Goal: Information Seeking & Learning: Compare options

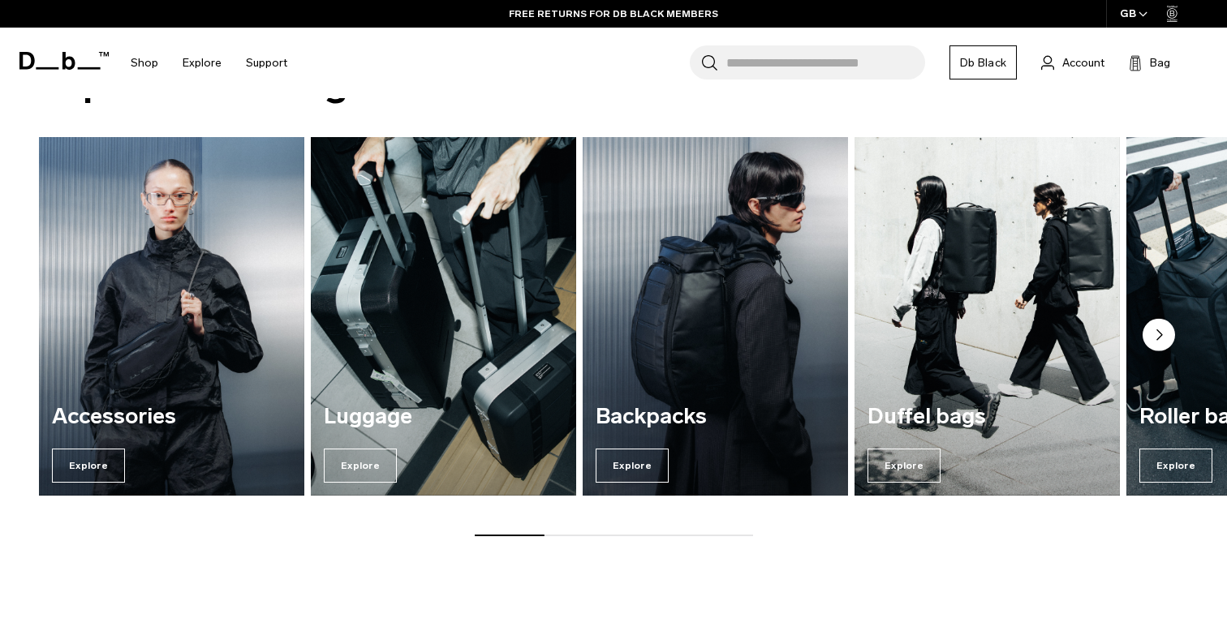
scroll to position [1210, 0]
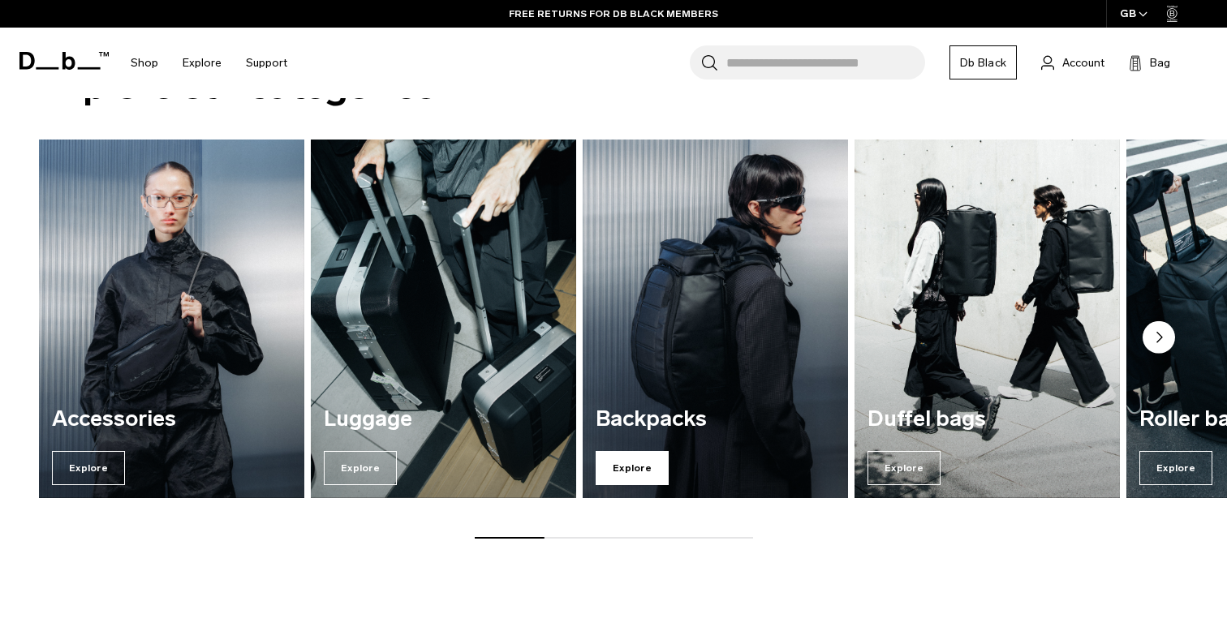
click at [647, 462] on span "Explore" at bounding box center [631, 468] width 73 height 34
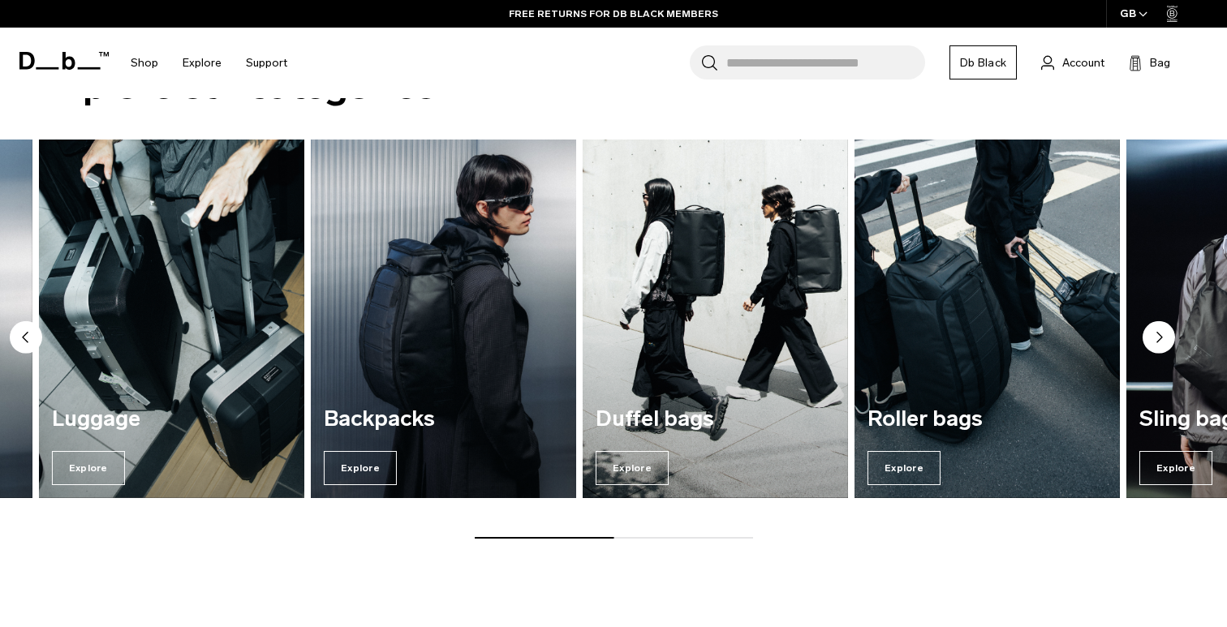
click at [410, 337] on img "3 / 7" at bounding box center [443, 319] width 273 height 369
click at [372, 464] on span "Explore" at bounding box center [360, 468] width 73 height 34
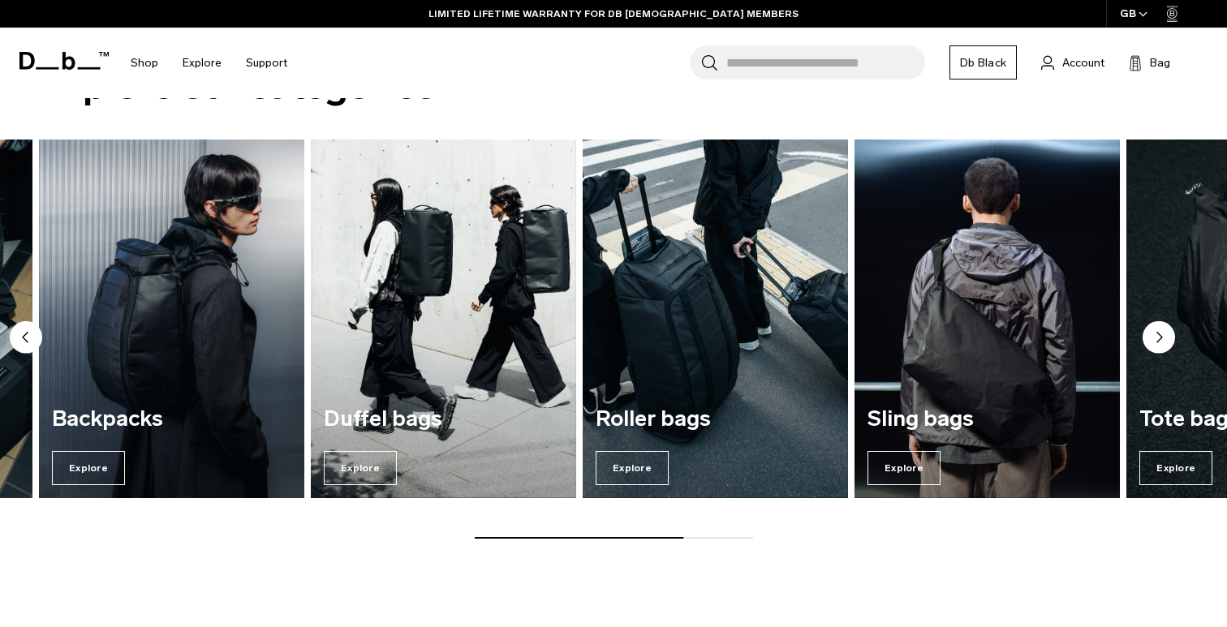
click at [110, 459] on span "Explore" at bounding box center [88, 468] width 73 height 34
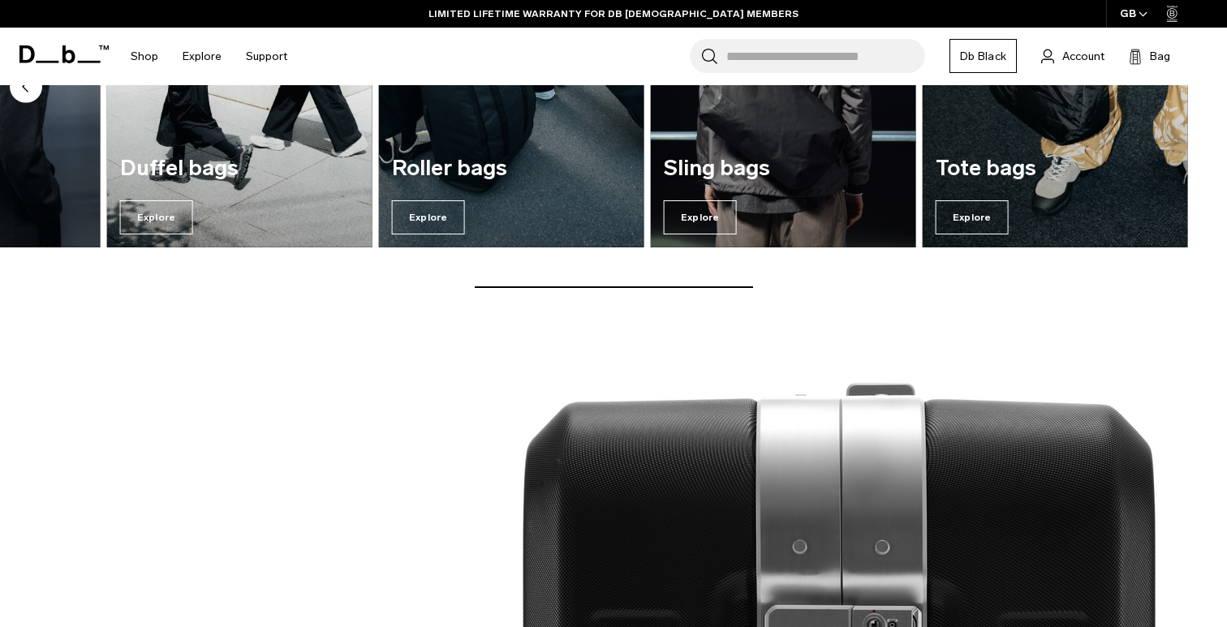
scroll to position [1433, 0]
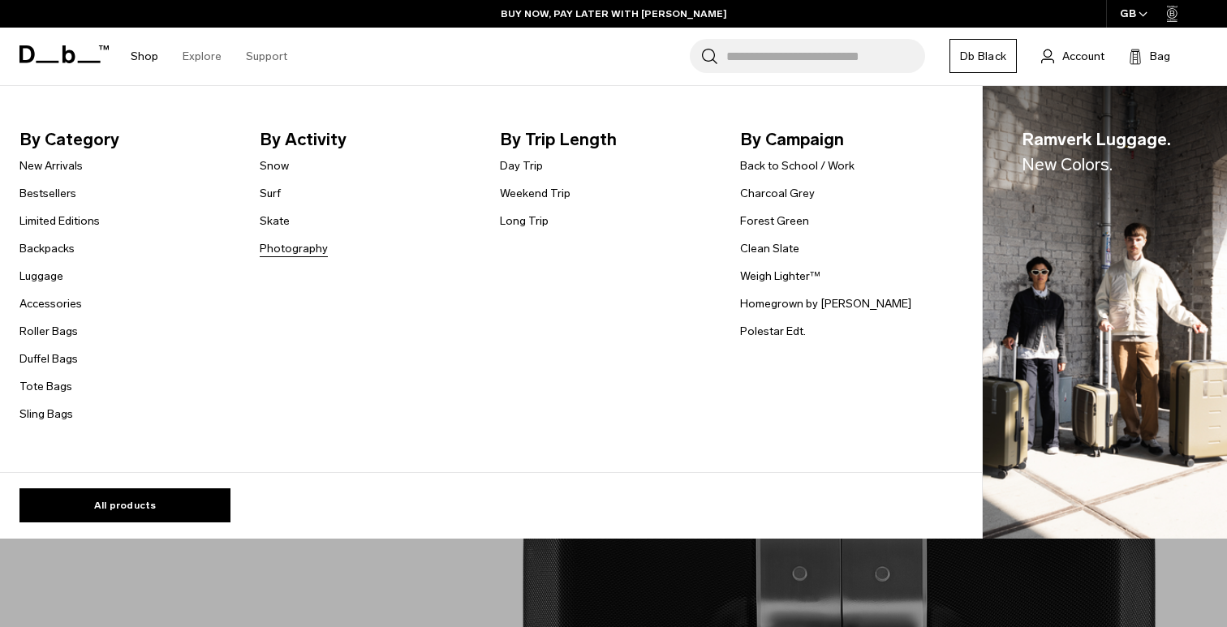
click at [287, 246] on link "Photography" at bounding box center [294, 248] width 68 height 17
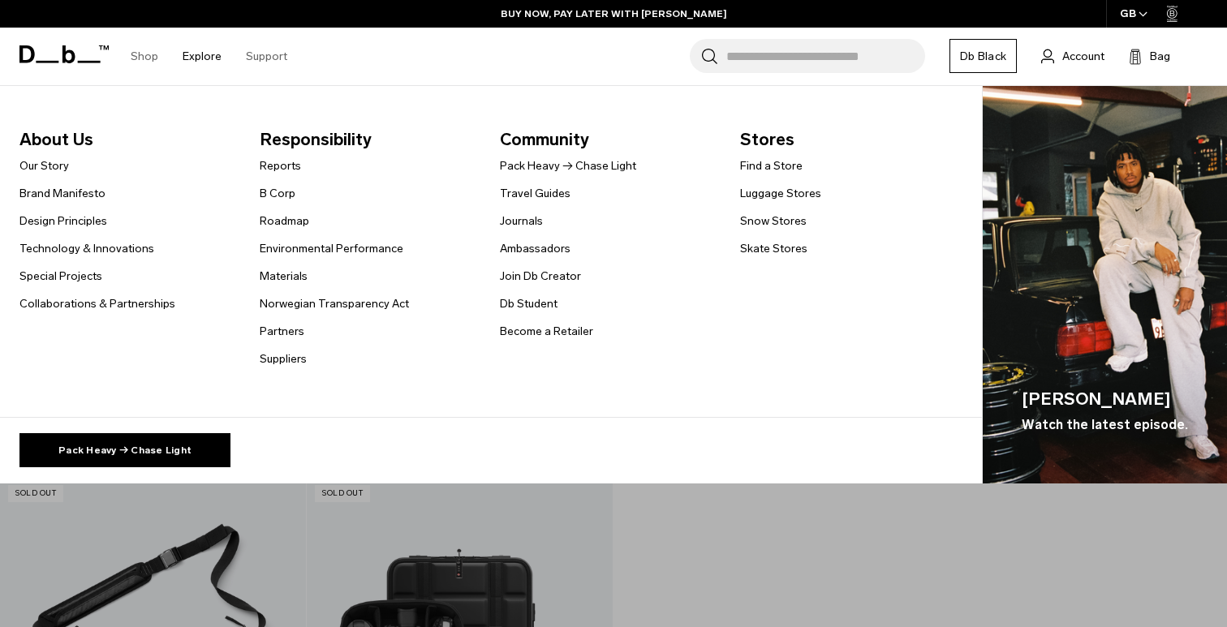
scroll to position [2740, 0]
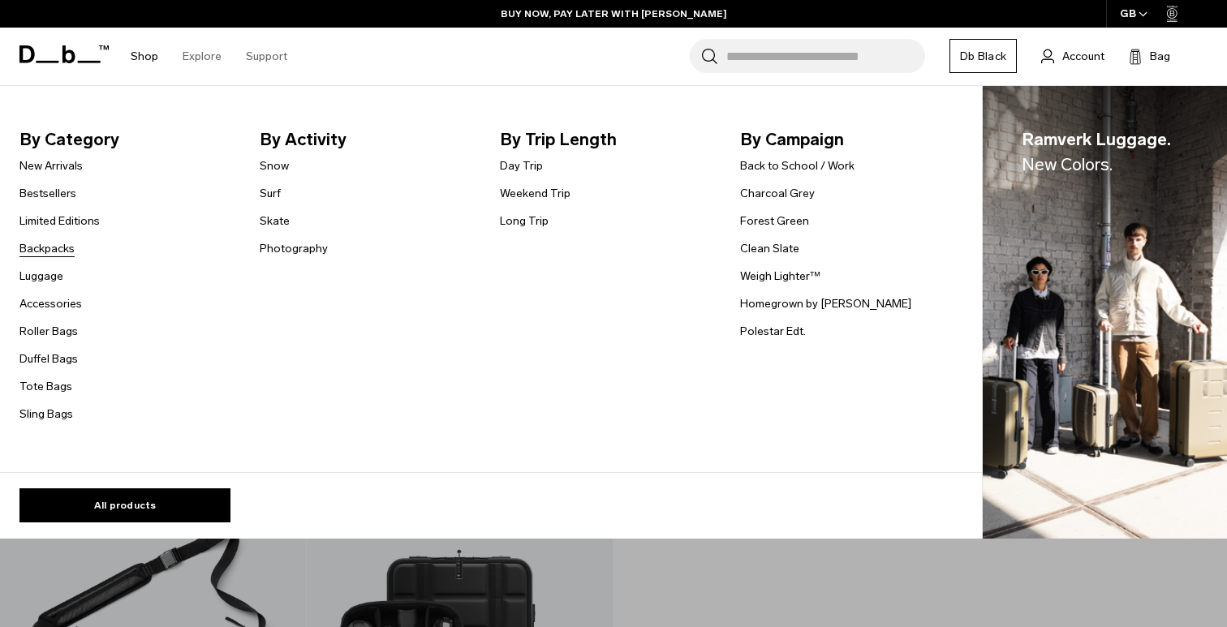
click at [37, 257] on link "Backpacks" at bounding box center [46, 248] width 55 height 17
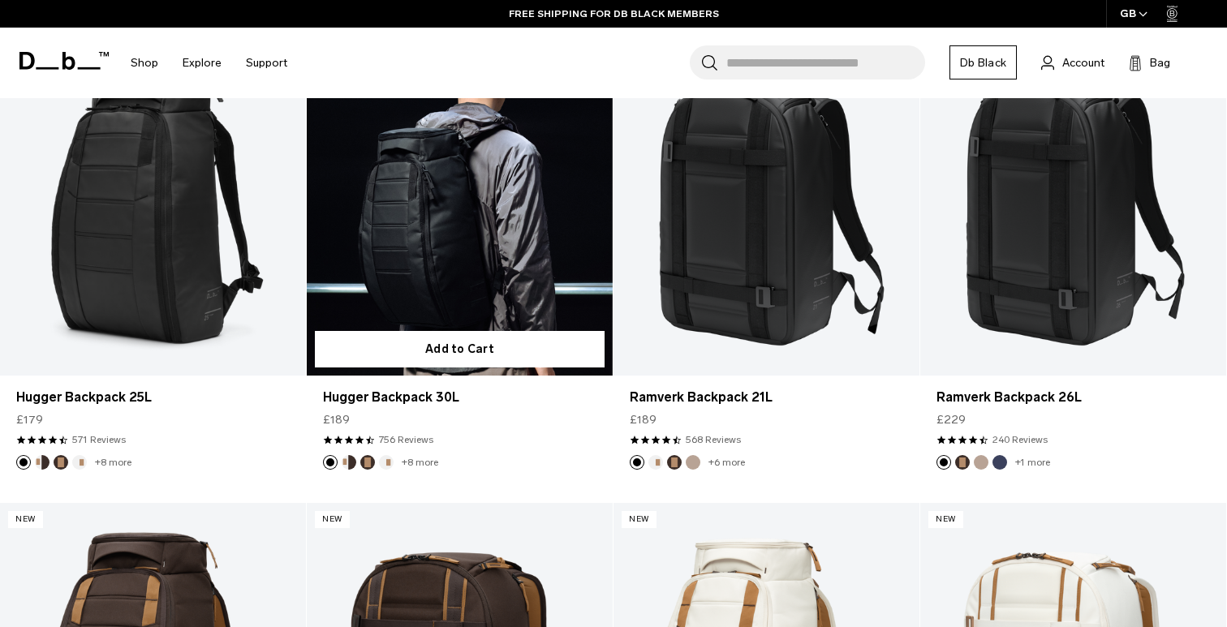
scroll to position [391, 0]
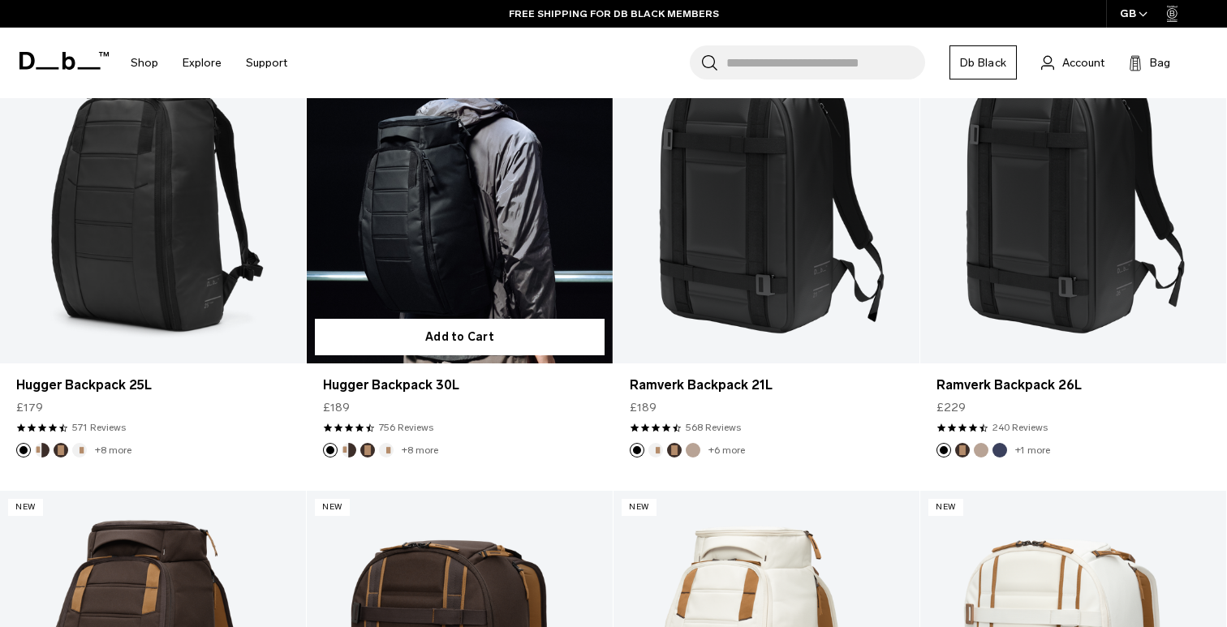
click at [457, 274] on link "Hugger Backpack 30L" at bounding box center [460, 194] width 306 height 340
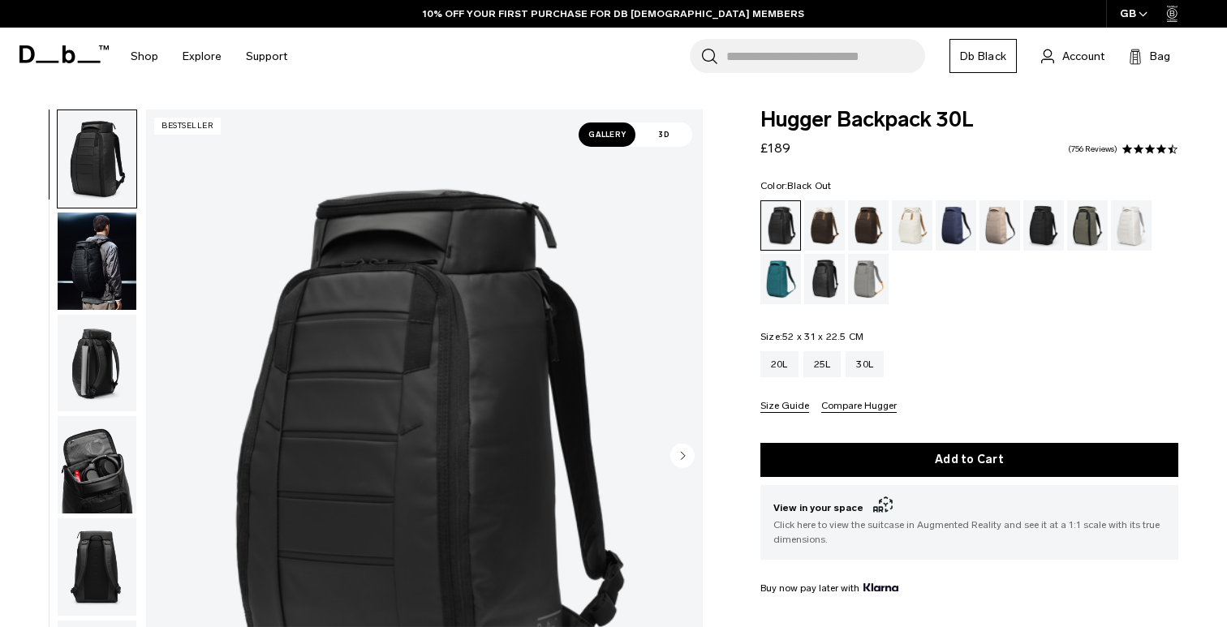
click at [591, 344] on img "1 / 11" at bounding box center [424, 457] width 557 height 695
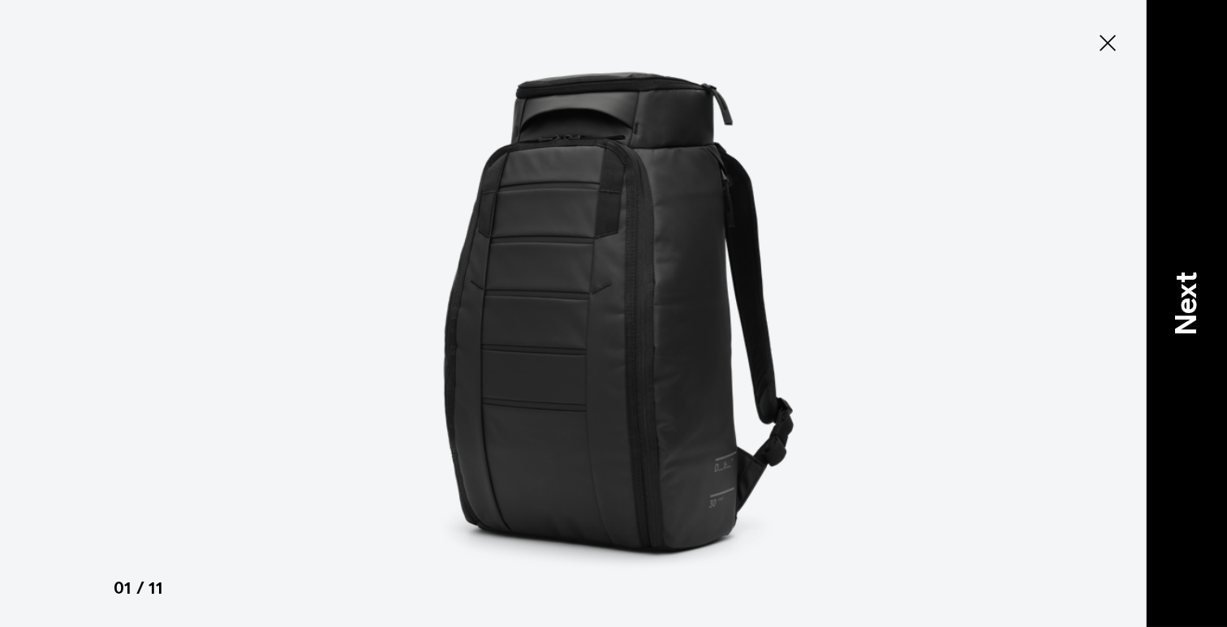
click at [1213, 313] on div "Next" at bounding box center [1185, 313] width 81 height 627
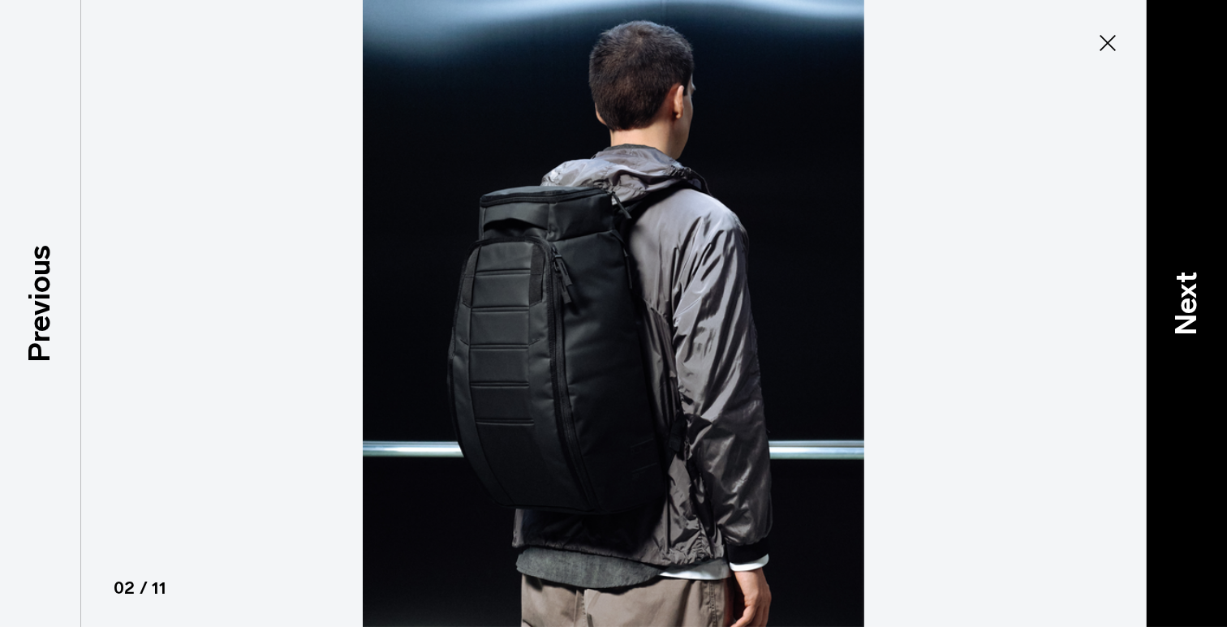
click at [1206, 313] on p "Next" at bounding box center [1186, 304] width 44 height 64
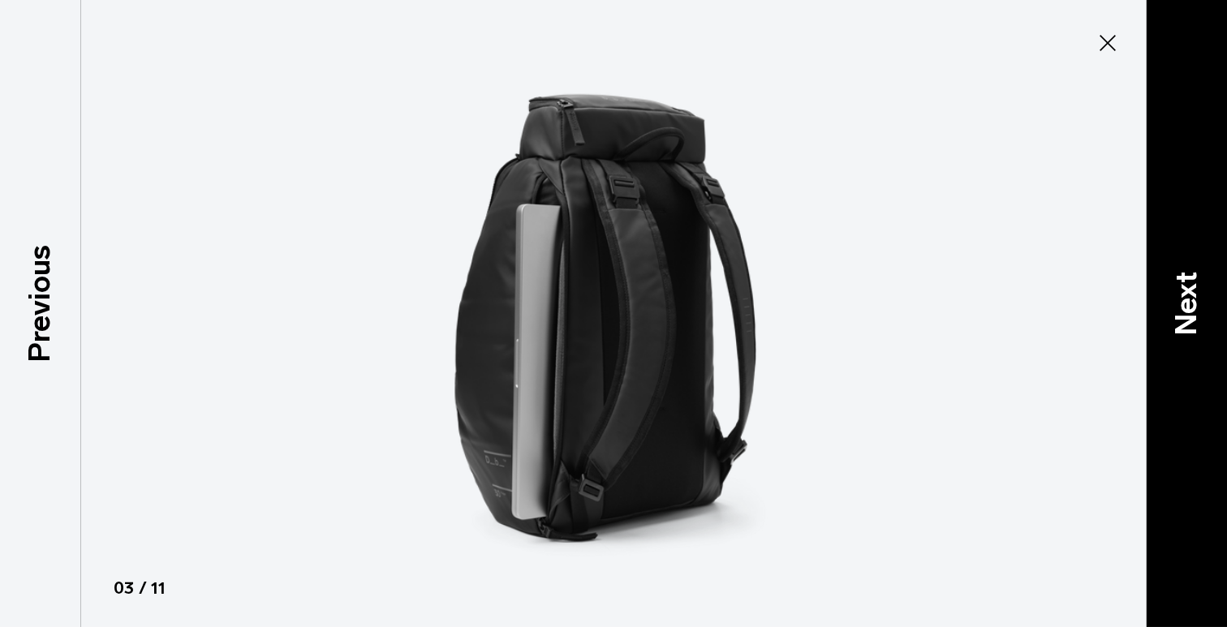
click at [1206, 313] on p "Next" at bounding box center [1186, 304] width 44 height 64
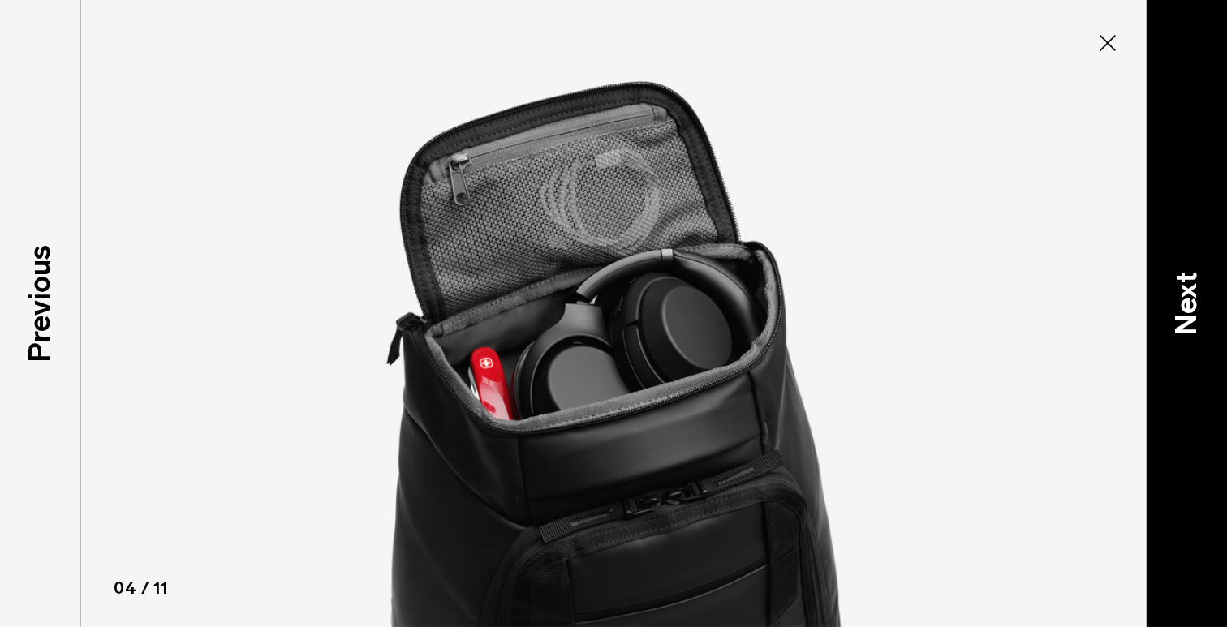
click at [1206, 313] on p "Next" at bounding box center [1186, 304] width 44 height 64
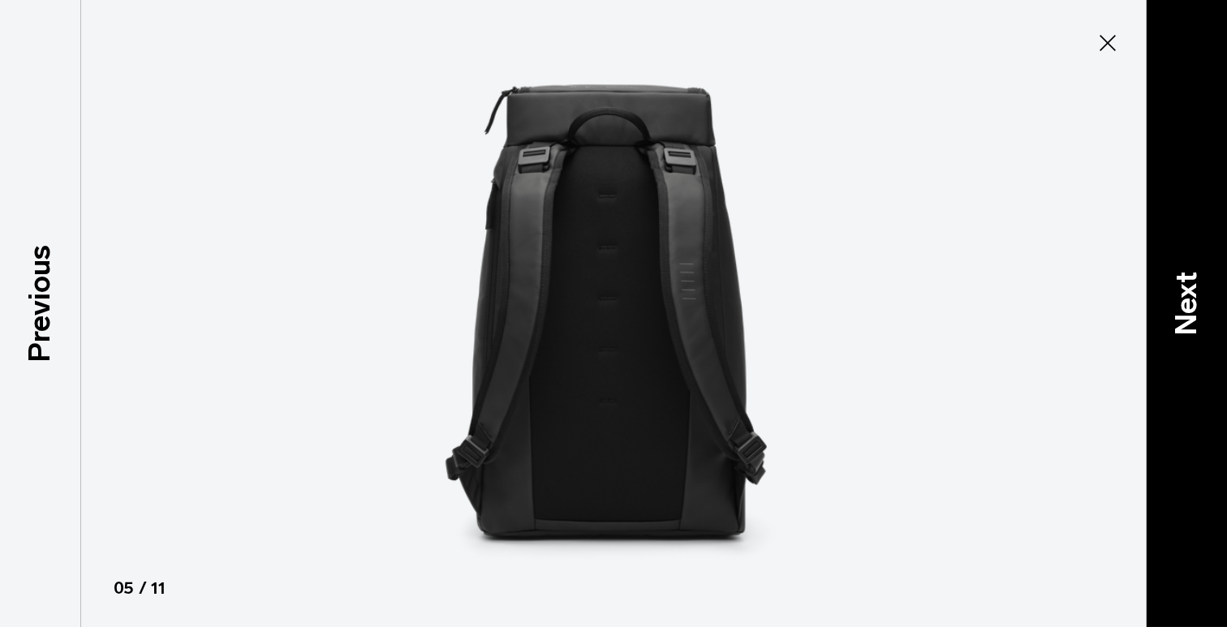
click at [1206, 313] on p "Next" at bounding box center [1186, 304] width 44 height 64
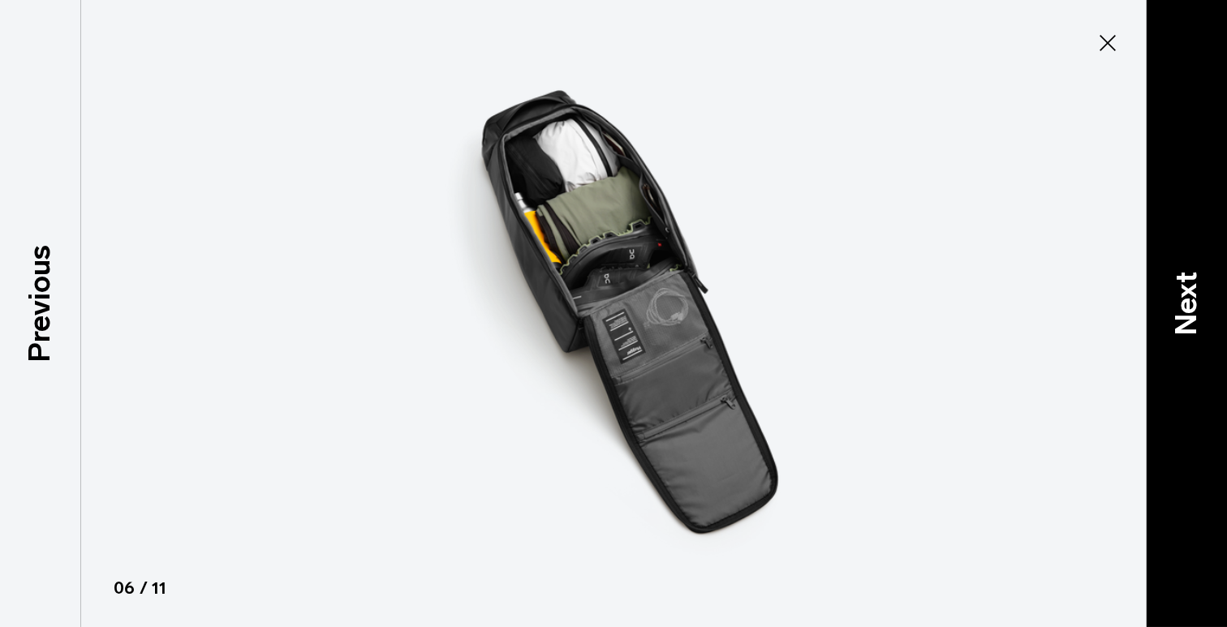
click at [1206, 313] on p "Next" at bounding box center [1186, 304] width 44 height 64
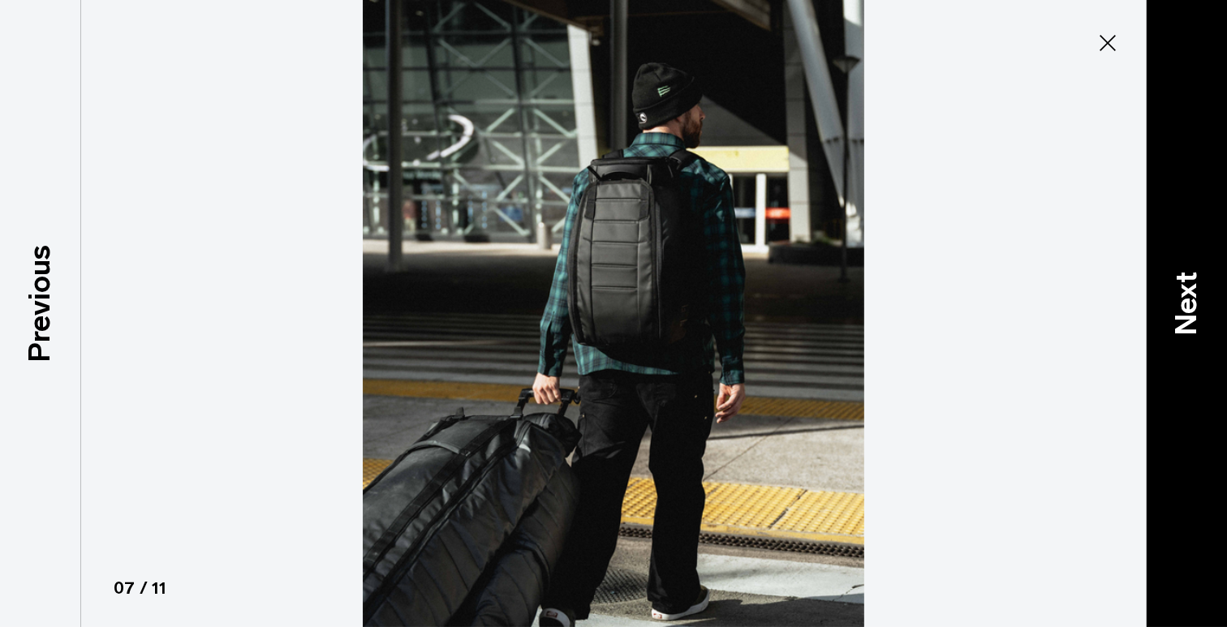
click at [1206, 313] on p "Next" at bounding box center [1186, 304] width 44 height 64
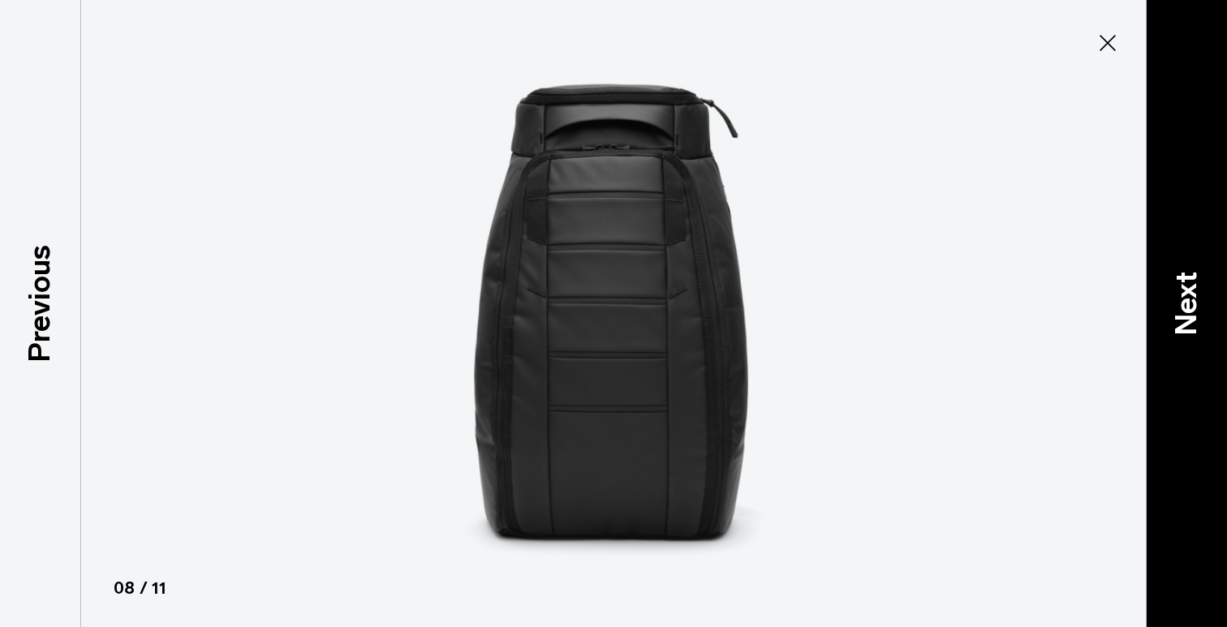
click at [1206, 313] on p "Next" at bounding box center [1186, 304] width 44 height 64
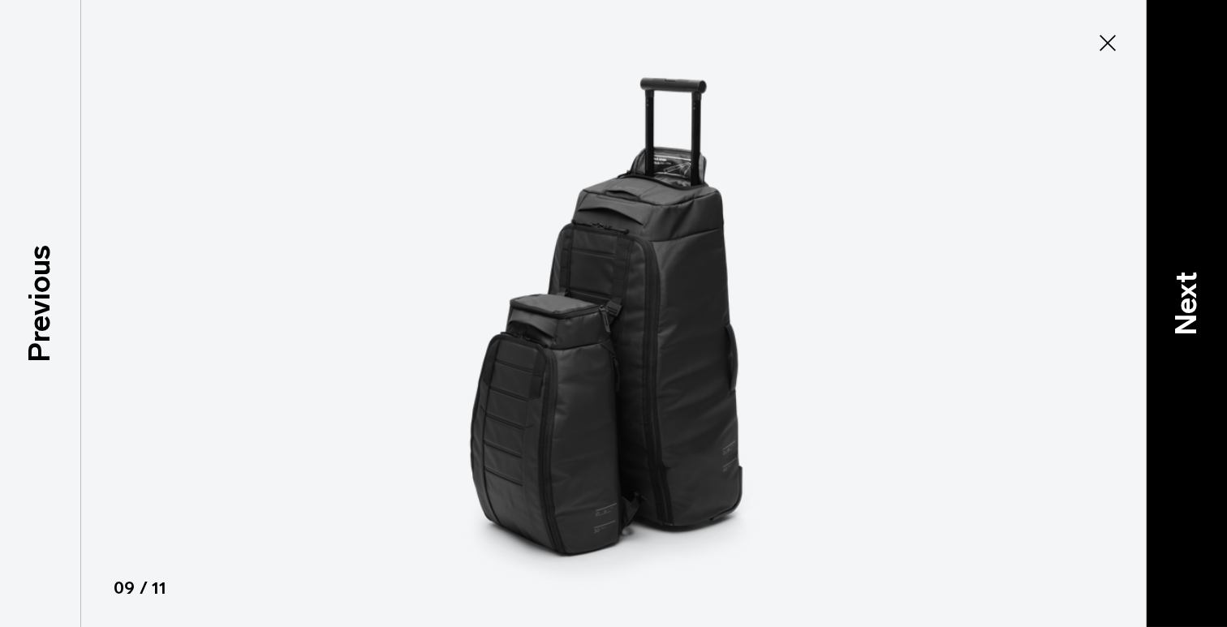
click at [1206, 313] on p "Next" at bounding box center [1186, 304] width 44 height 64
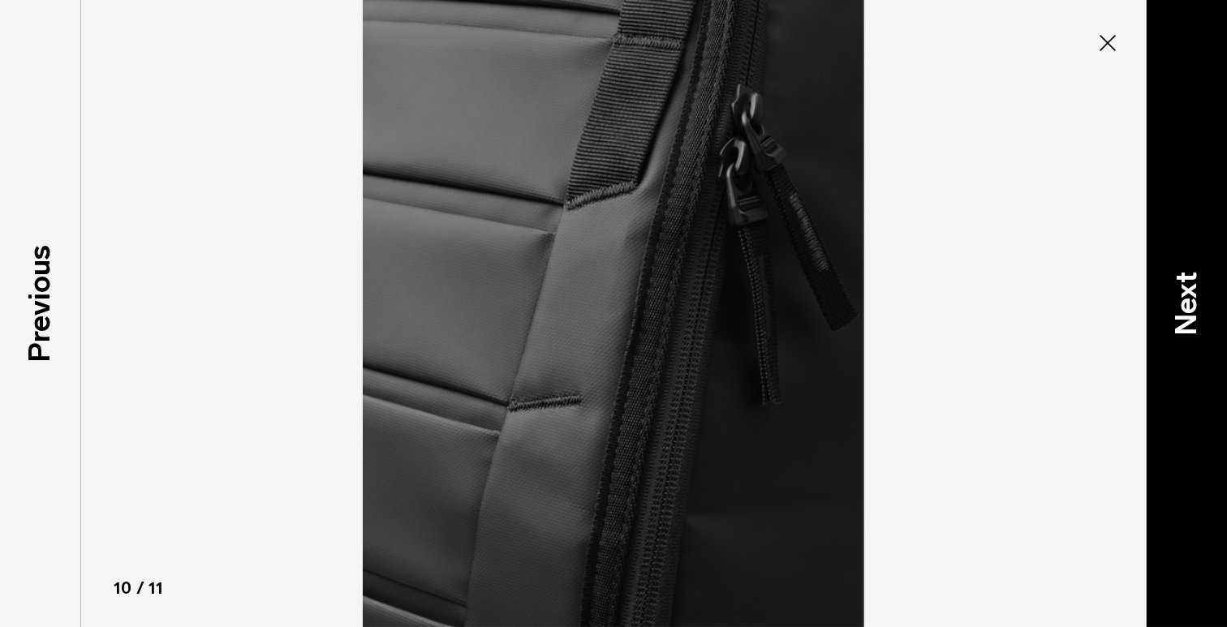
click at [1206, 313] on p "Next" at bounding box center [1186, 304] width 44 height 64
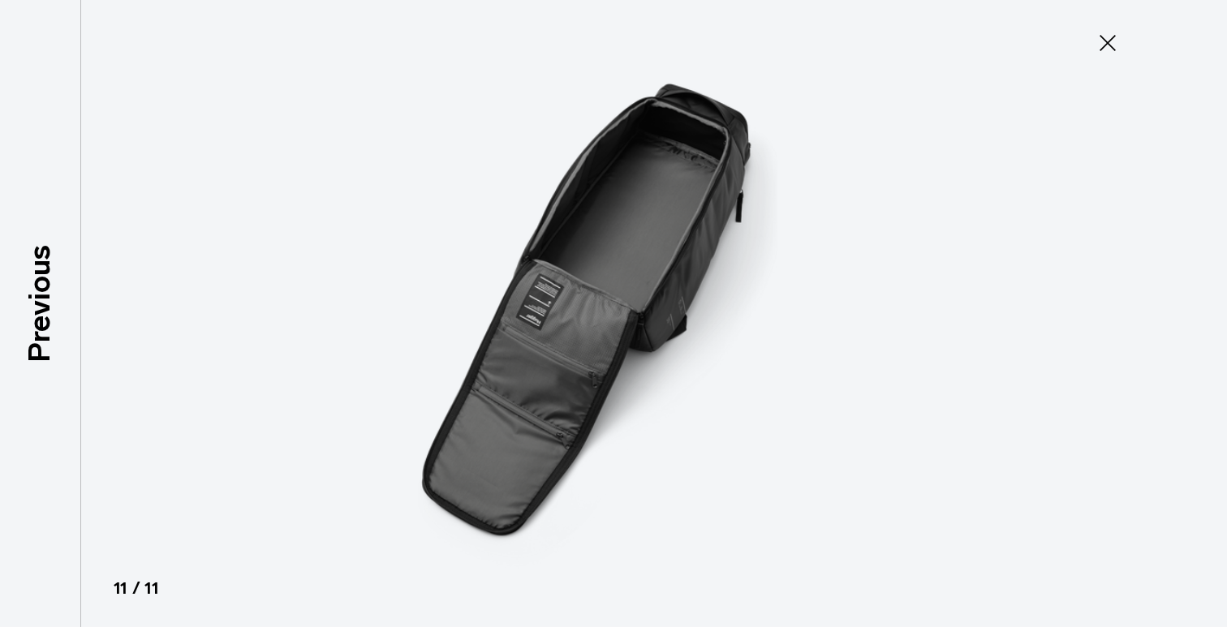
click at [1206, 313] on div at bounding box center [613, 313] width 1227 height 627
click at [1111, 49] on icon at bounding box center [1107, 43] width 26 height 26
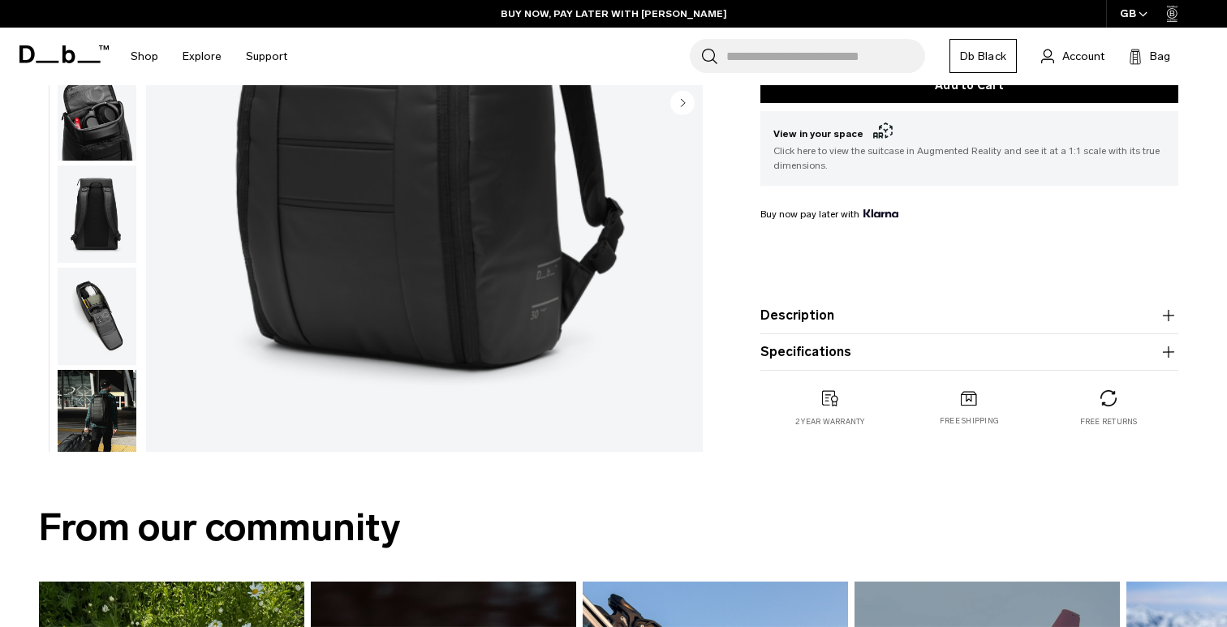
scroll to position [372, 0]
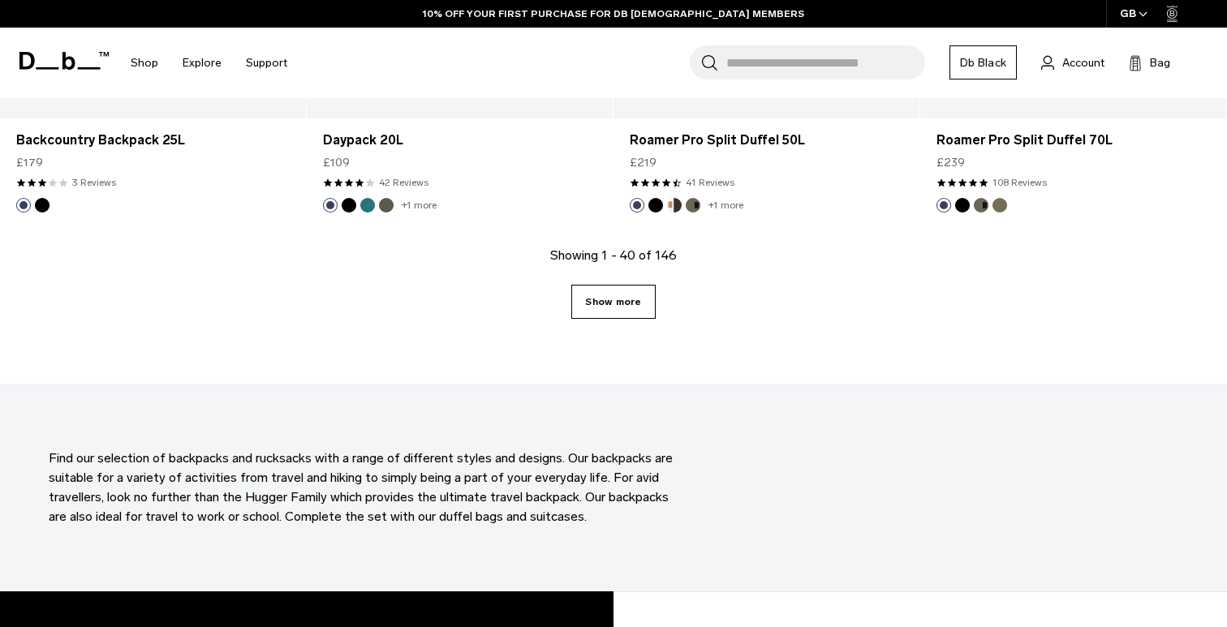
scroll to position [4846, 0]
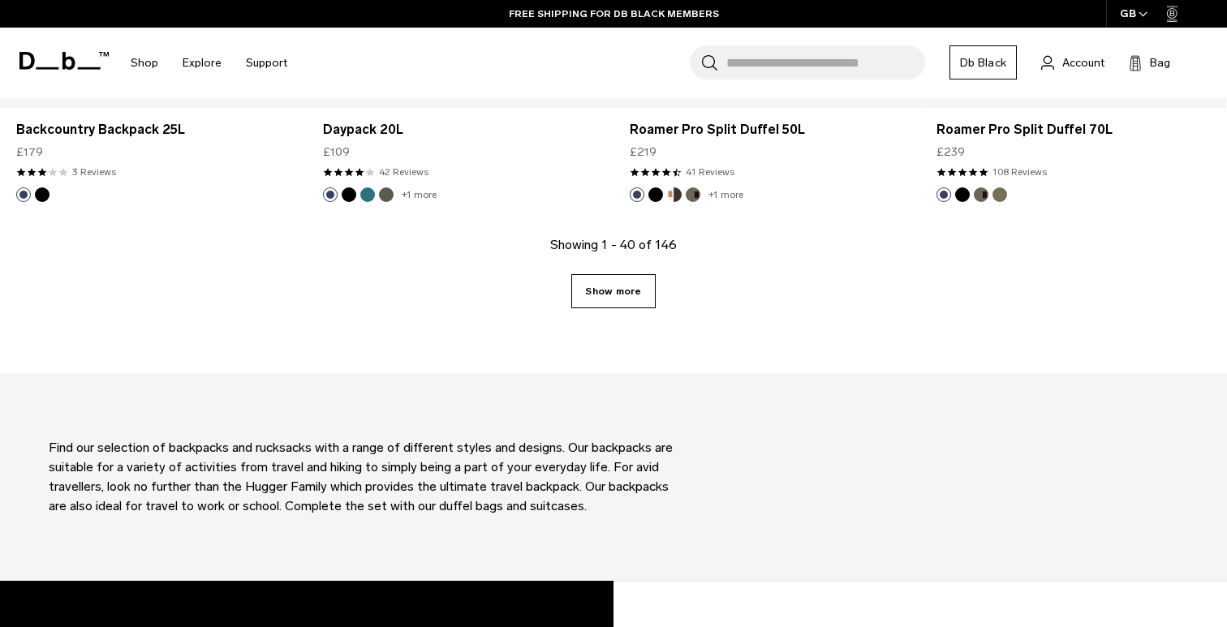
click at [608, 297] on link "Show more" at bounding box center [613, 291] width 84 height 34
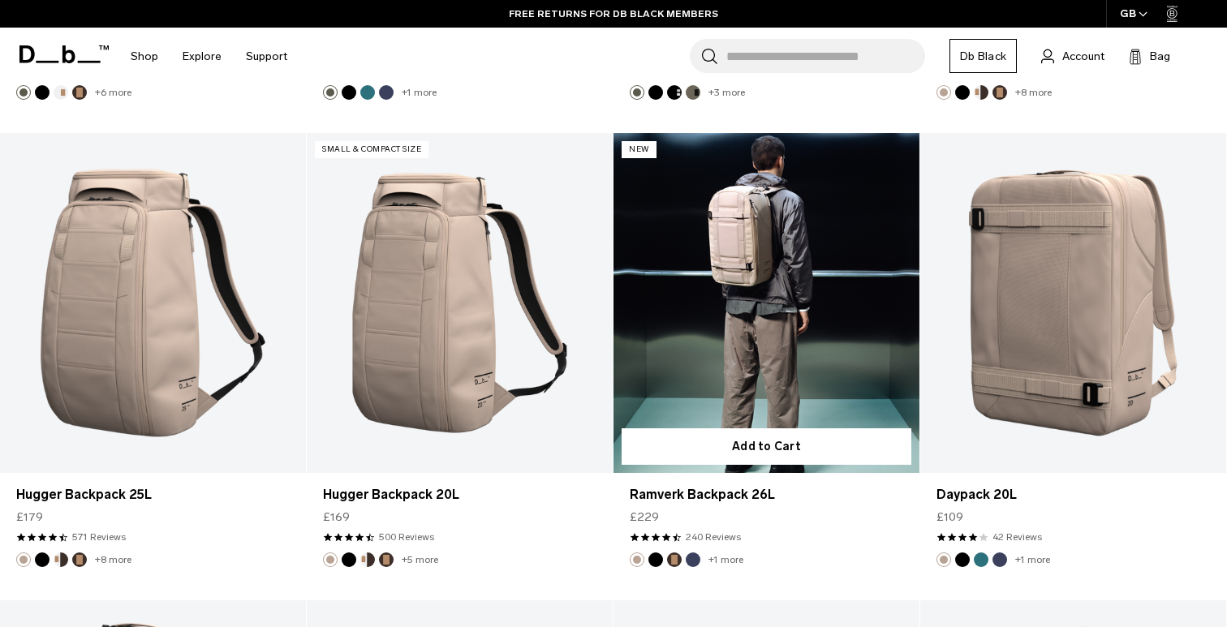
scroll to position [5418, 0]
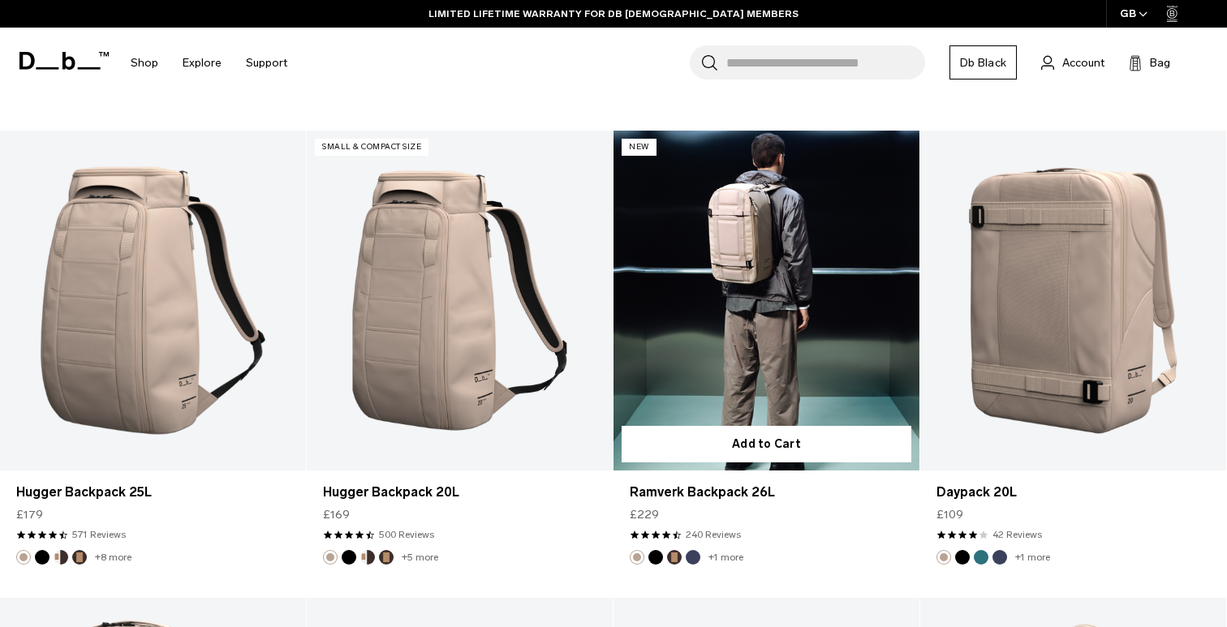
click at [841, 299] on link "Ramverk Backpack 26L" at bounding box center [766, 301] width 306 height 340
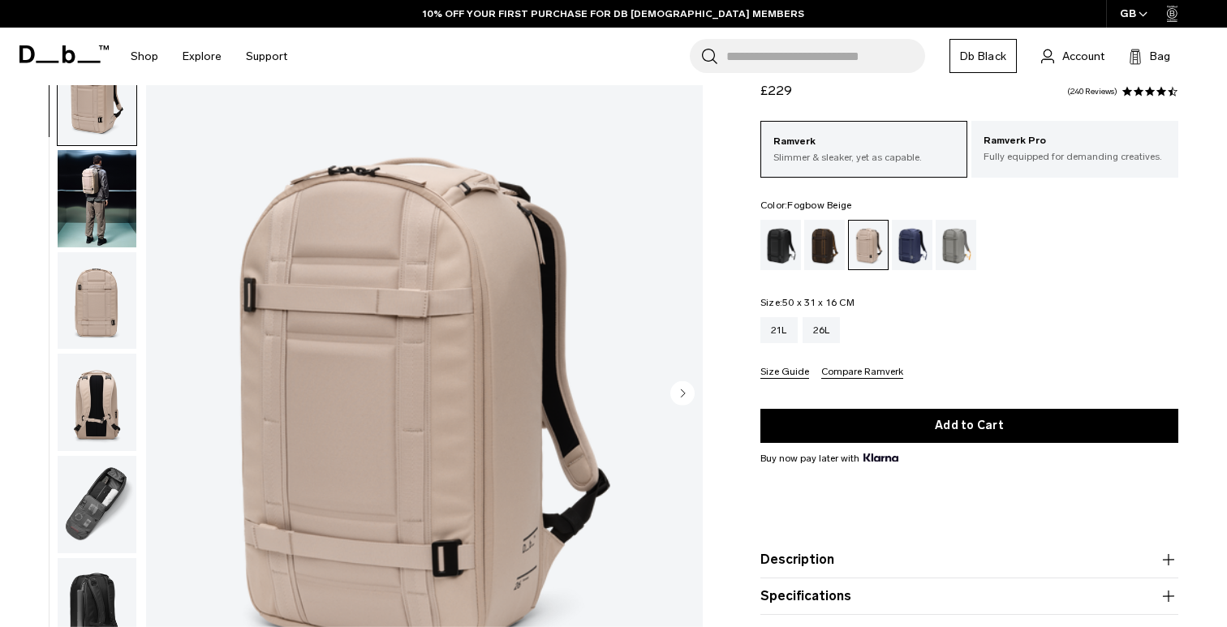
scroll to position [78, 0]
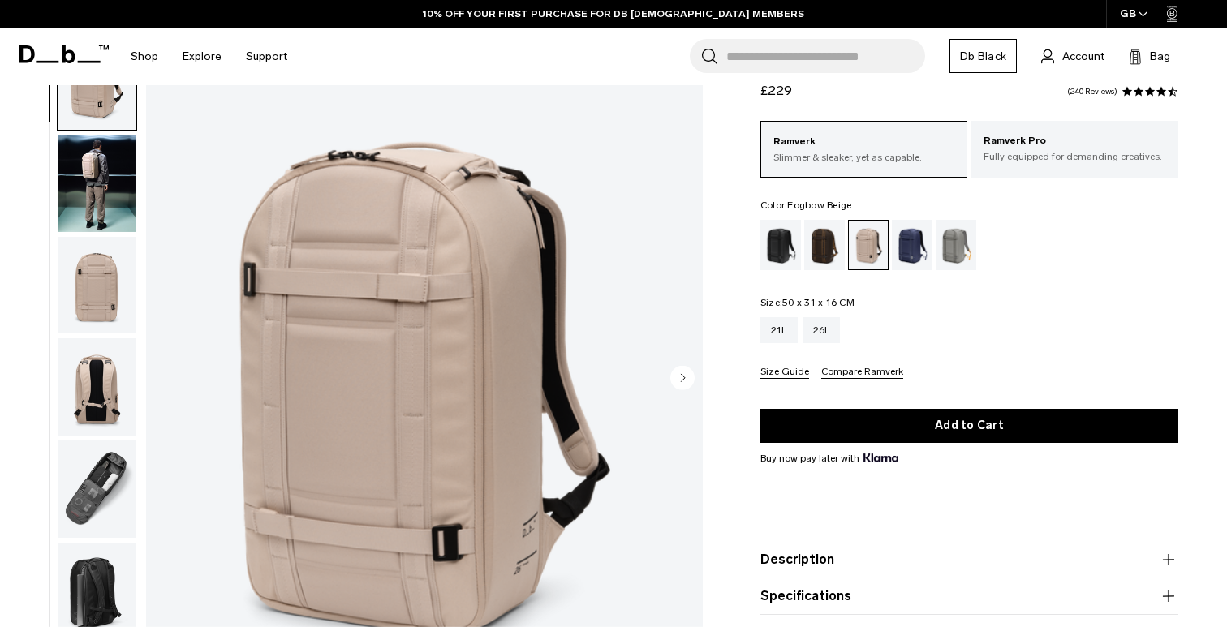
click at [681, 371] on circle "Next slide" at bounding box center [682, 377] width 24 height 24
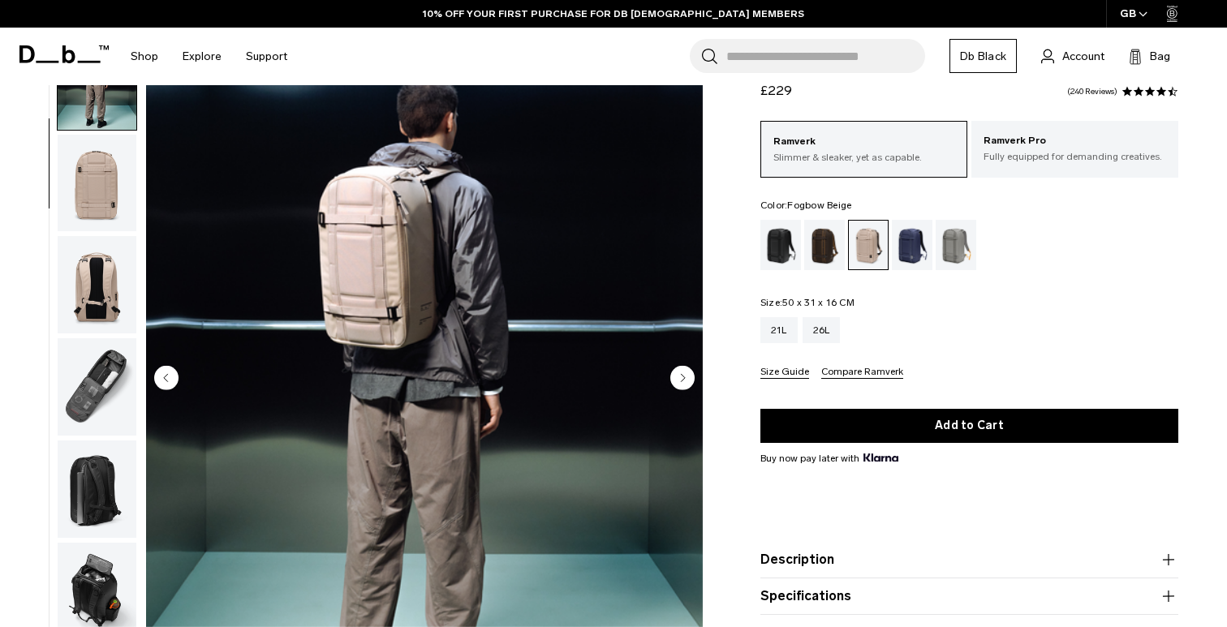
click at [681, 371] on circle "Next slide" at bounding box center [682, 377] width 24 height 24
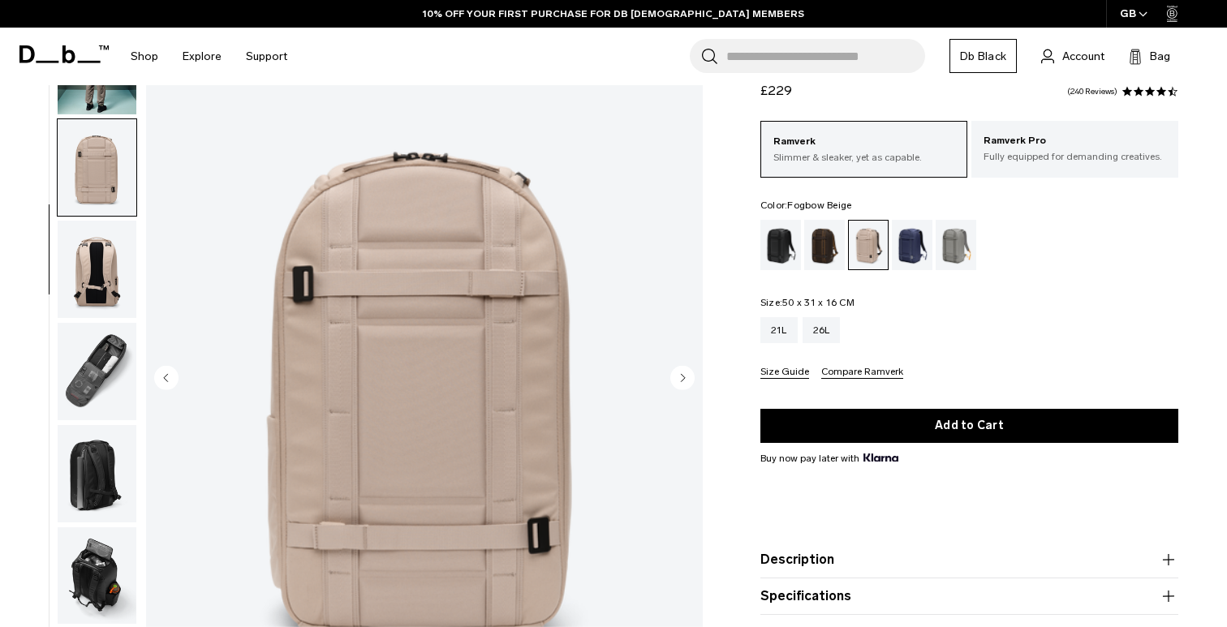
click at [681, 371] on circle "Next slide" at bounding box center [682, 377] width 24 height 24
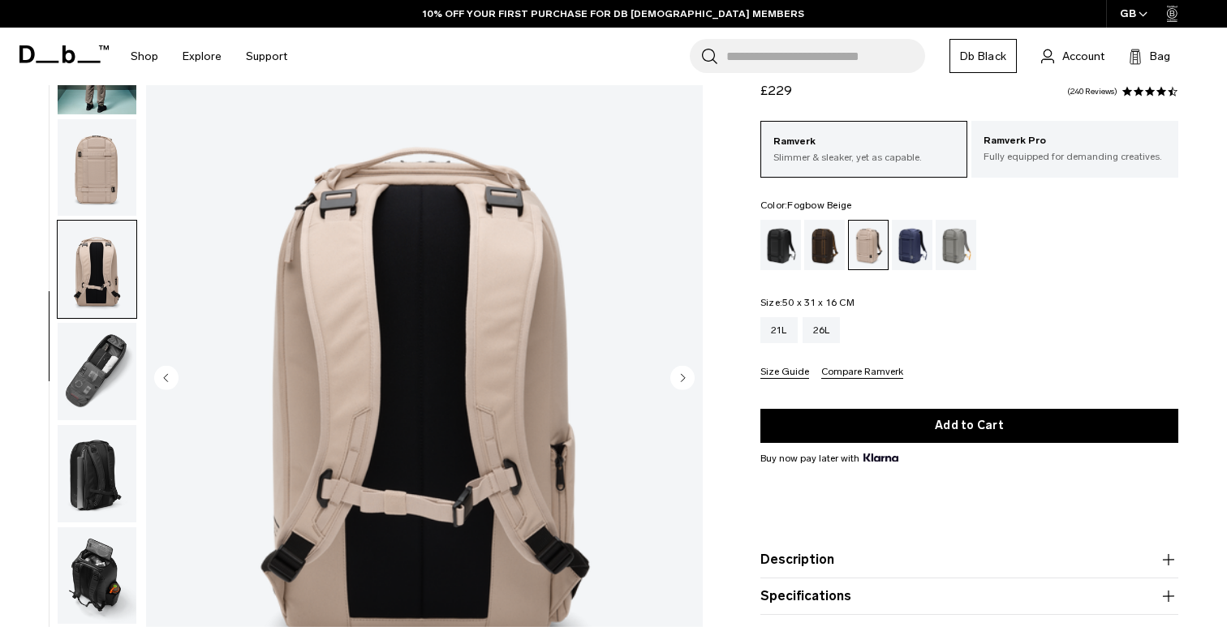
click at [681, 371] on circle "Next slide" at bounding box center [682, 377] width 24 height 24
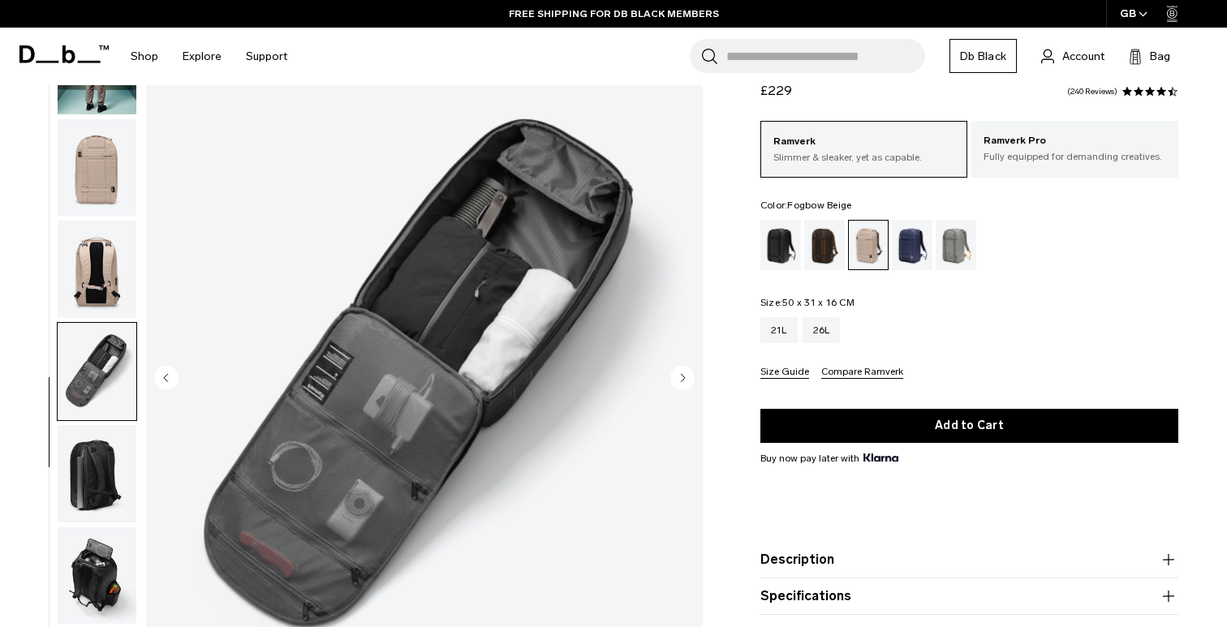
click at [681, 371] on circle "Next slide" at bounding box center [682, 377] width 24 height 24
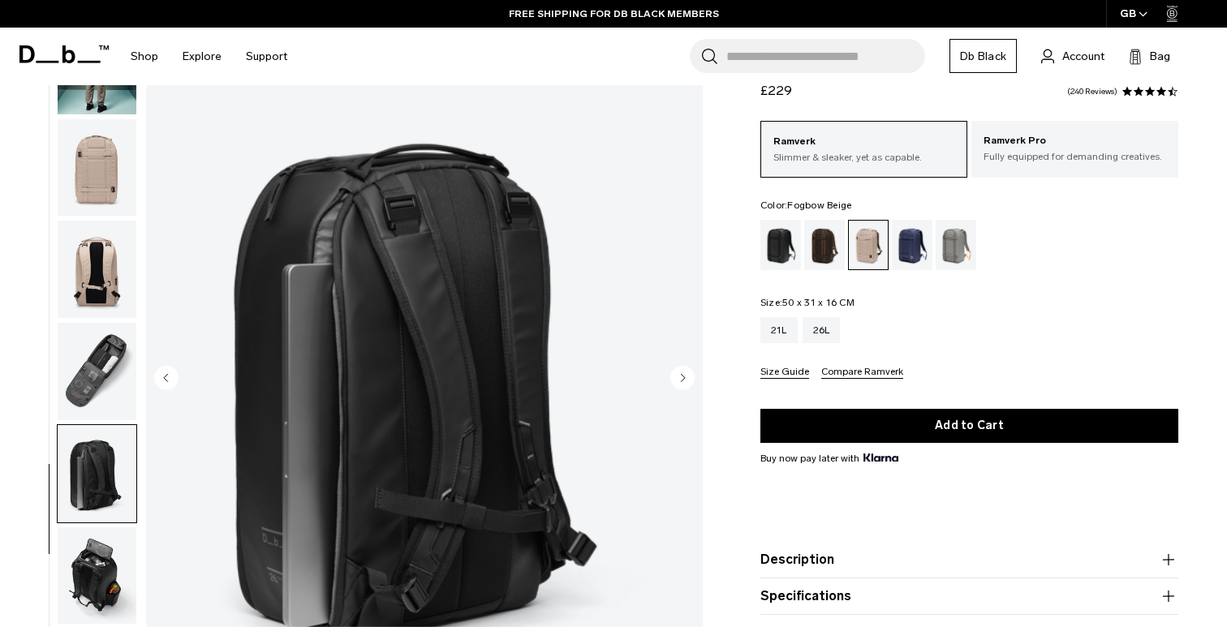
click at [681, 371] on circle "Next slide" at bounding box center [682, 377] width 24 height 24
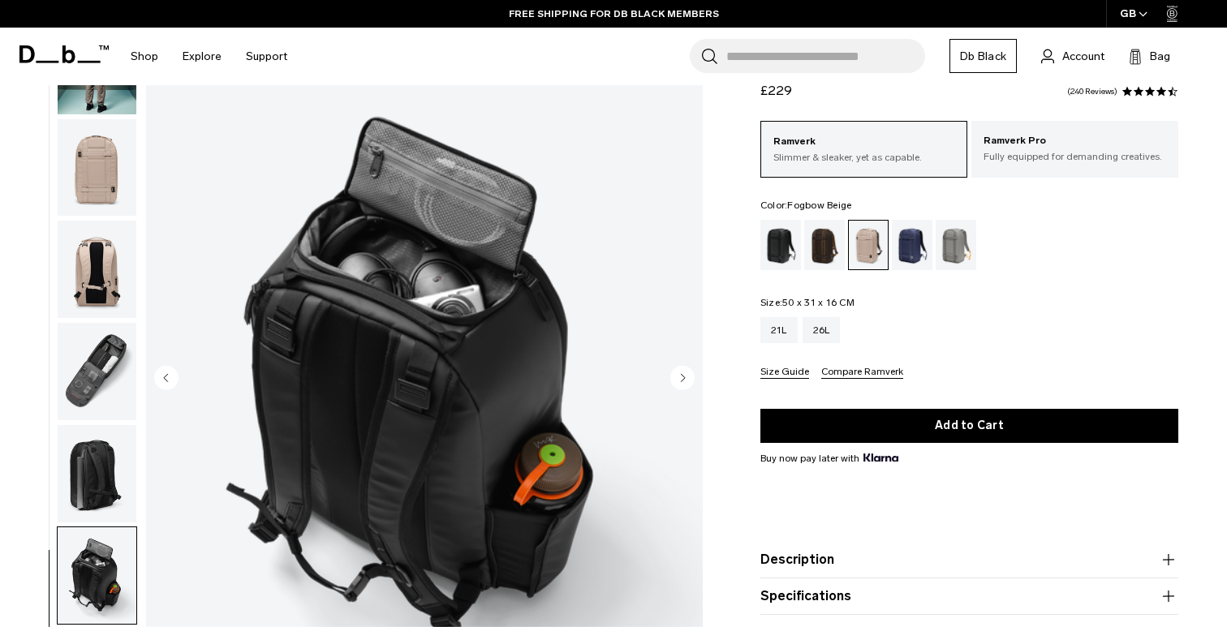
click at [681, 371] on circle "Next slide" at bounding box center [682, 377] width 24 height 24
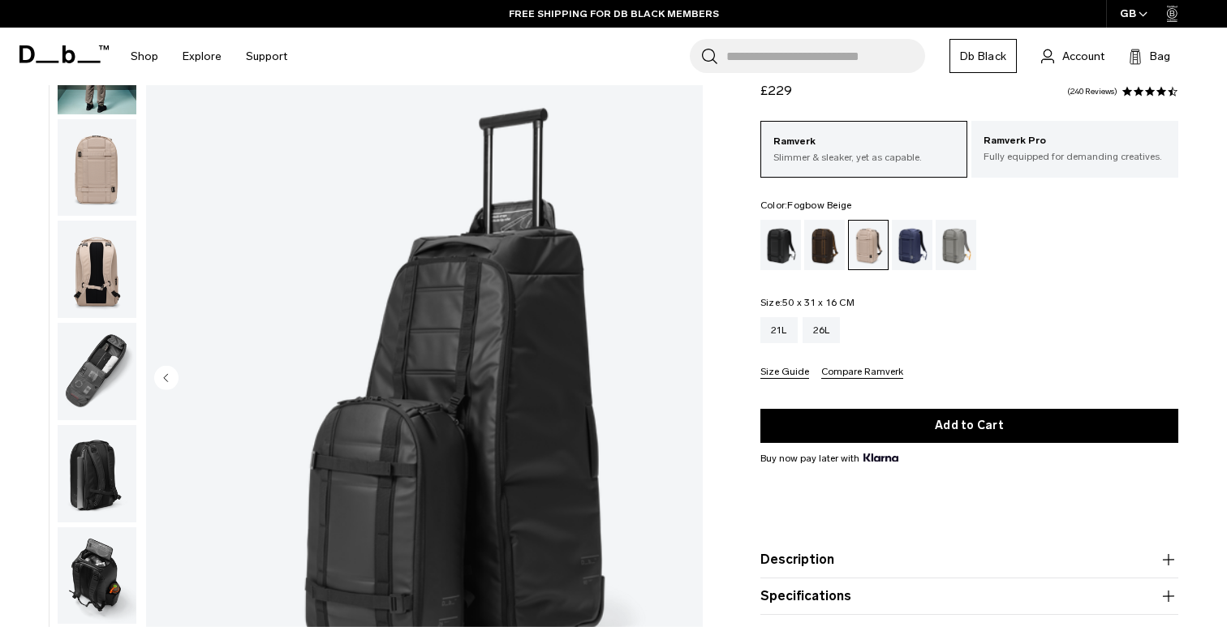
click at [681, 371] on img "8 / 8" at bounding box center [424, 379] width 557 height 695
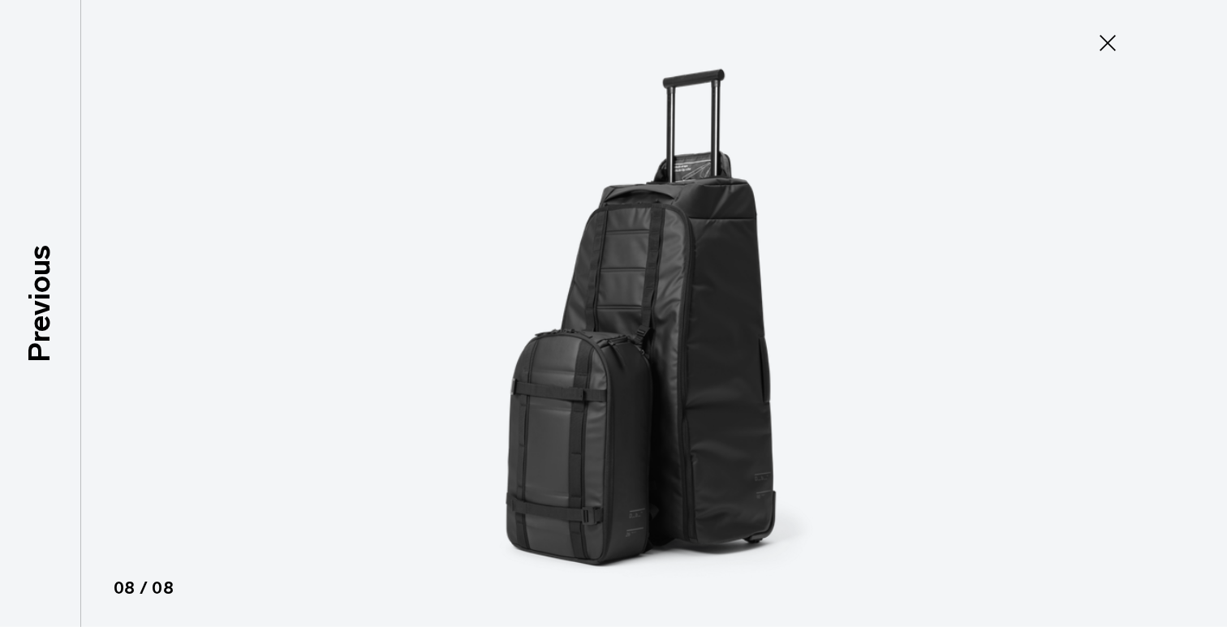
click at [1105, 49] on icon at bounding box center [1107, 43] width 26 height 26
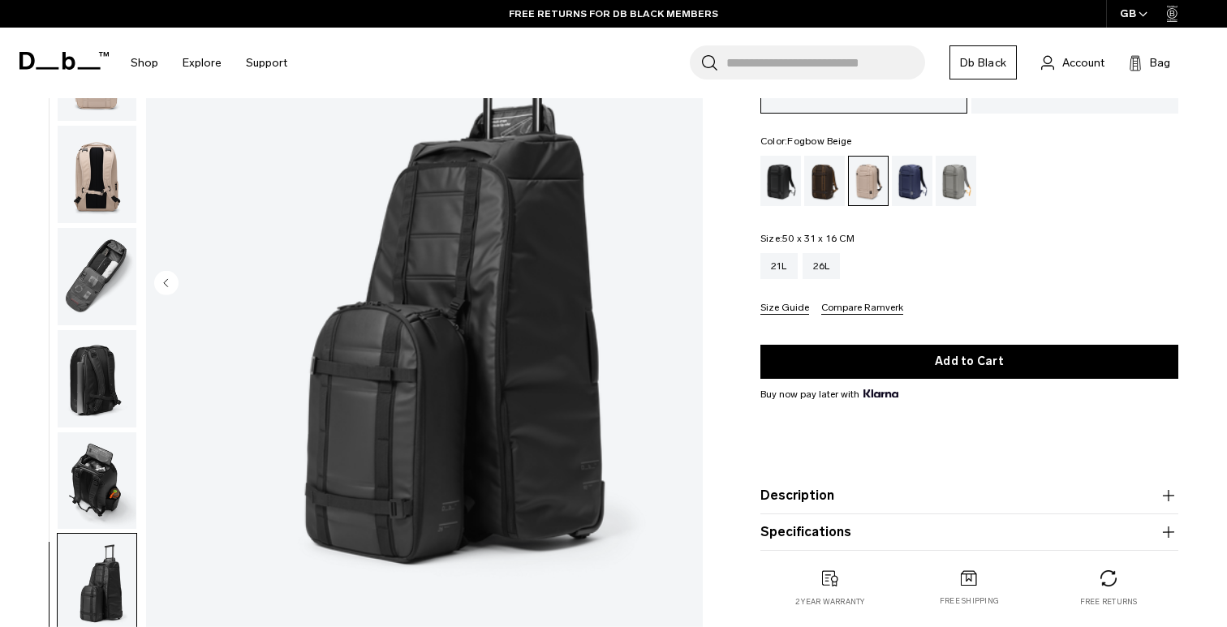
scroll to position [174, 0]
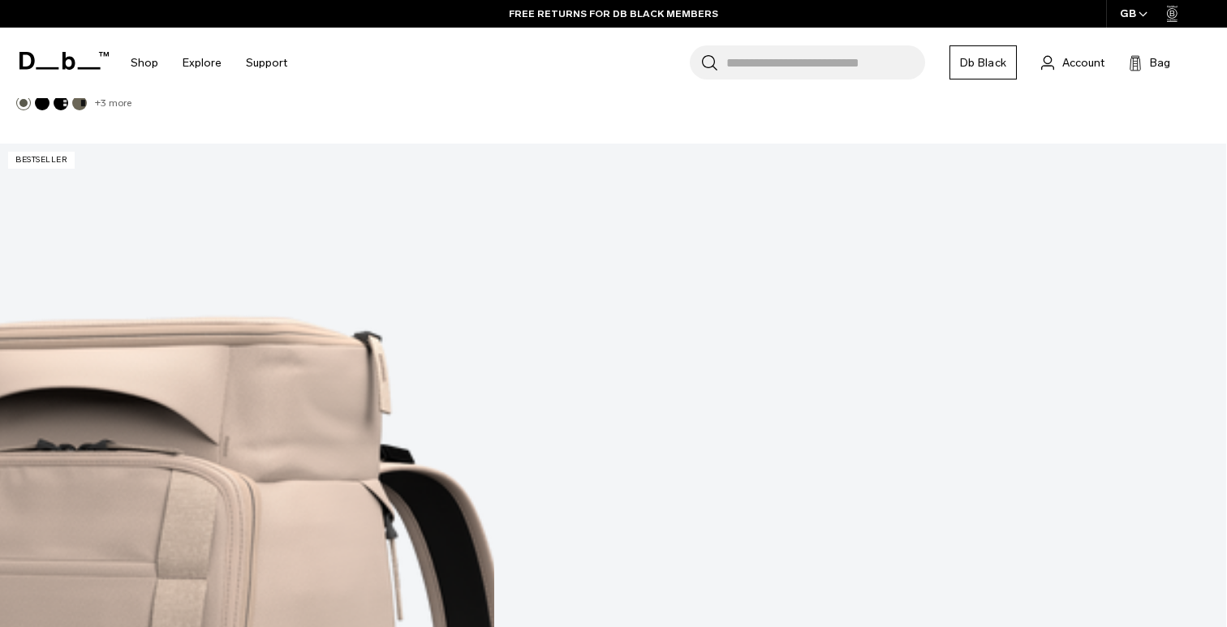
scroll to position [4848, 0]
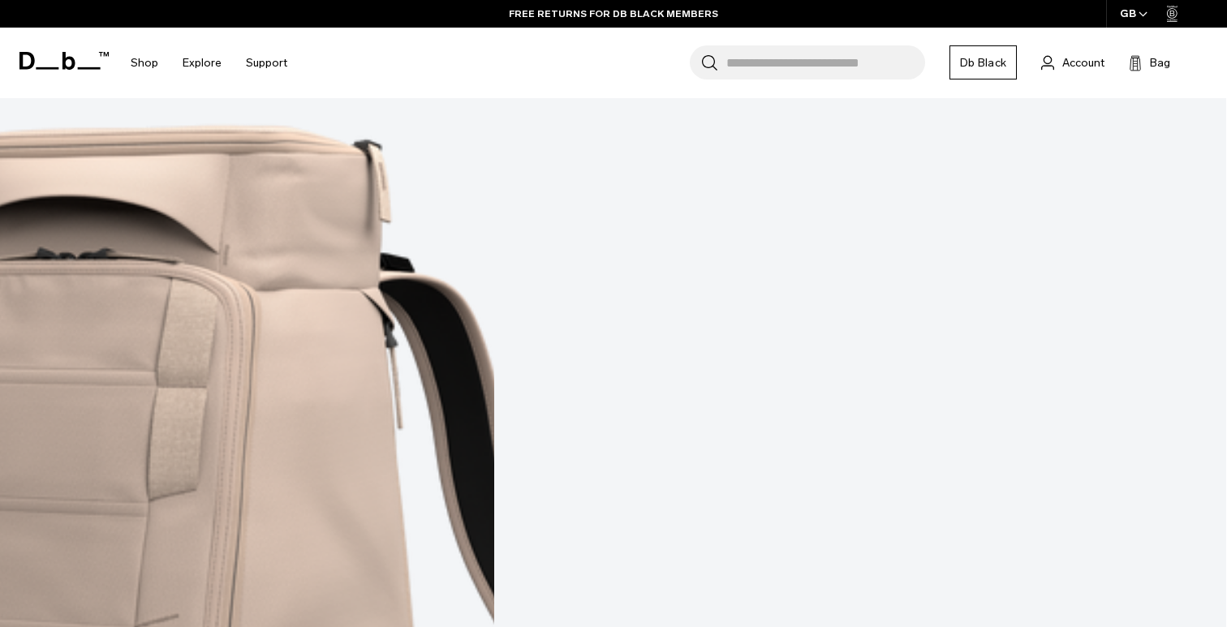
scroll to position [5047, 0]
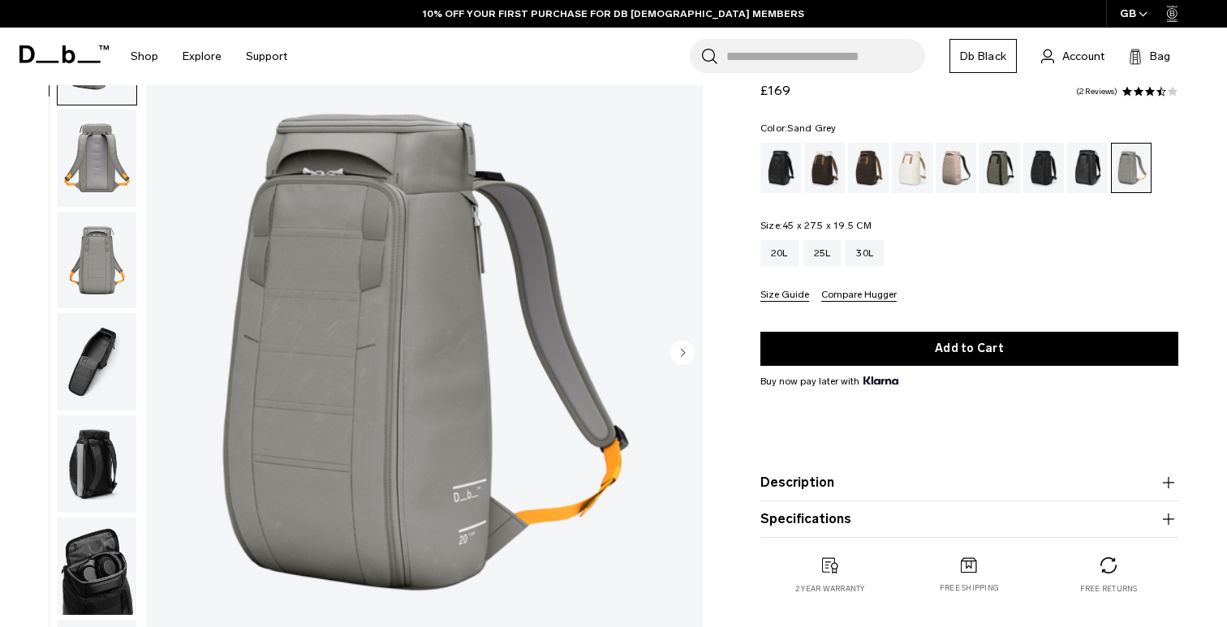
scroll to position [140, 0]
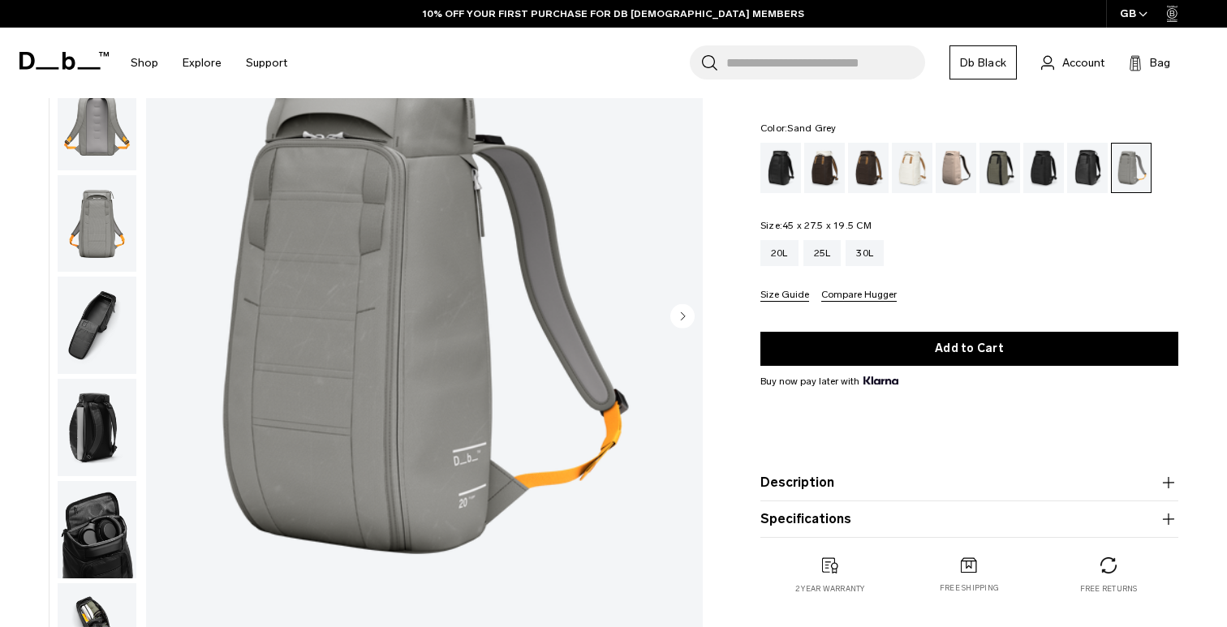
click at [685, 316] on circle "Next slide" at bounding box center [682, 315] width 24 height 24
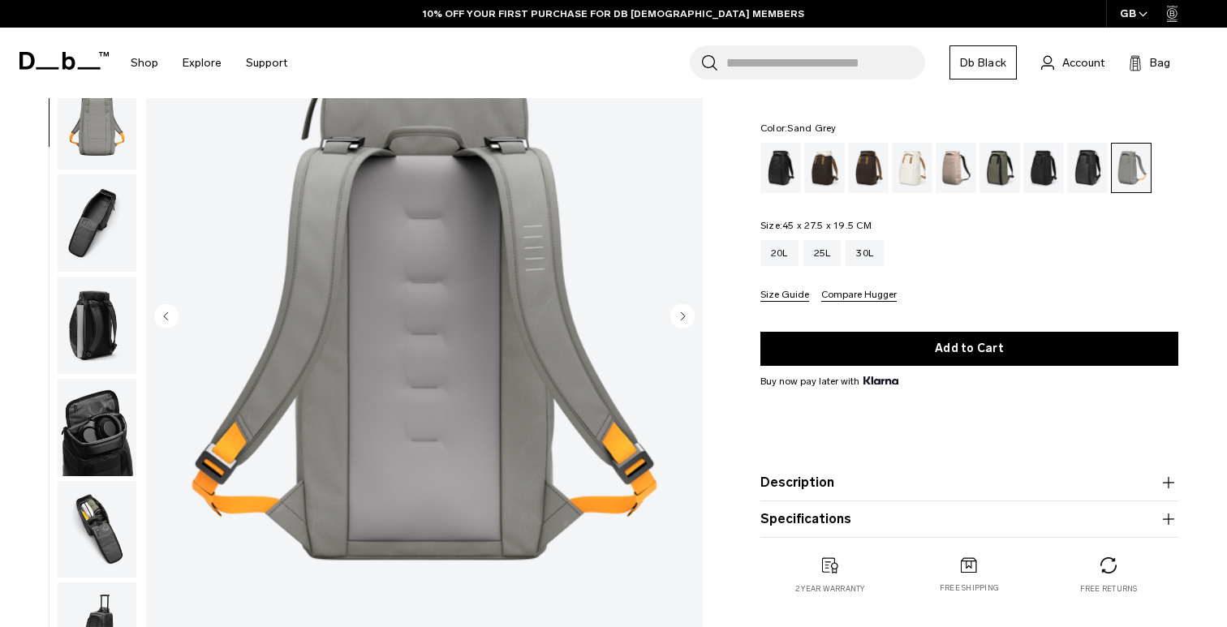
click at [685, 316] on circle "Next slide" at bounding box center [682, 315] width 24 height 24
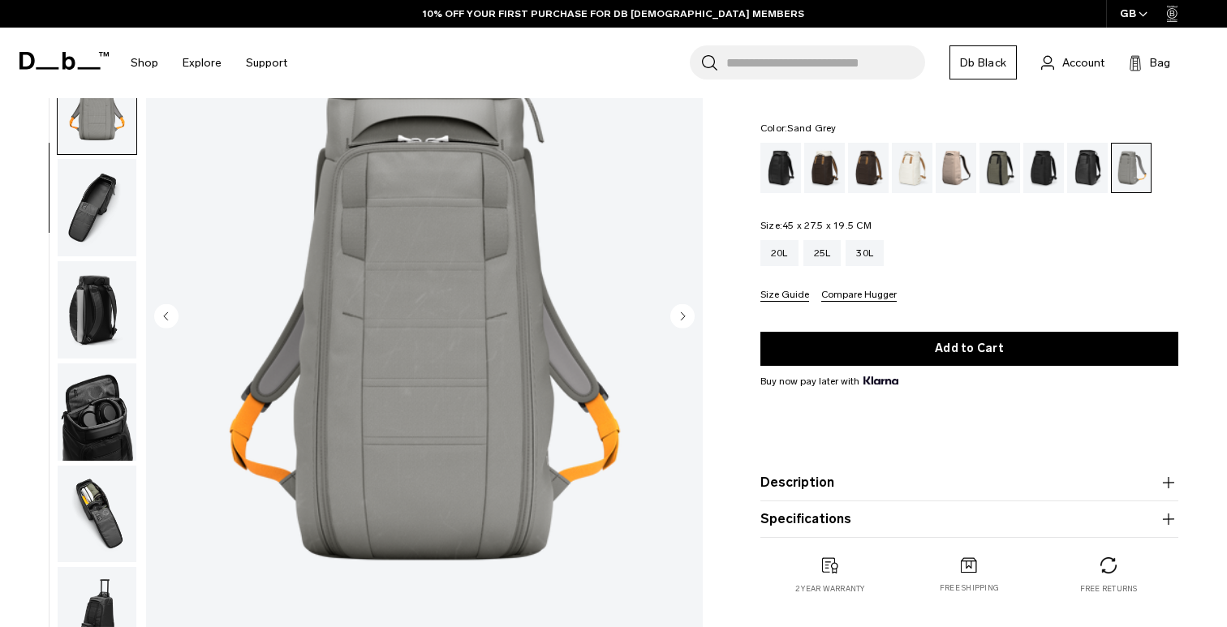
scroll to position [0, 0]
click at [685, 316] on circle "Next slide" at bounding box center [682, 315] width 24 height 24
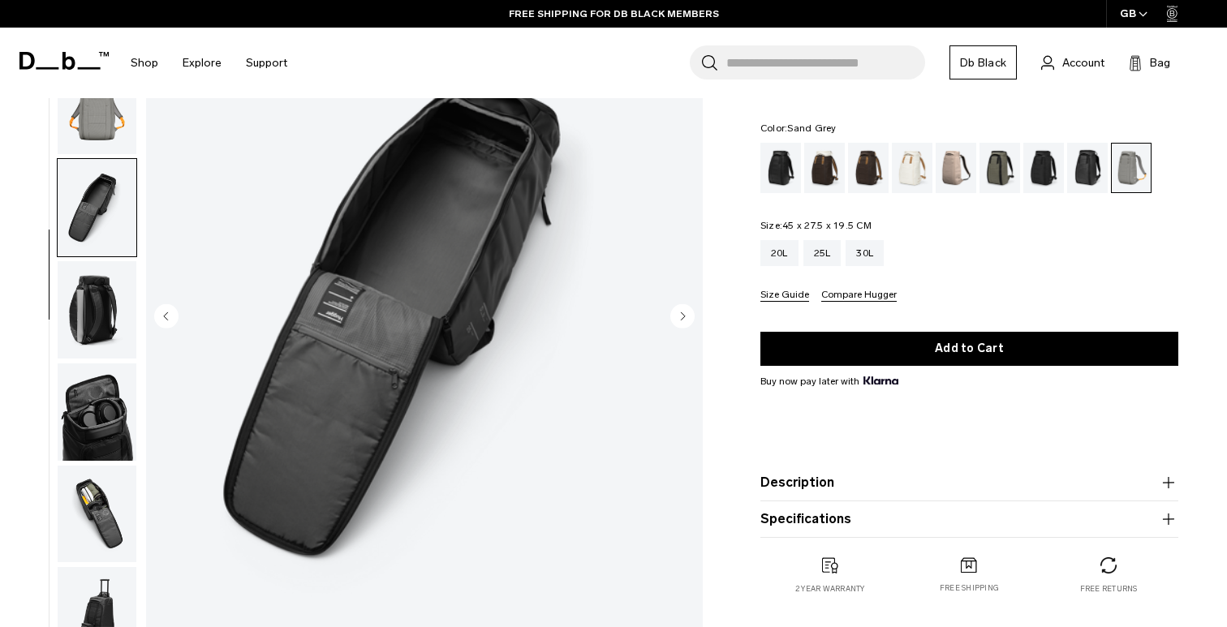
click at [685, 316] on circle "Next slide" at bounding box center [682, 315] width 24 height 24
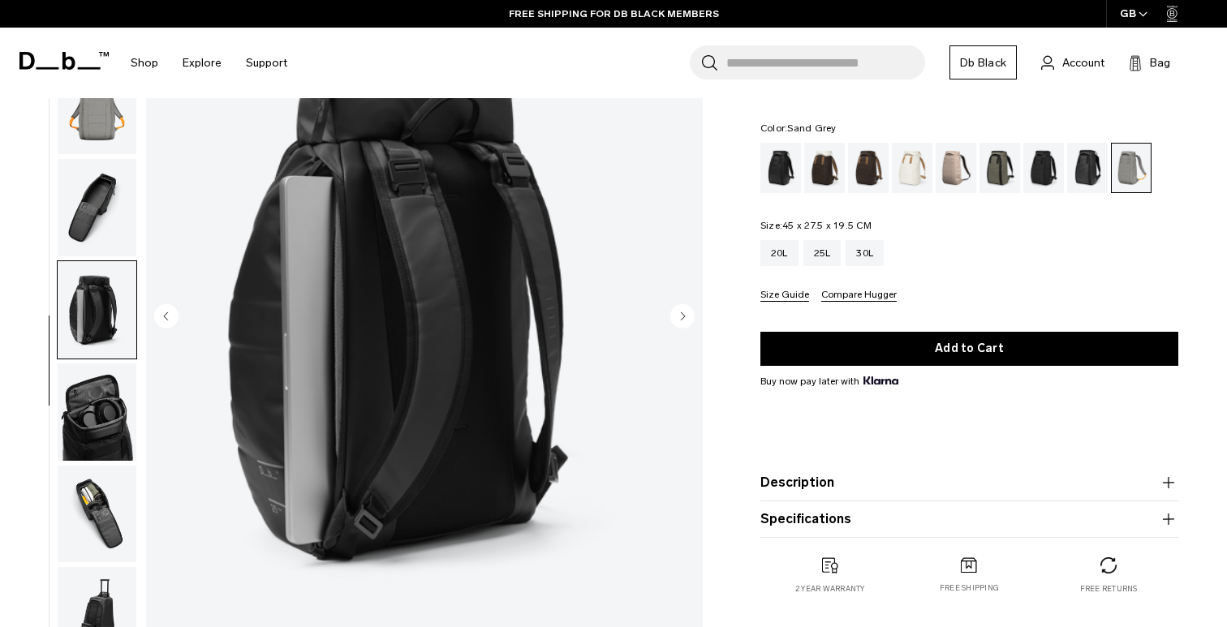
click at [685, 316] on circle "Next slide" at bounding box center [682, 315] width 24 height 24
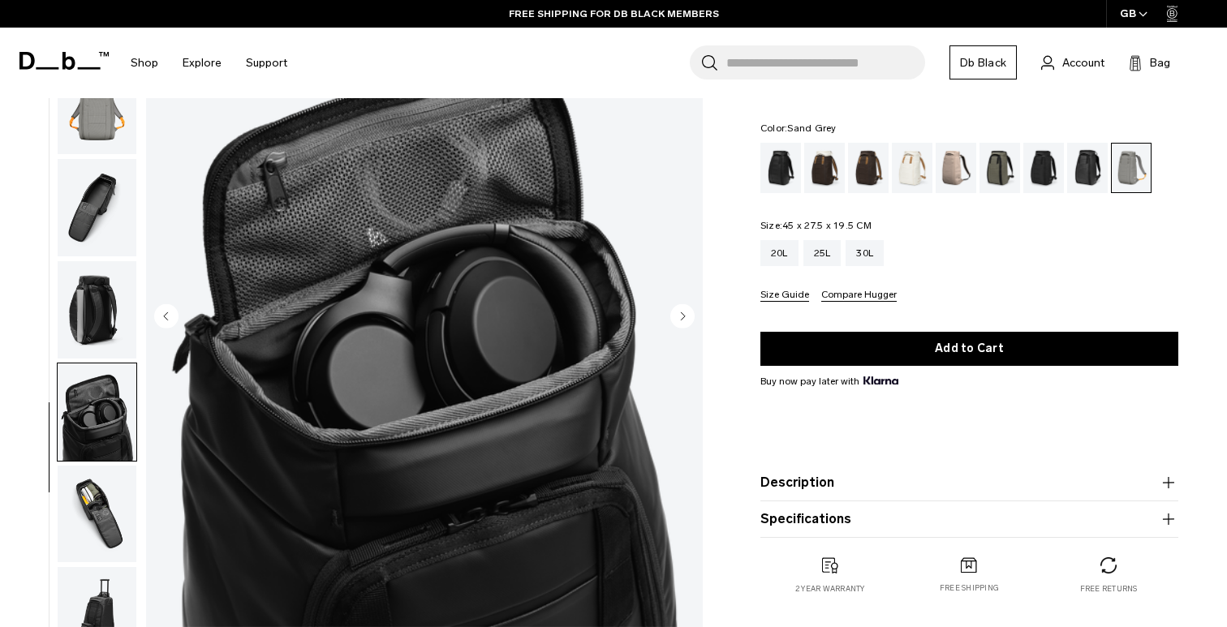
click at [685, 316] on circle "Next slide" at bounding box center [682, 315] width 24 height 24
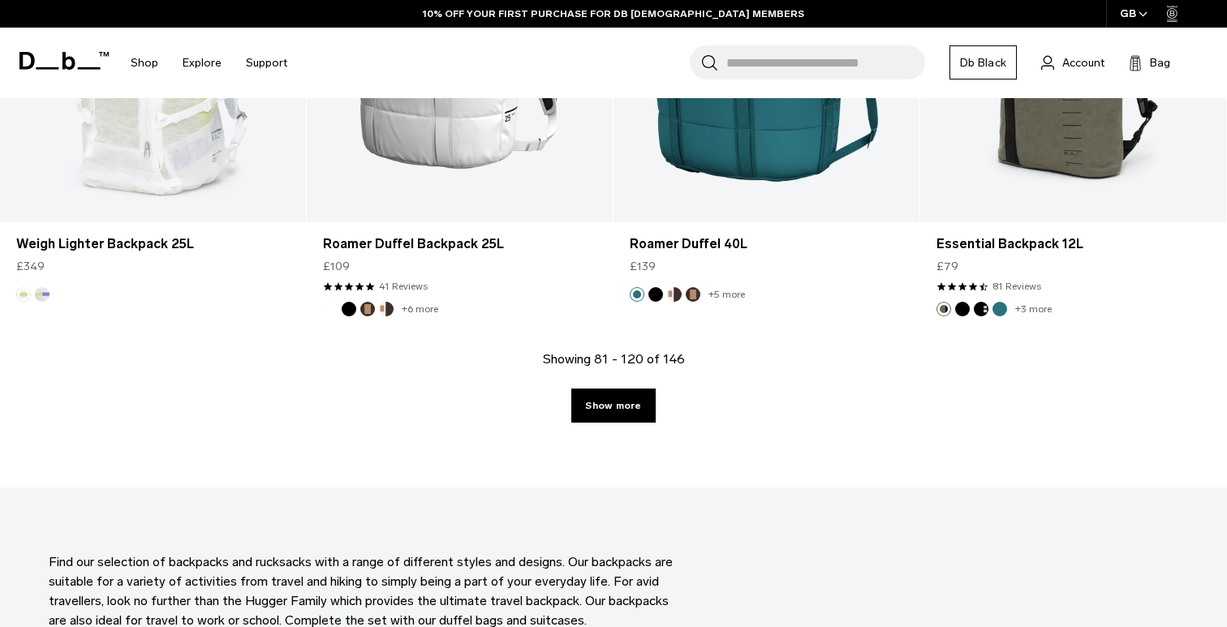
scroll to position [4863, 0]
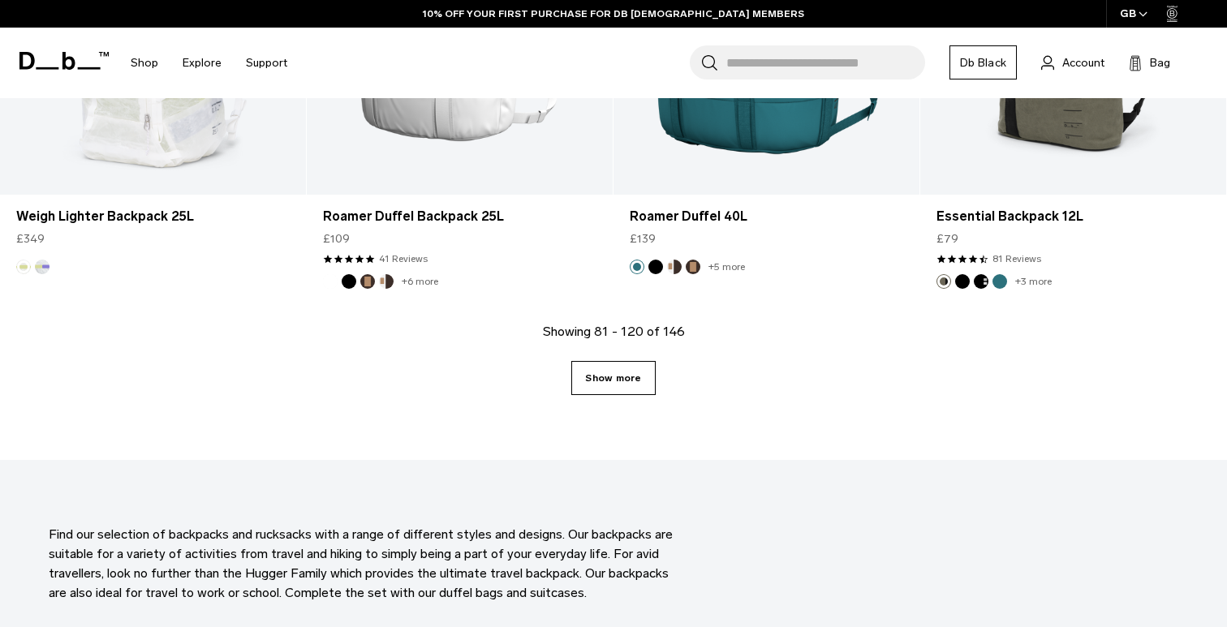
click at [630, 372] on link "Show more" at bounding box center [613, 378] width 84 height 34
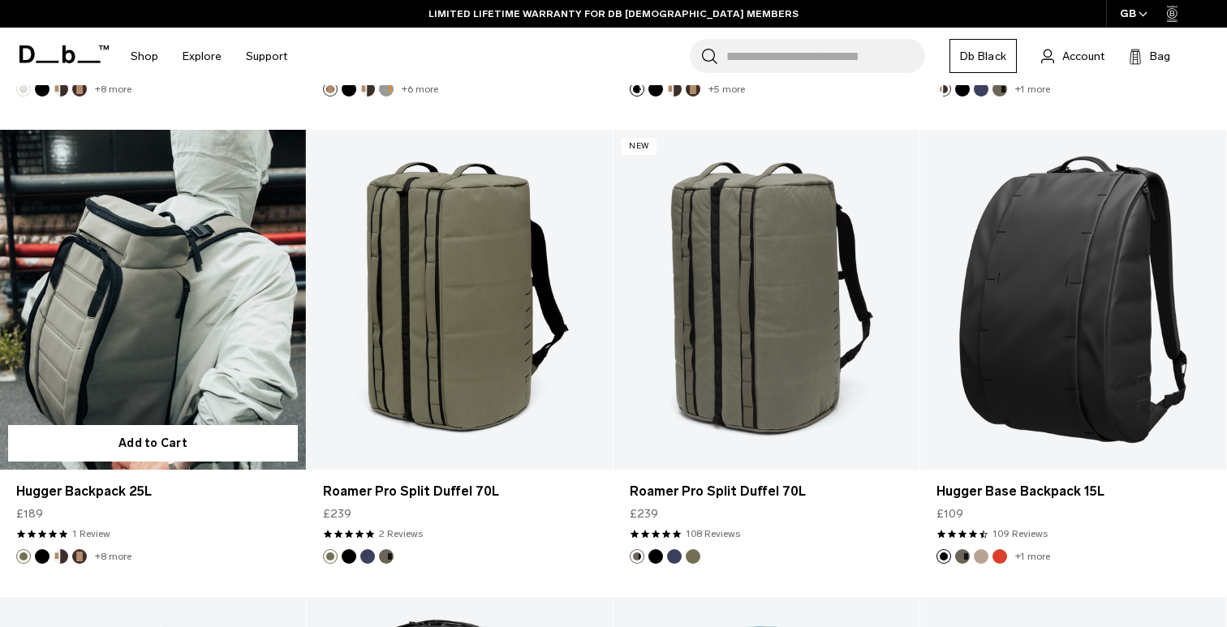
scroll to position [1788, 0]
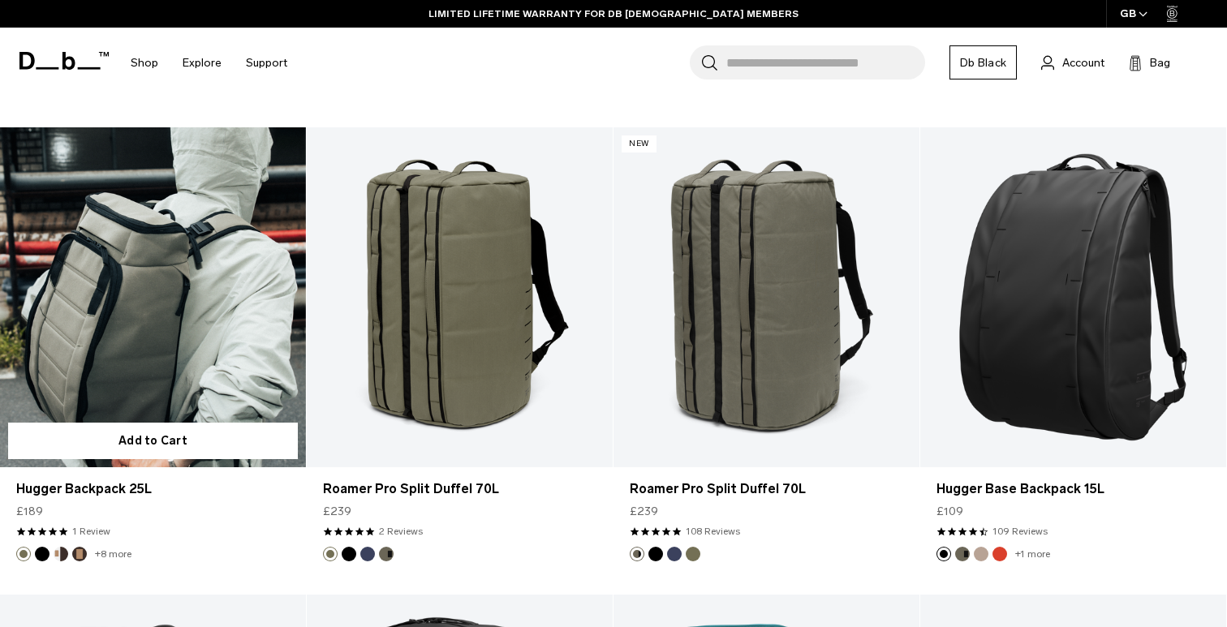
click at [155, 357] on link "Hugger Backpack 25L" at bounding box center [153, 297] width 306 height 340
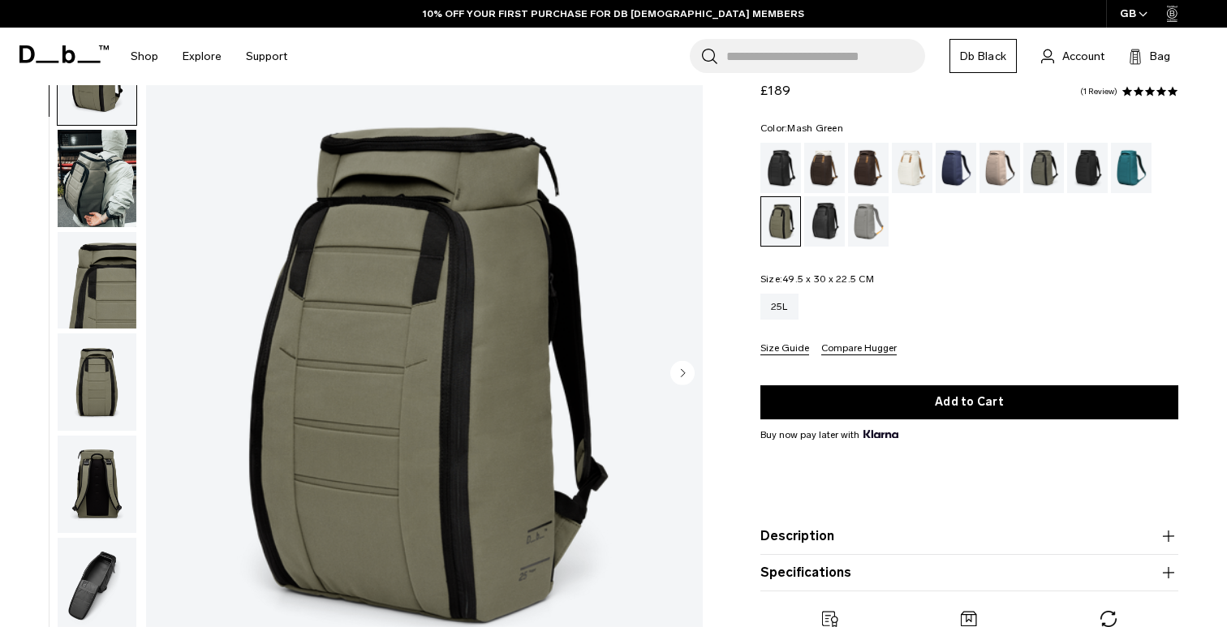
scroll to position [95, 0]
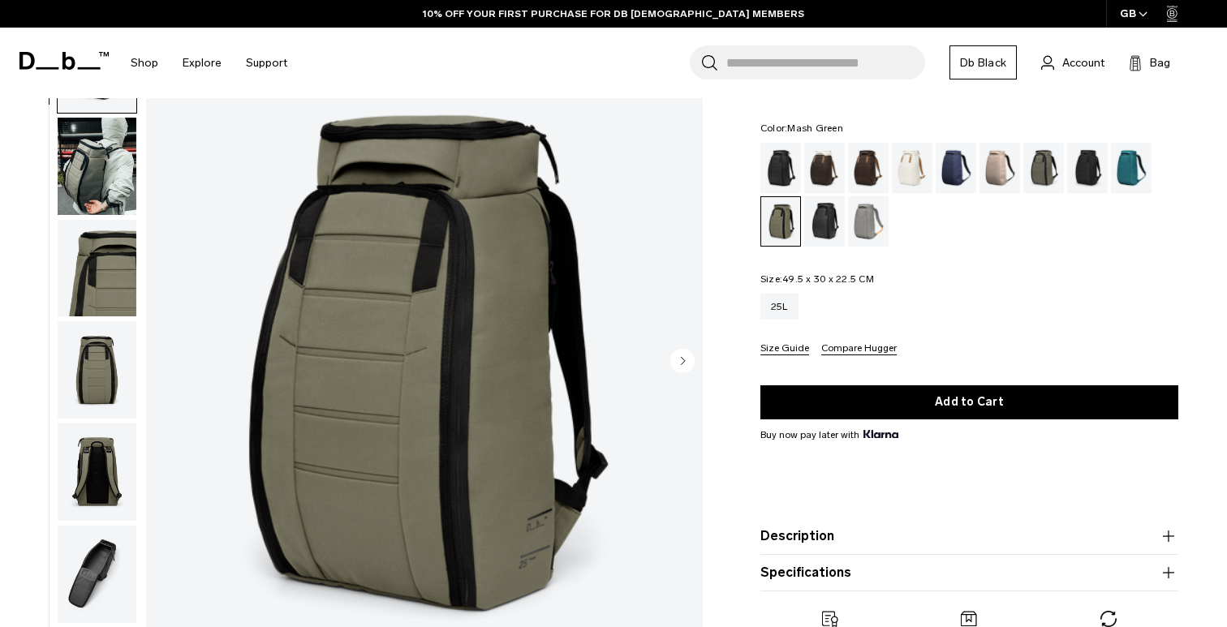
click at [689, 363] on circle "Next slide" at bounding box center [682, 360] width 24 height 24
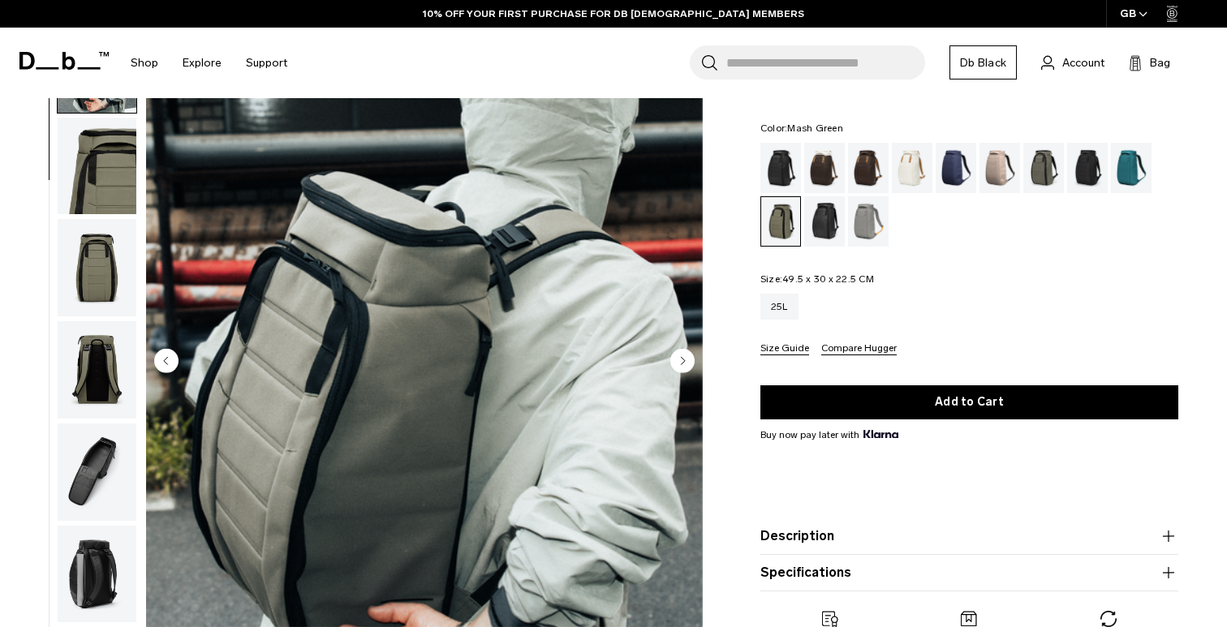
click at [689, 363] on circle "Next slide" at bounding box center [682, 360] width 24 height 24
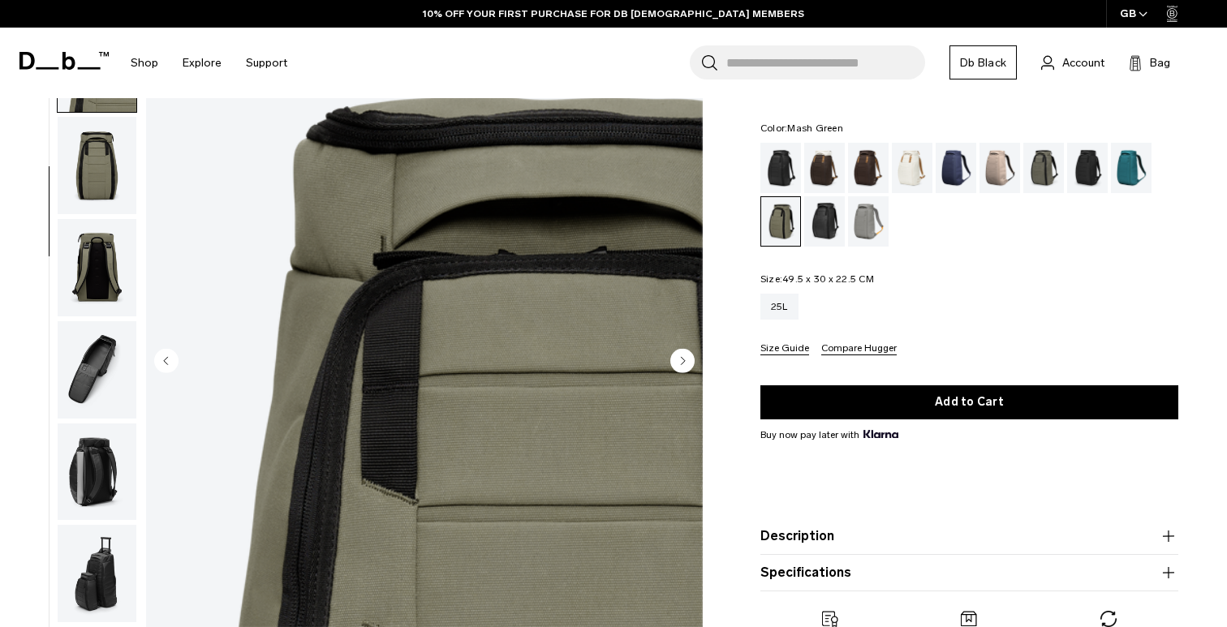
click at [689, 363] on circle "Next slide" at bounding box center [682, 360] width 24 height 24
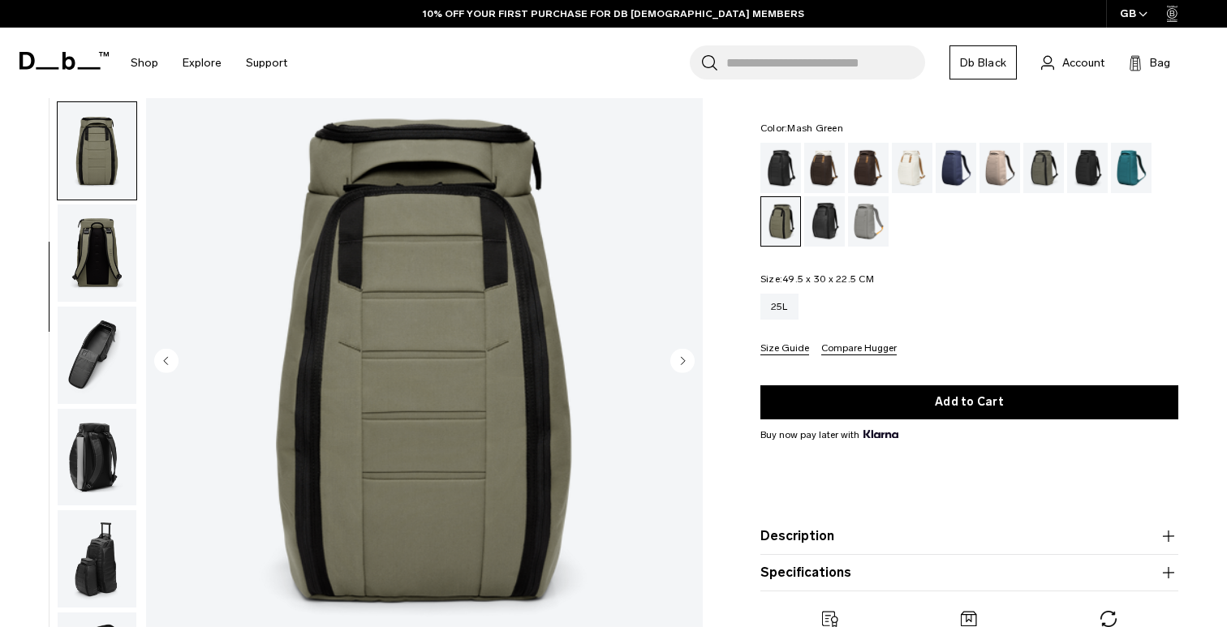
scroll to position [220, 0]
click at [689, 363] on circle "Next slide" at bounding box center [682, 360] width 24 height 24
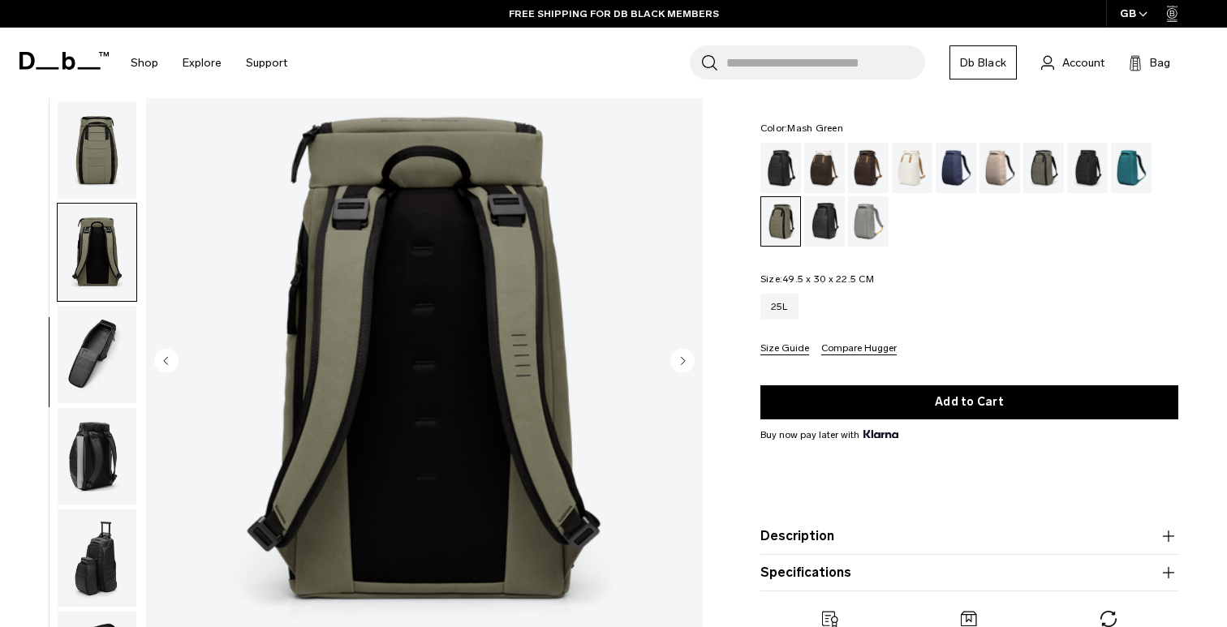
click at [689, 363] on circle "Next slide" at bounding box center [682, 360] width 24 height 24
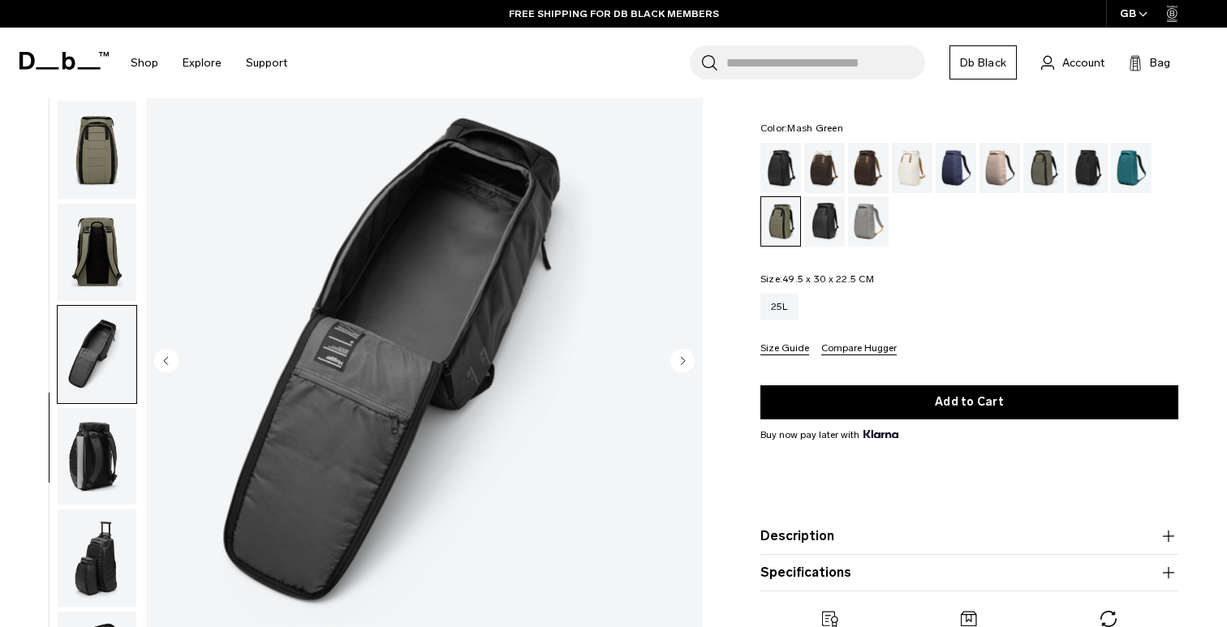
click at [689, 363] on circle "Next slide" at bounding box center [682, 360] width 24 height 24
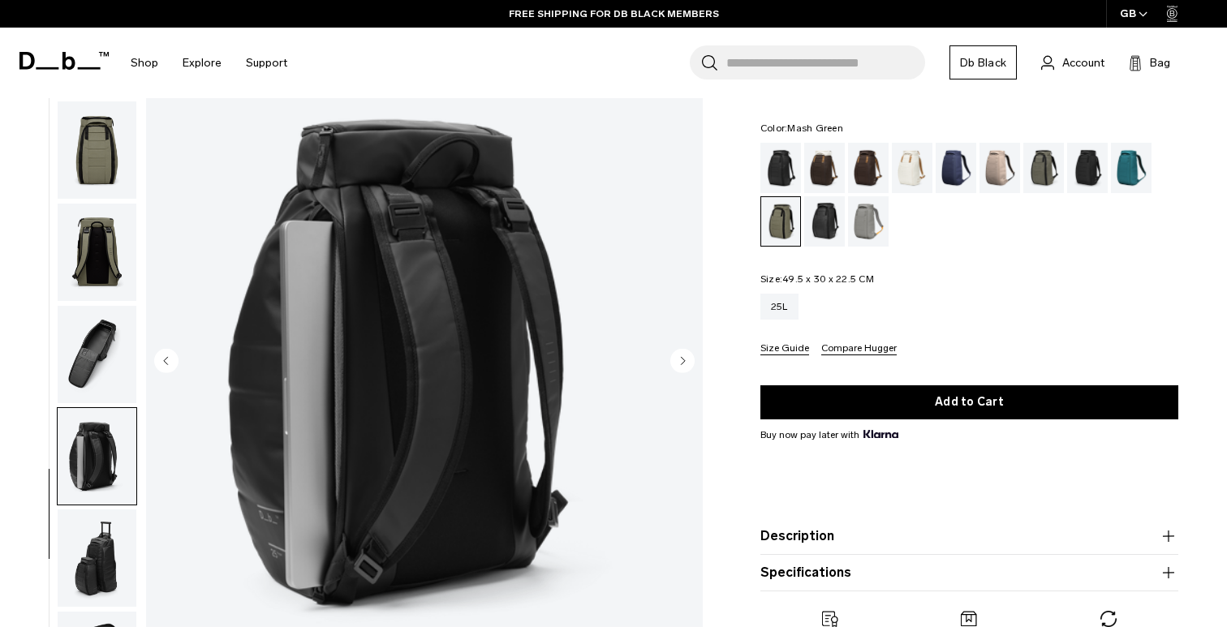
click at [689, 363] on circle "Next slide" at bounding box center [682, 360] width 24 height 24
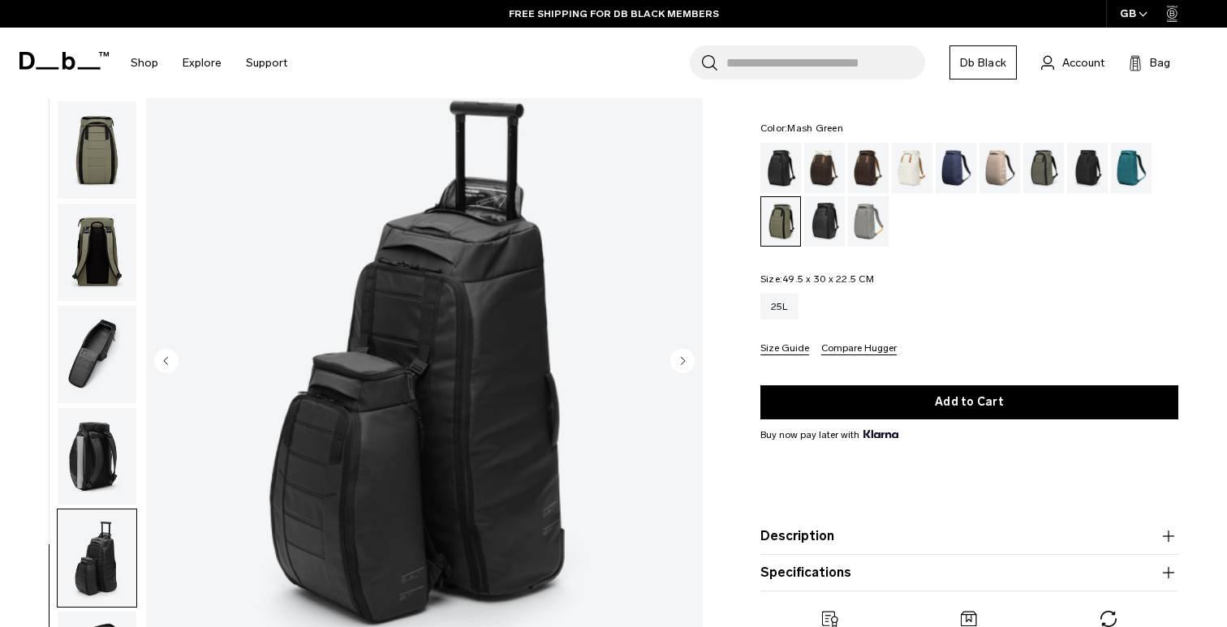
click at [689, 363] on circle "Next slide" at bounding box center [682, 360] width 24 height 24
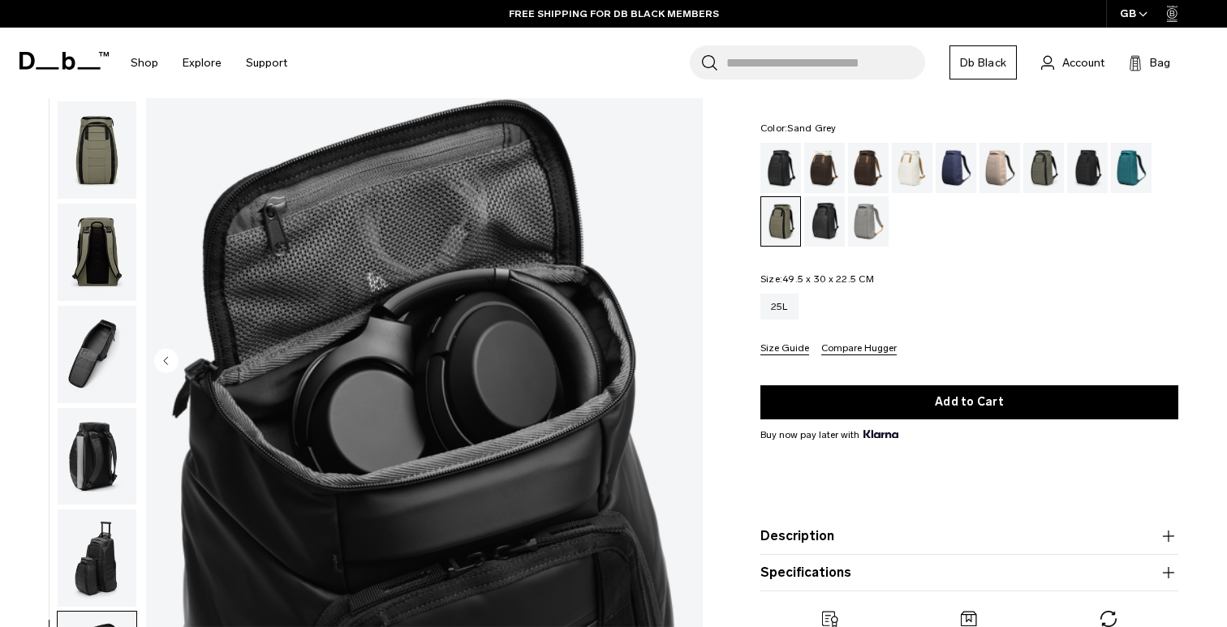
click at [850, 240] on div "Sand Grey" at bounding box center [868, 221] width 41 height 50
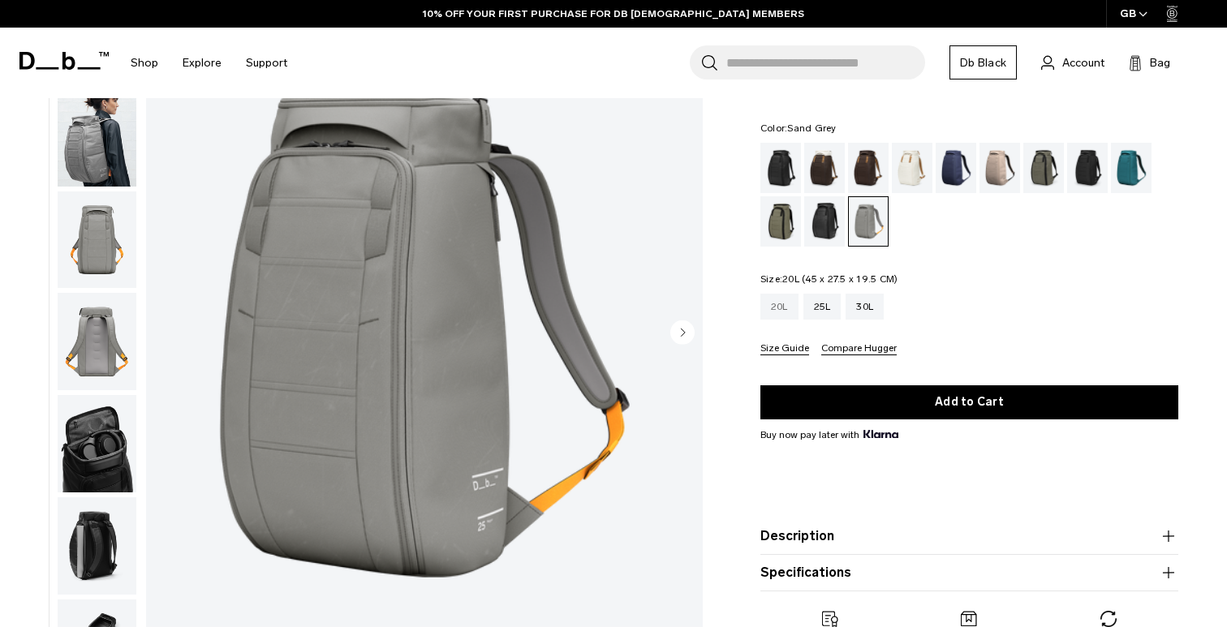
click at [785, 299] on div "20L" at bounding box center [779, 307] width 38 height 26
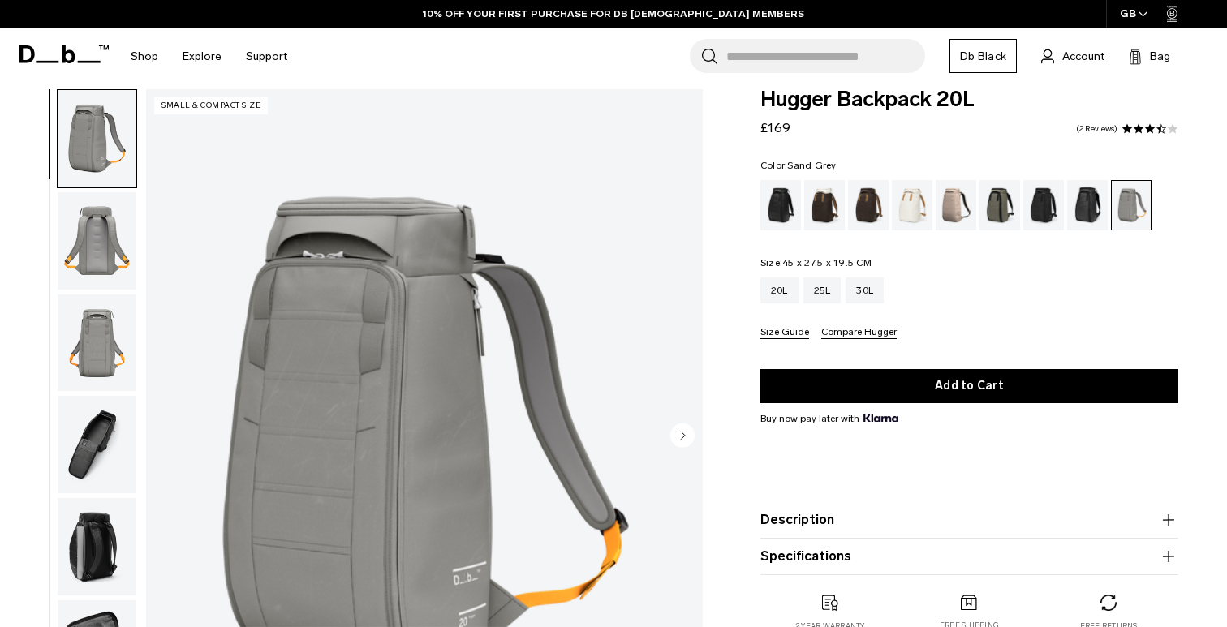
scroll to position [10, 0]
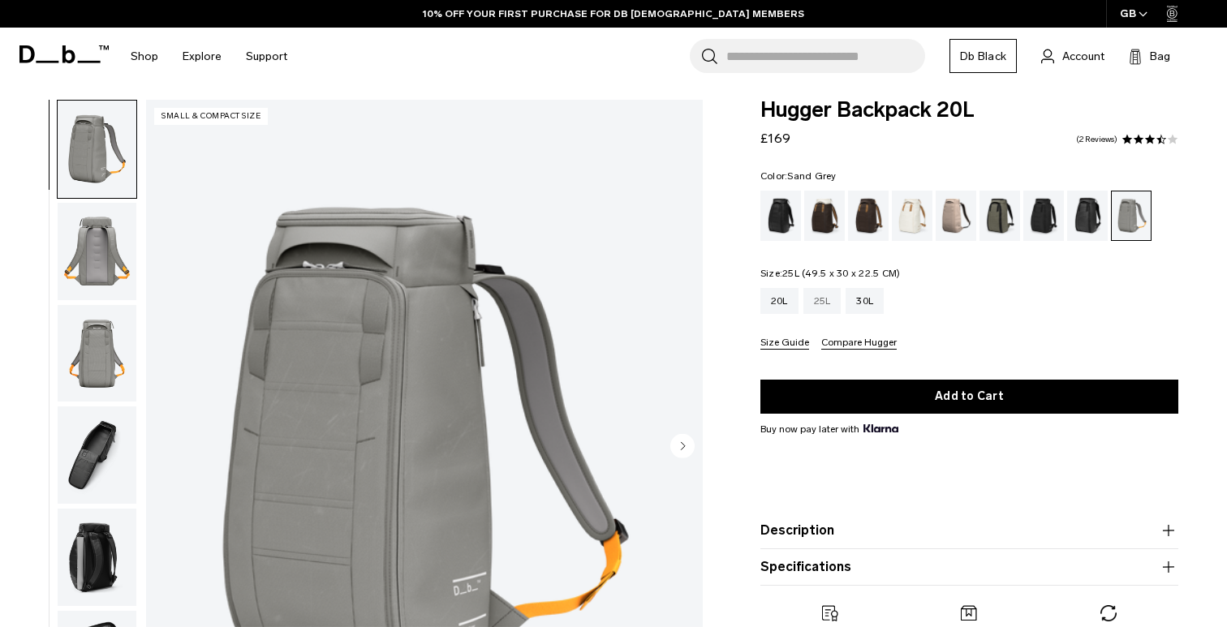
click at [824, 305] on div "25L" at bounding box center [822, 301] width 38 height 26
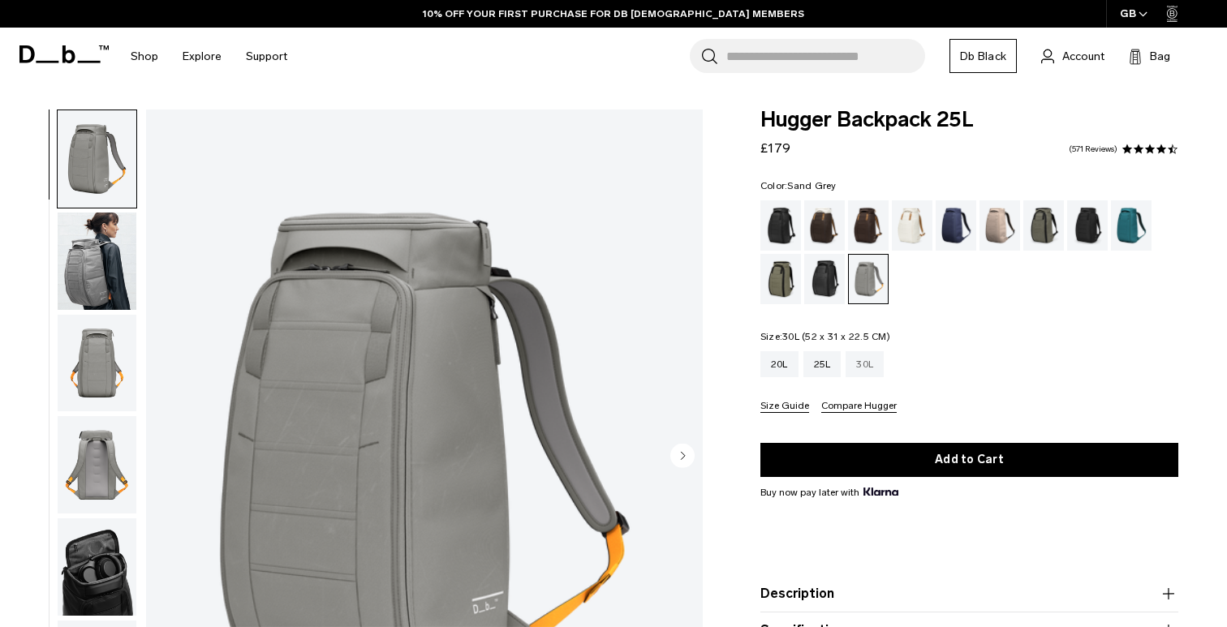
click at [864, 368] on div "30L" at bounding box center [864, 364] width 38 height 26
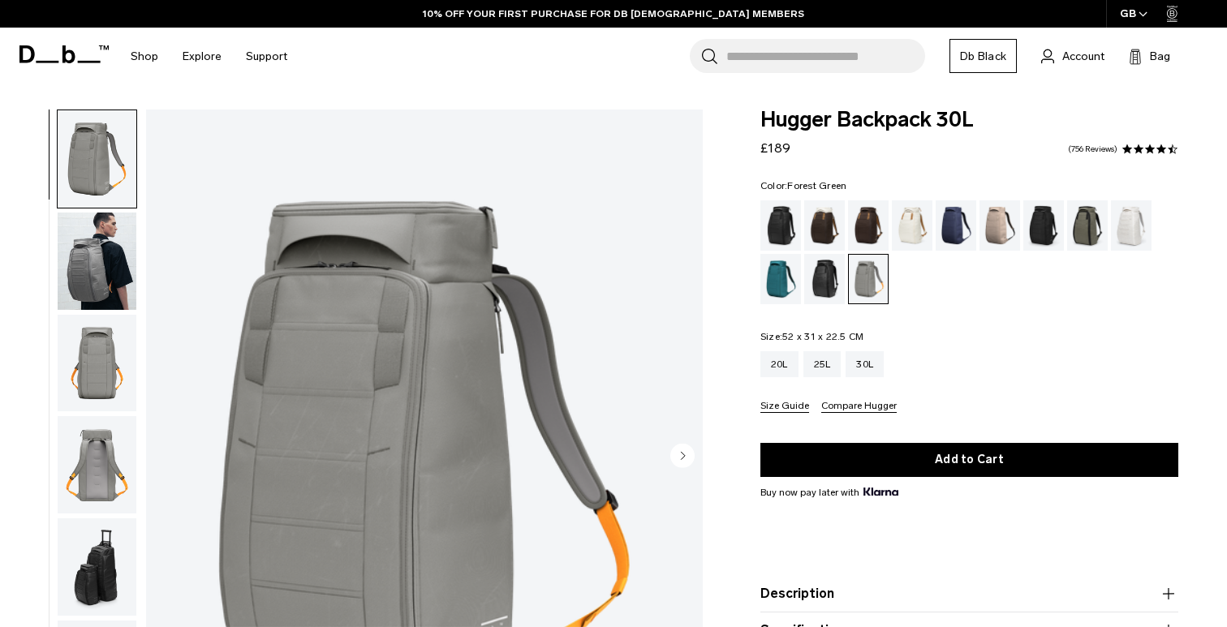
click at [1098, 239] on div "Forest Green" at bounding box center [1087, 225] width 41 height 50
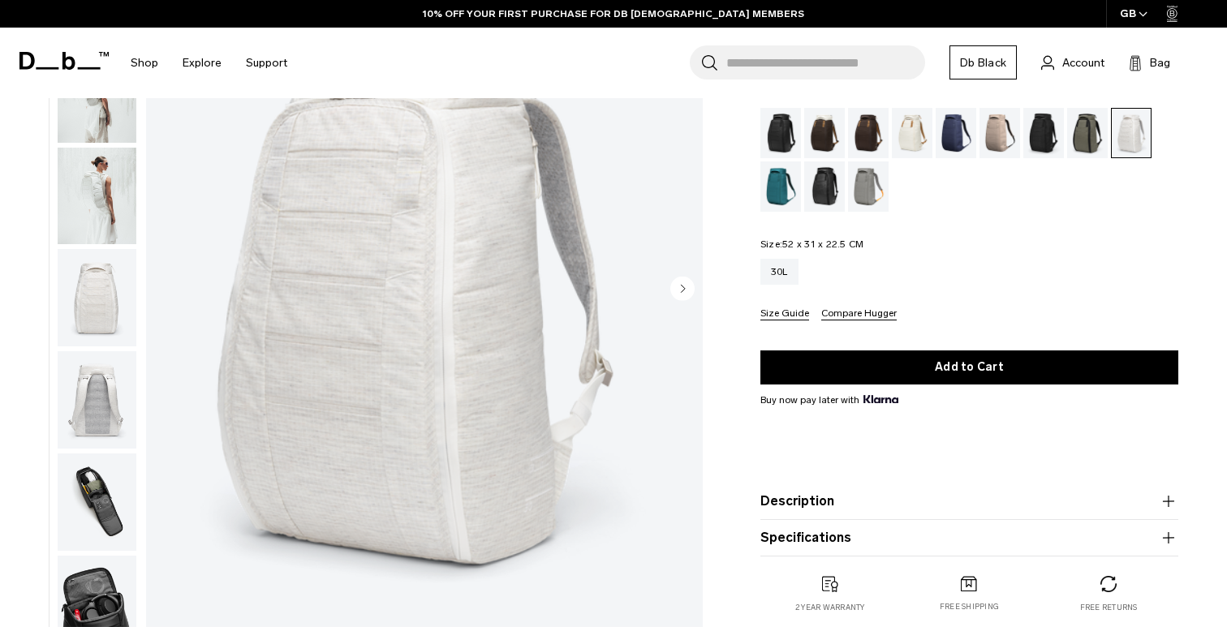
scroll to position [170, 0]
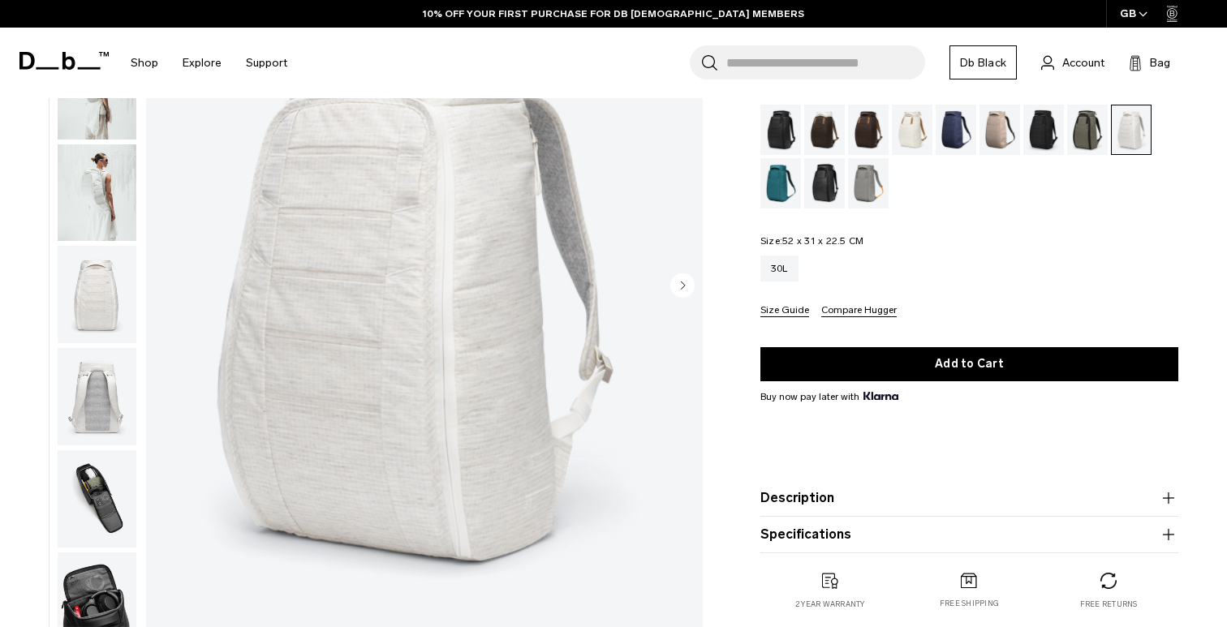
click at [675, 288] on circle "Next slide" at bounding box center [682, 285] width 24 height 24
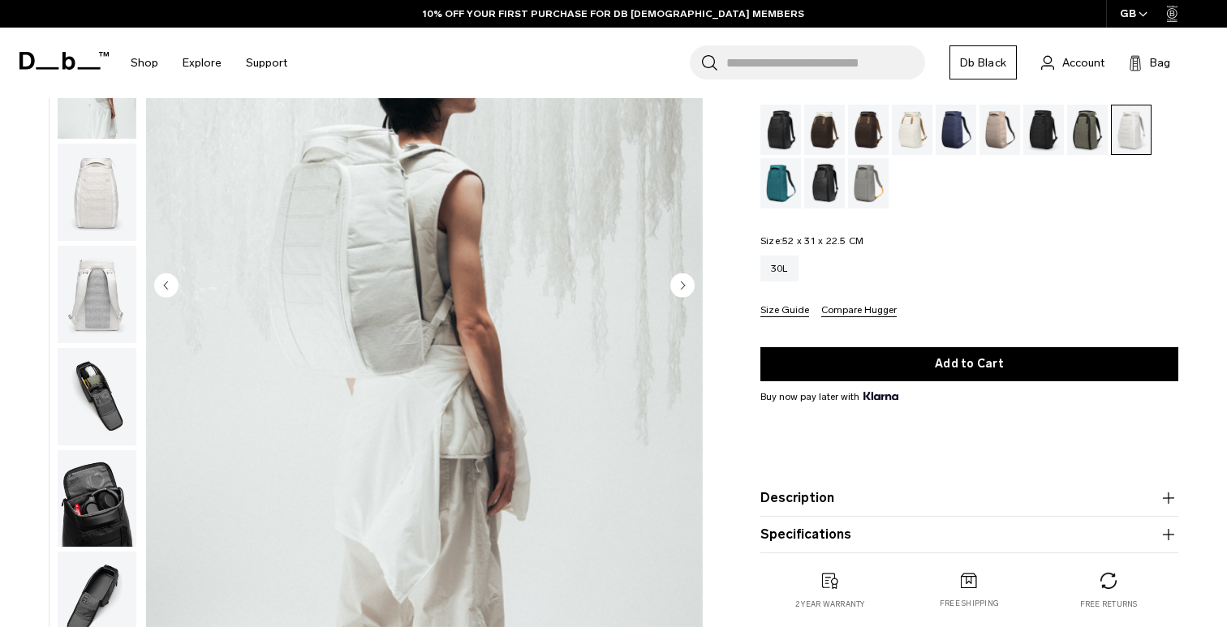
click at [674, 288] on circle "Next slide" at bounding box center [682, 285] width 24 height 24
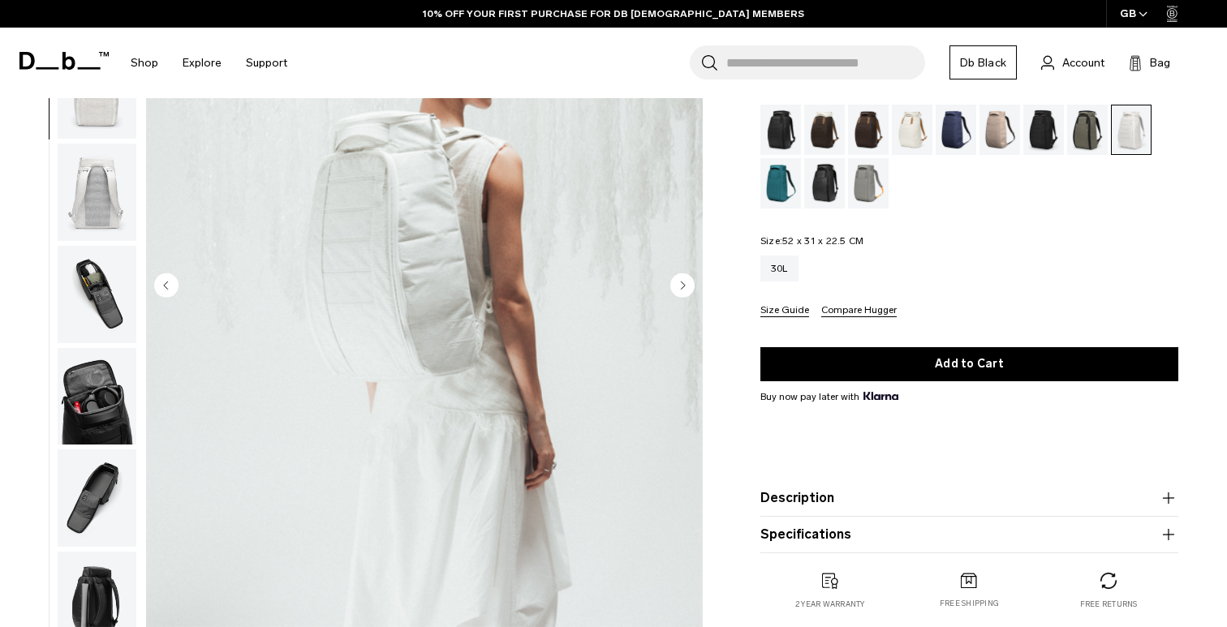
click at [588, 290] on img "3 / 12" at bounding box center [424, 286] width 557 height 695
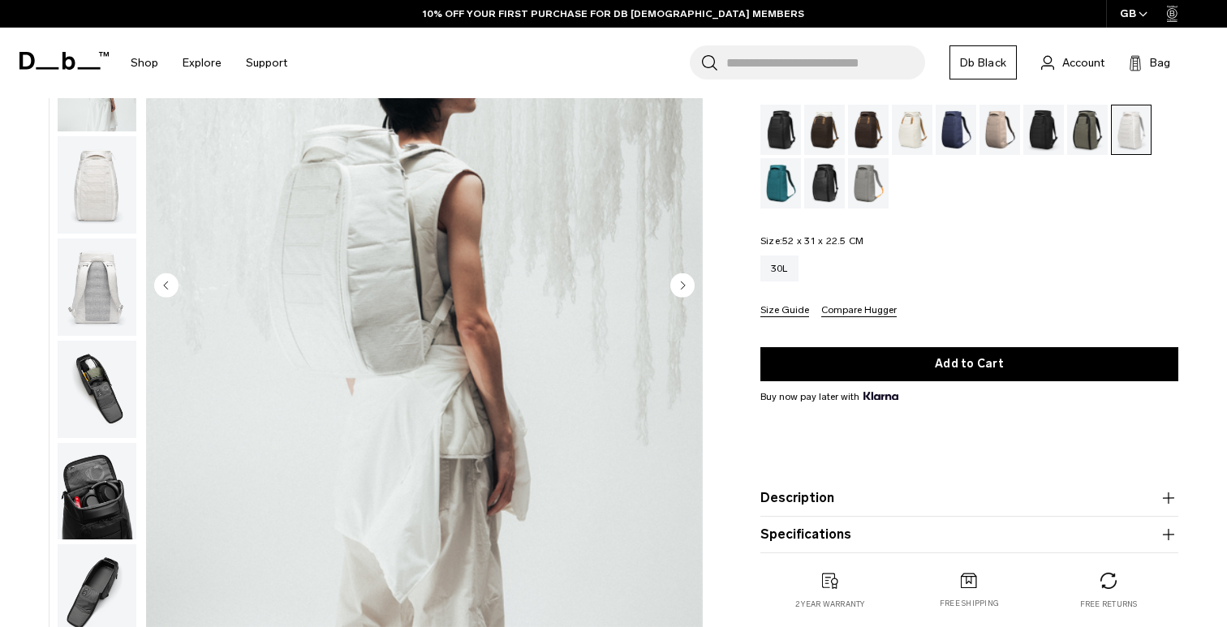
scroll to position [102, 0]
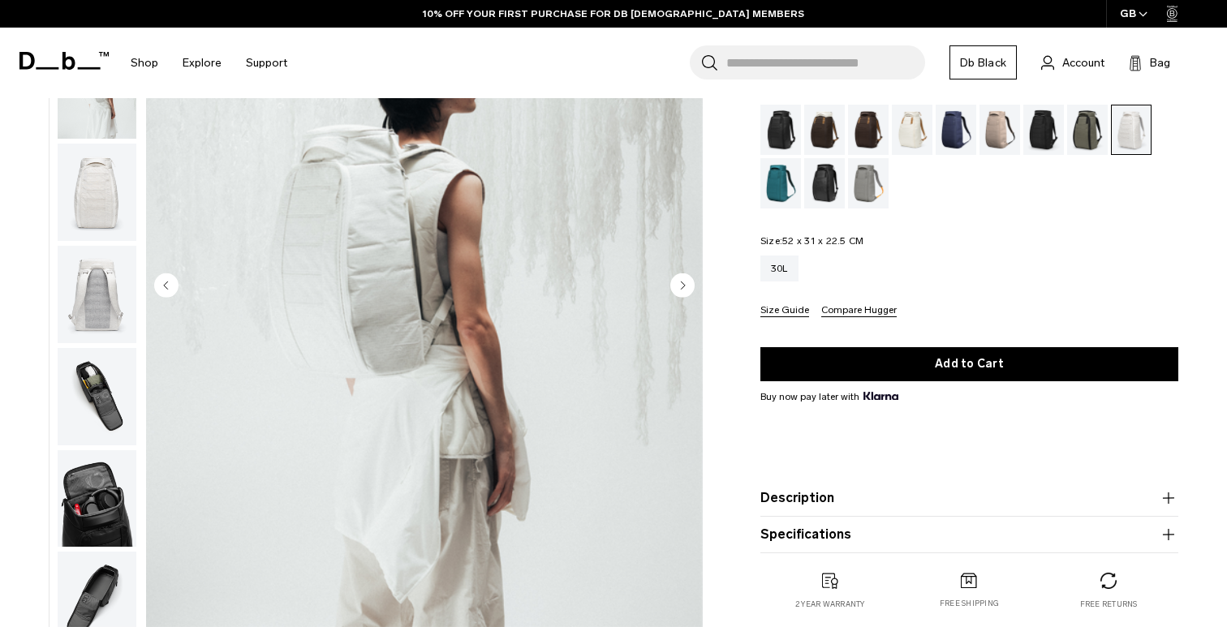
click at [525, 299] on img "2 / 12" at bounding box center [424, 286] width 557 height 695
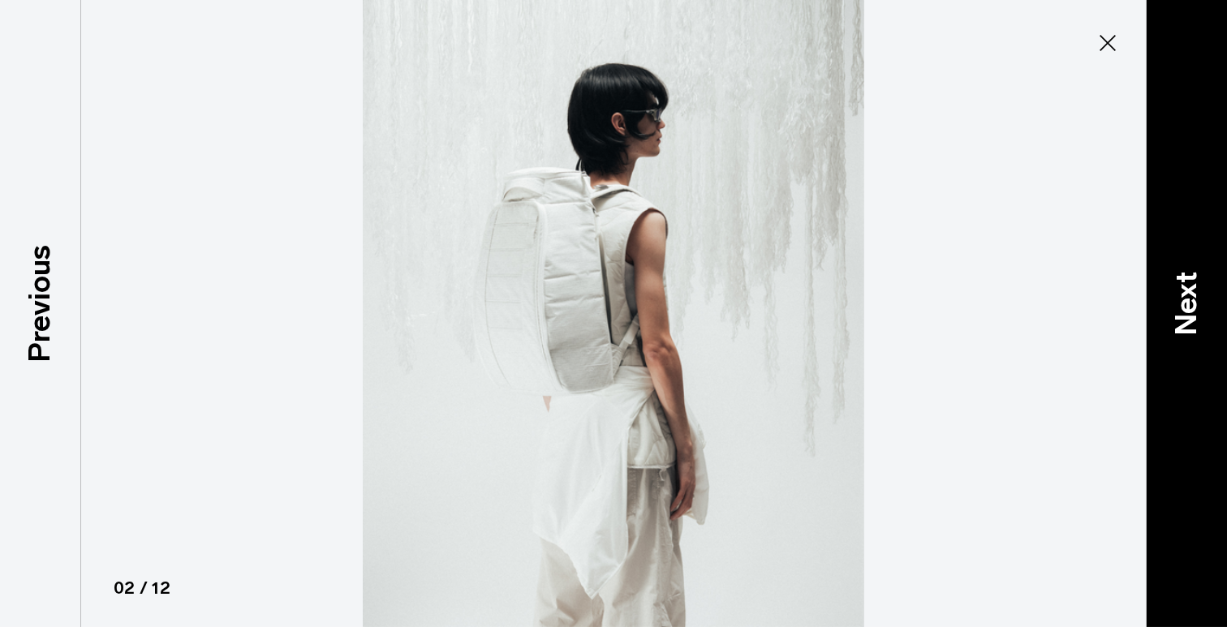
type button "Close"
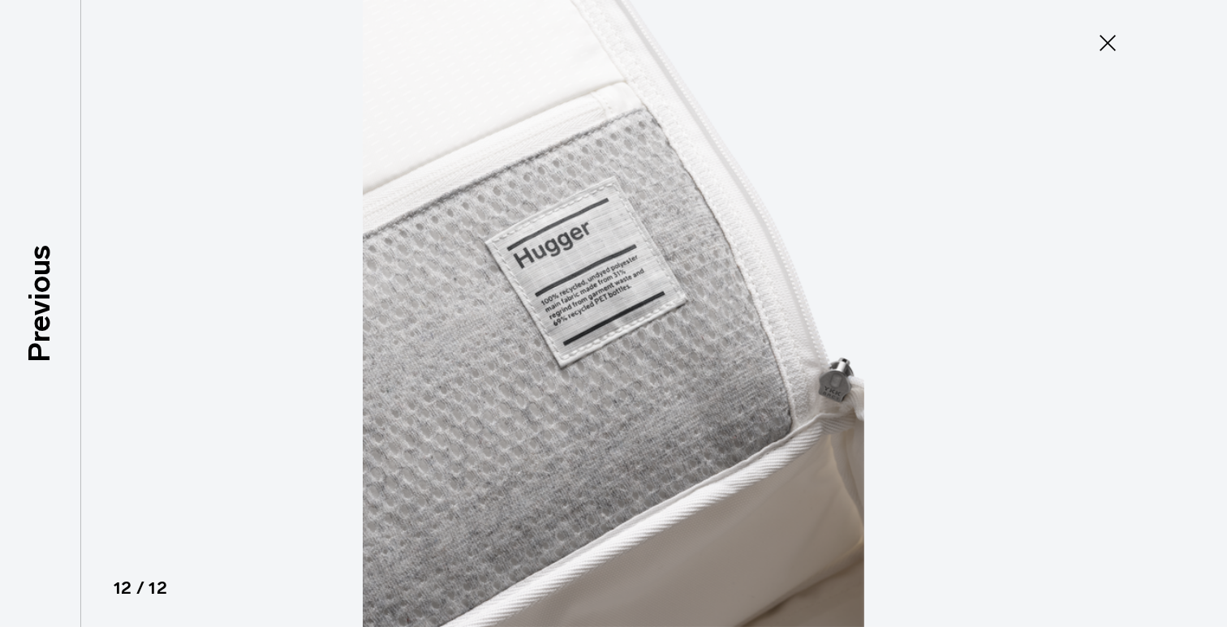
click at [1108, 28] on button "Close" at bounding box center [1108, 43] width 54 height 34
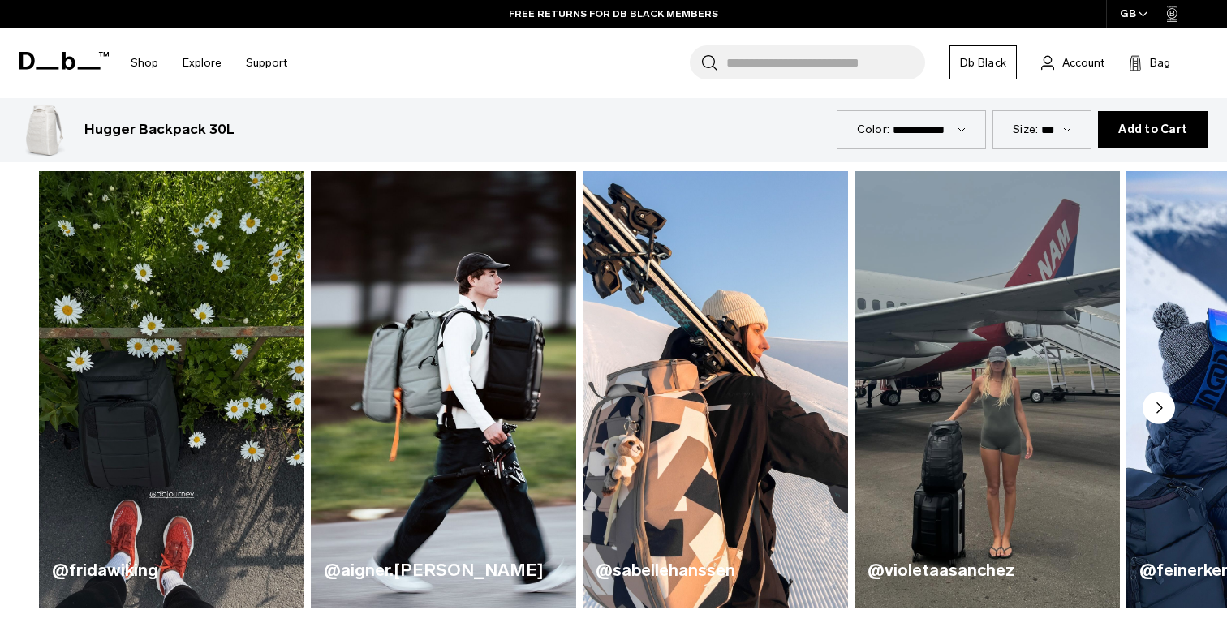
scroll to position [800, 0]
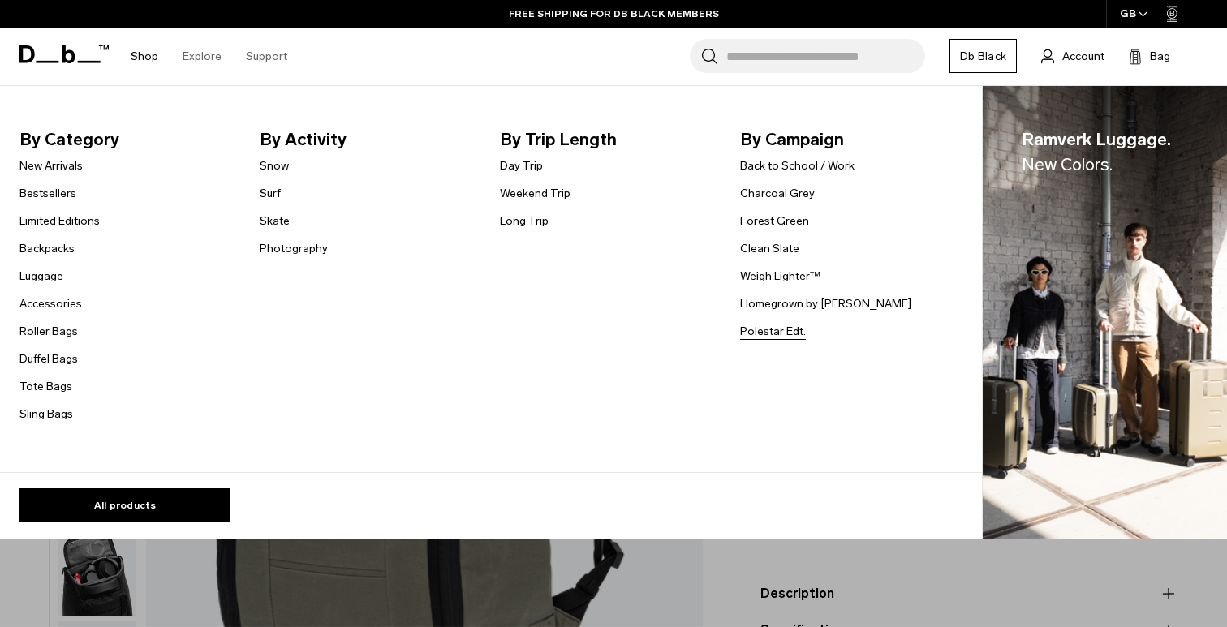
click at [758, 333] on link "Polestar Edt." at bounding box center [773, 331] width 66 height 17
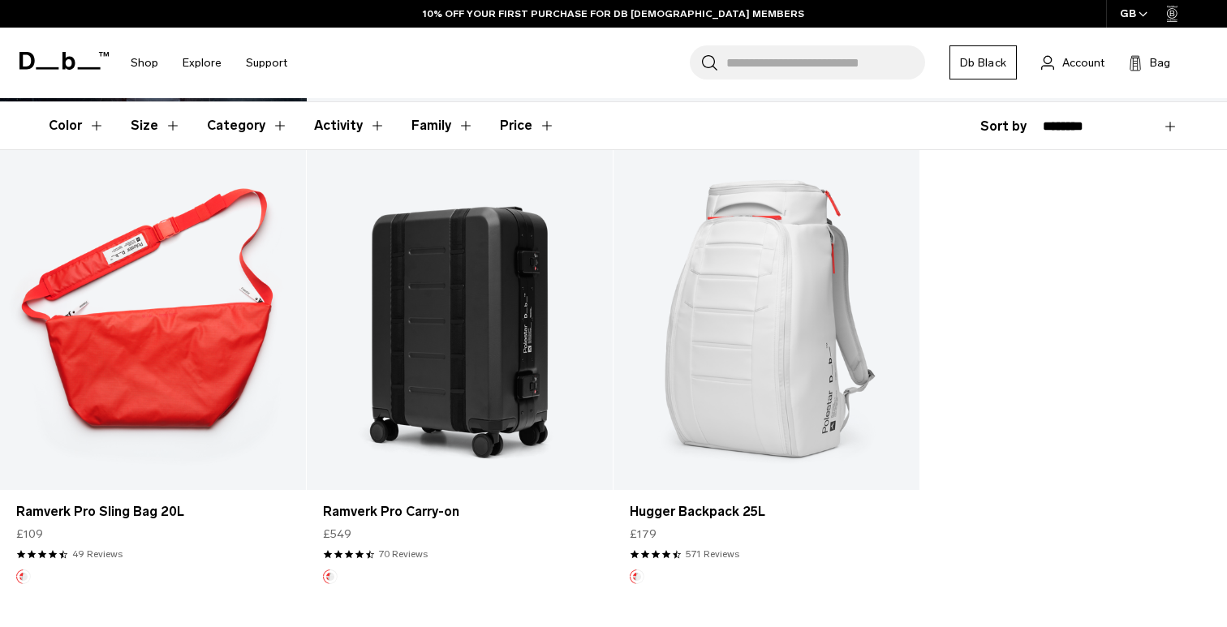
scroll to position [266, 0]
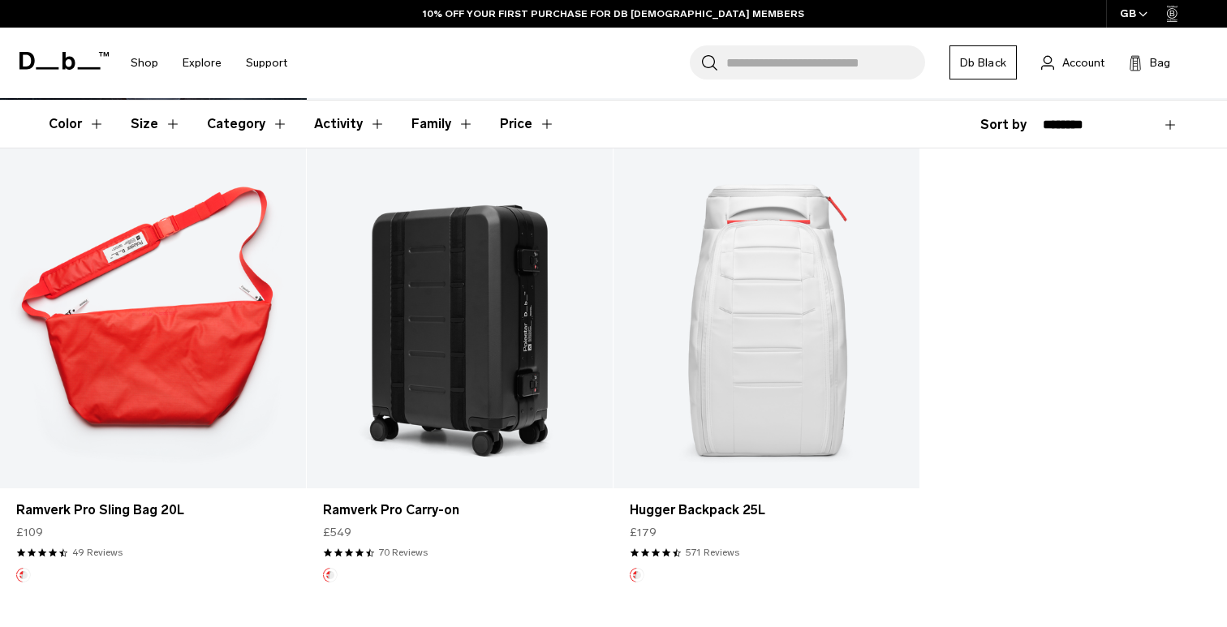
click at [802, 342] on link "Hugger Backpack 25L" at bounding box center [766, 318] width 306 height 340
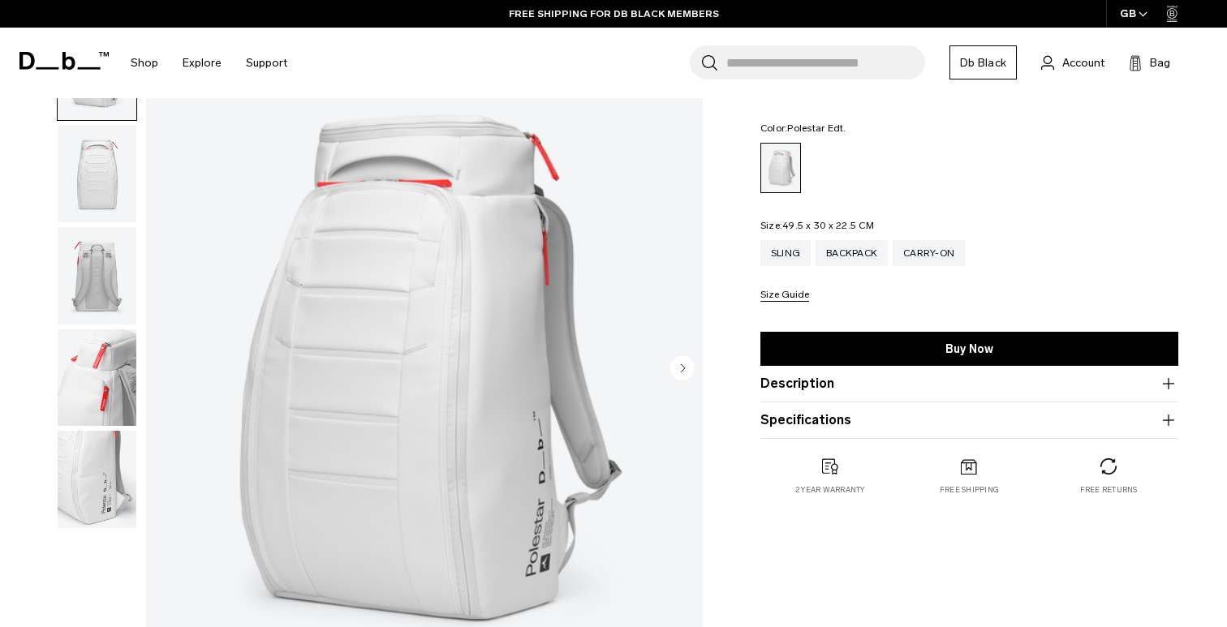
scroll to position [185, 0]
click at [679, 370] on circle "Next slide" at bounding box center [682, 367] width 24 height 24
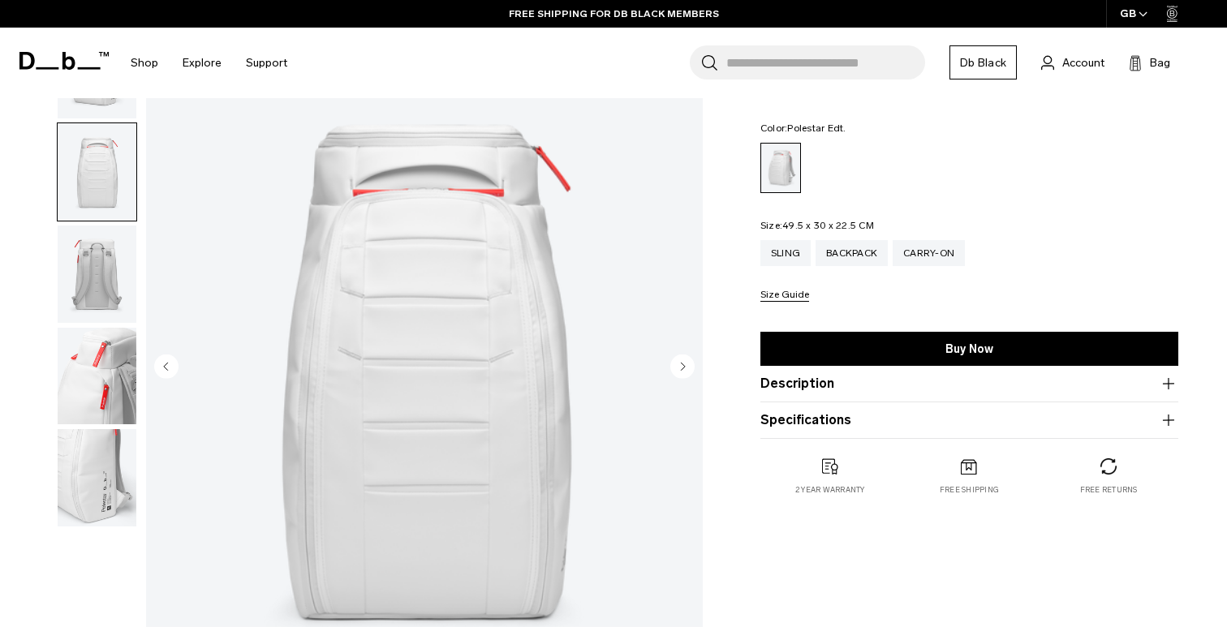
click at [679, 370] on circle "Next slide" at bounding box center [682, 367] width 24 height 24
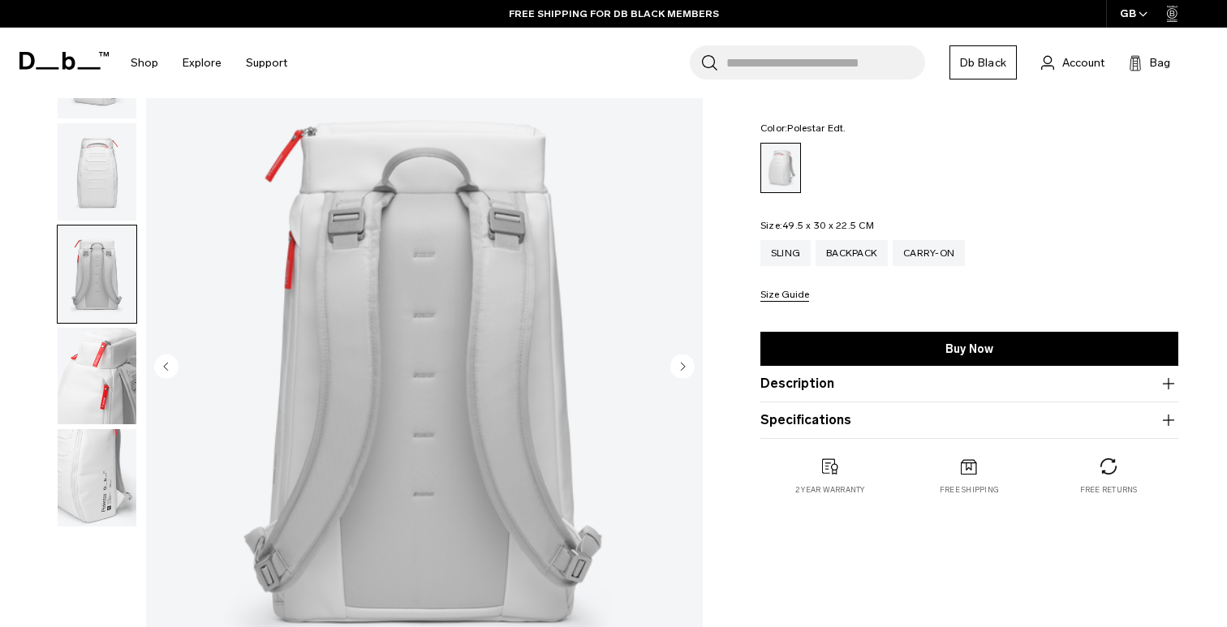
click at [679, 370] on circle "Next slide" at bounding box center [682, 367] width 24 height 24
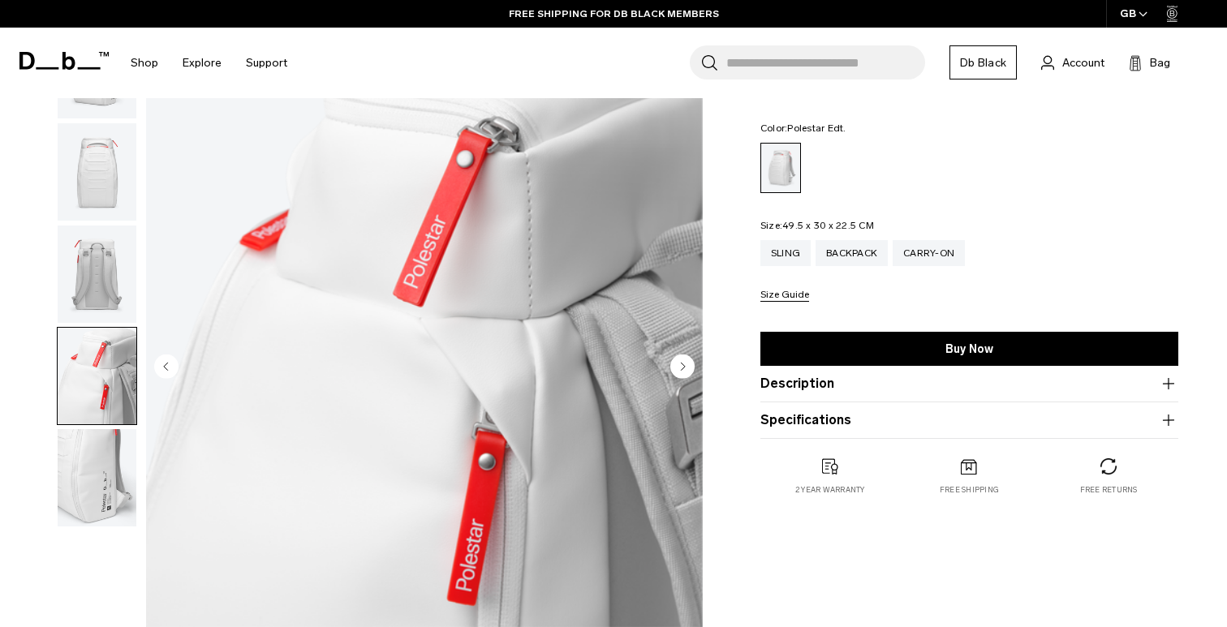
click at [679, 370] on circle "Next slide" at bounding box center [682, 367] width 24 height 24
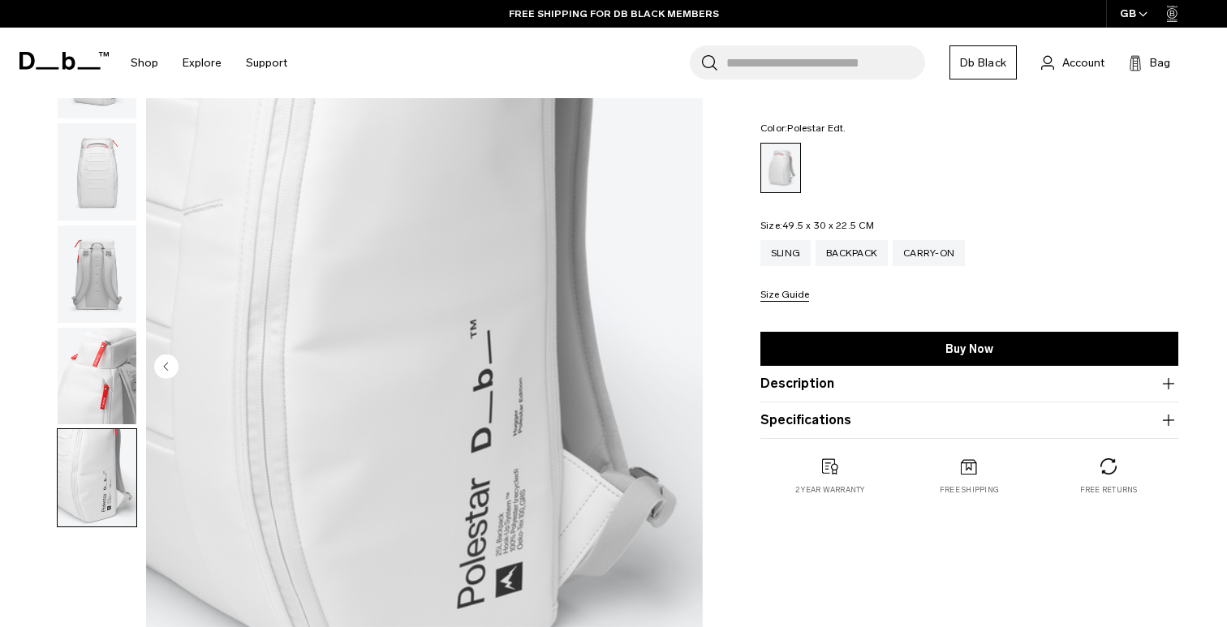
click at [679, 370] on img "5 / 5" at bounding box center [424, 367] width 557 height 695
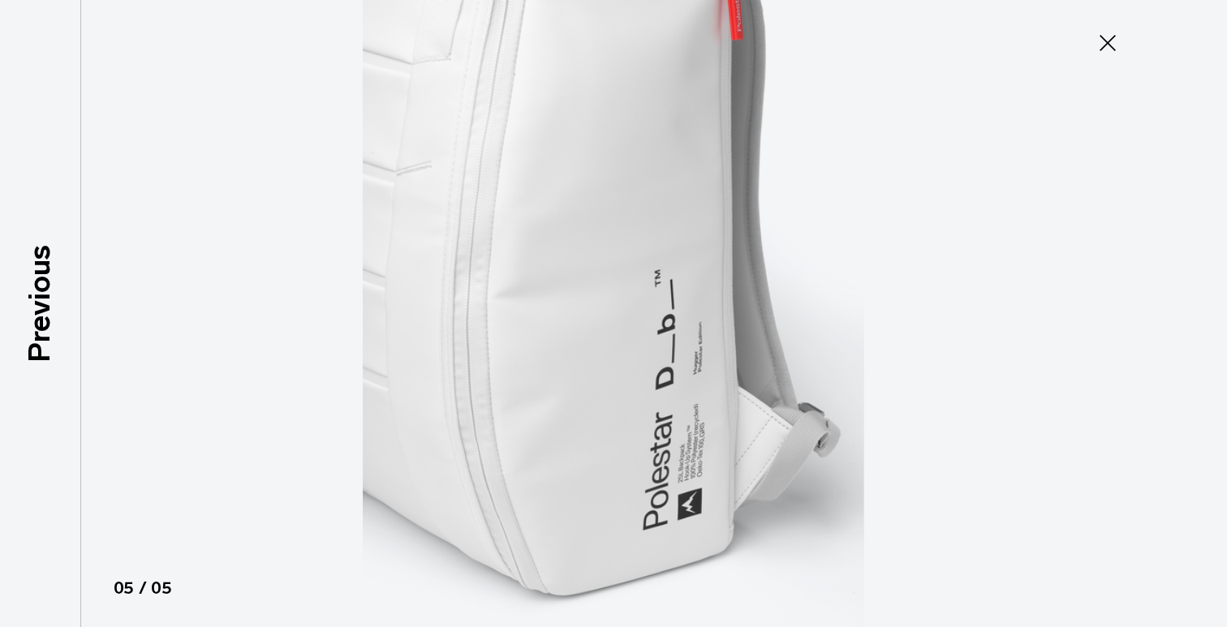
click at [1101, 49] on icon at bounding box center [1107, 43] width 16 height 16
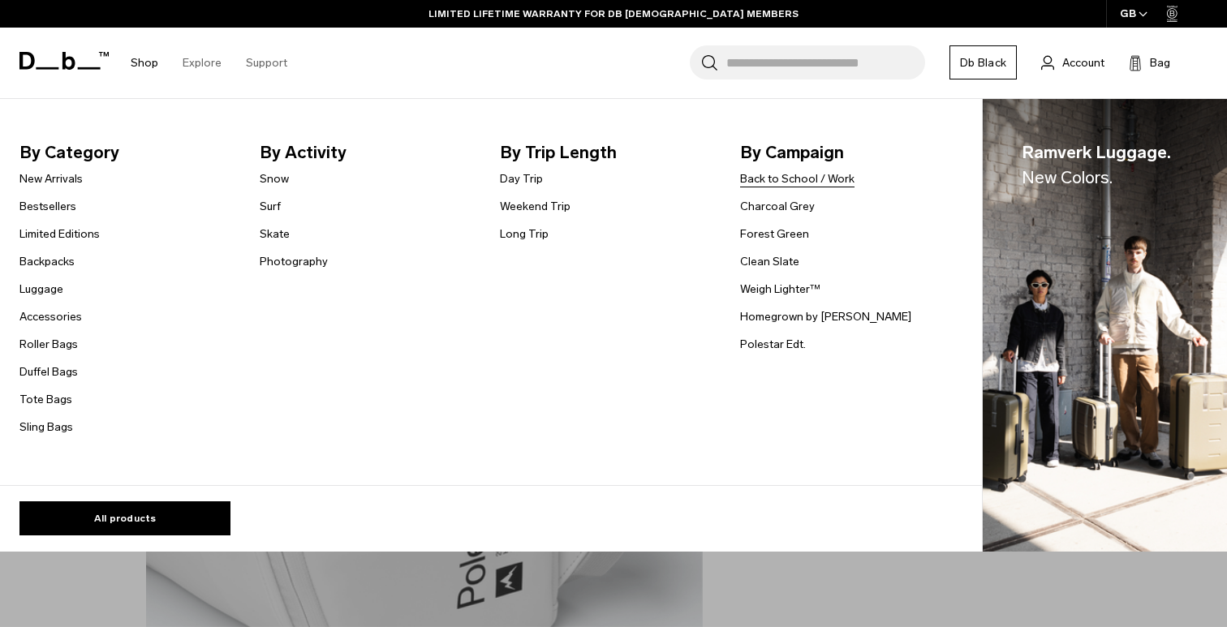
click at [767, 181] on link "Back to School / Work" at bounding box center [797, 178] width 114 height 17
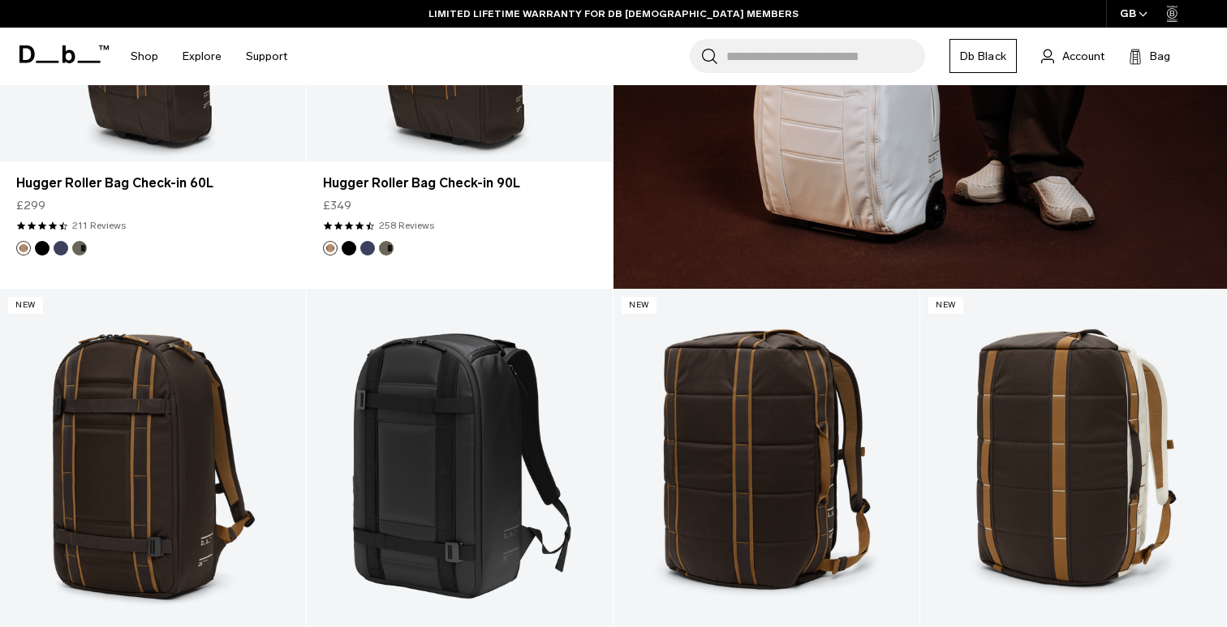
scroll to position [5180, 0]
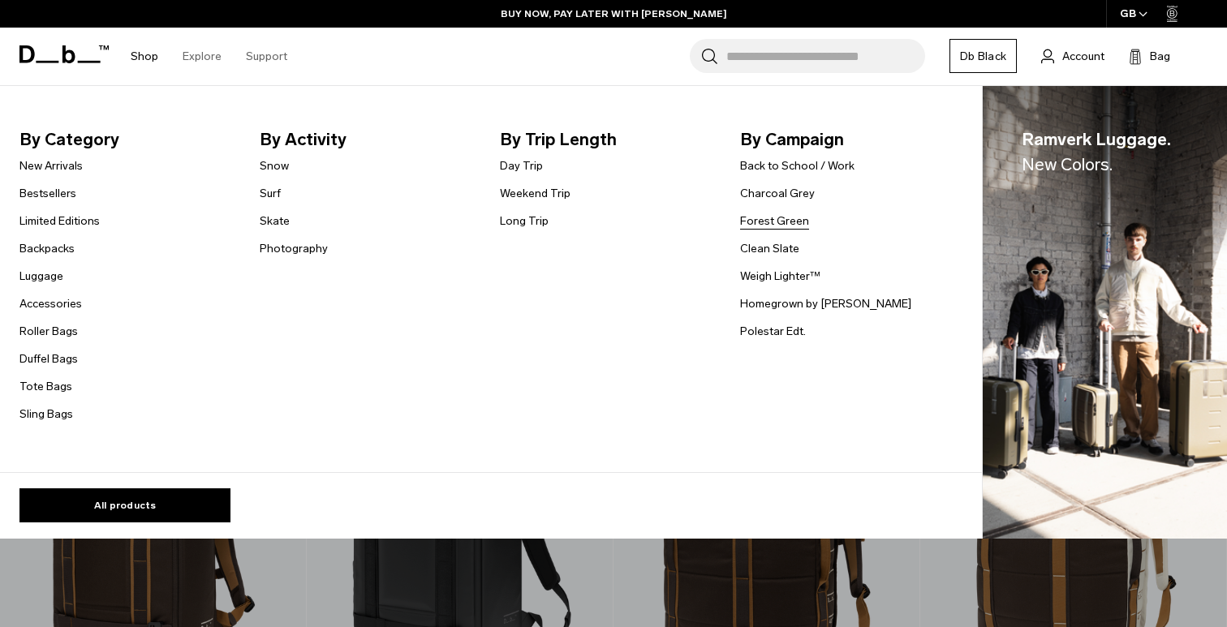
click at [767, 220] on link "Forest Green" at bounding box center [774, 221] width 69 height 17
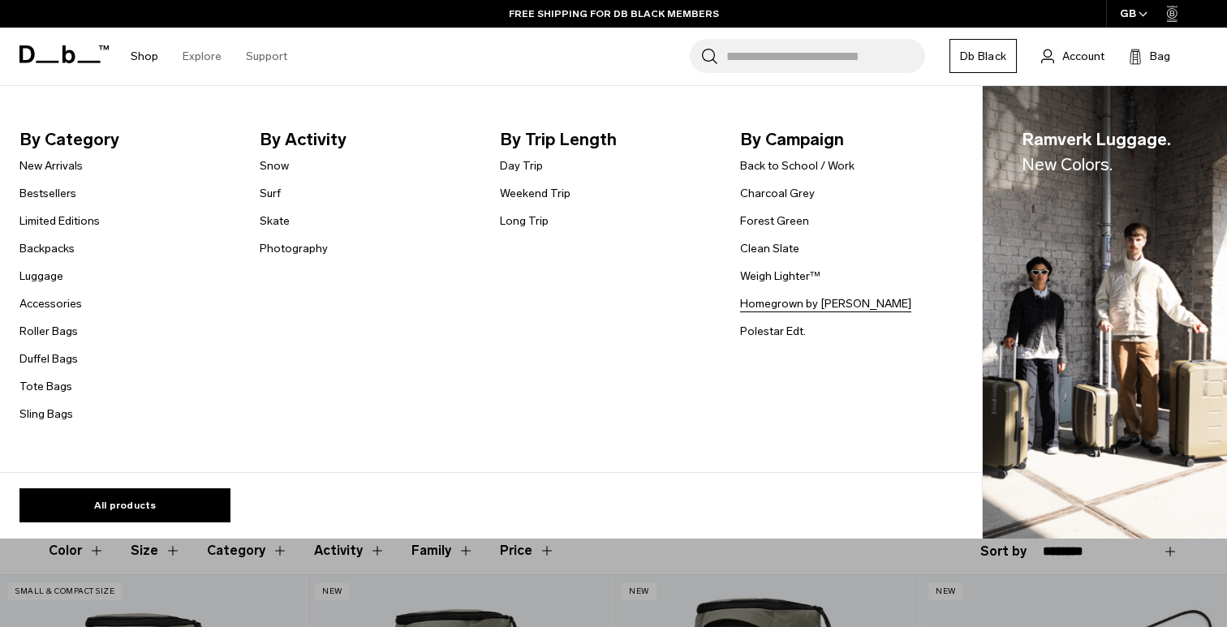
click at [776, 299] on link "Homegrown by [PERSON_NAME]" at bounding box center [825, 303] width 171 height 17
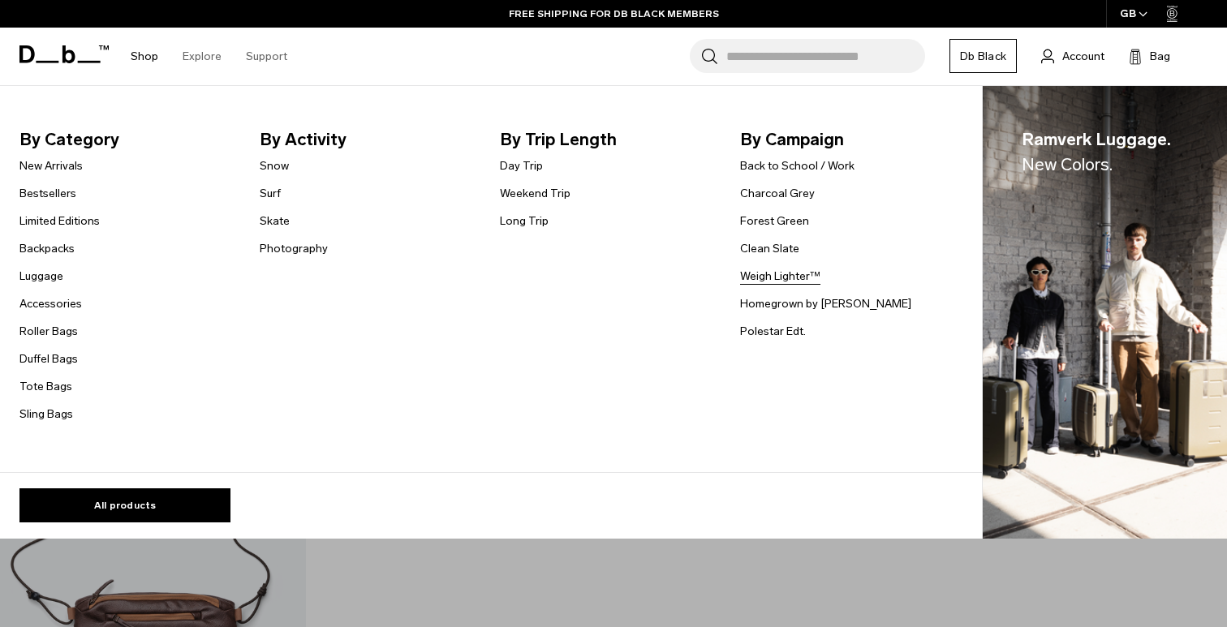
click at [776, 274] on link "Weigh Lighter™" at bounding box center [780, 276] width 80 height 17
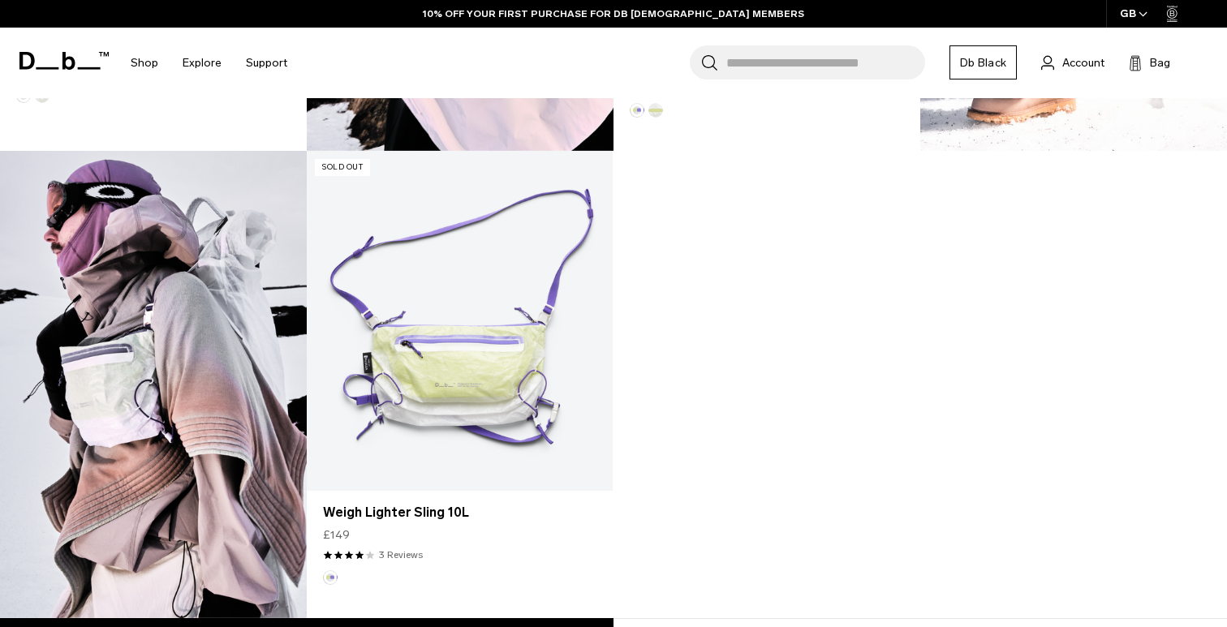
scroll to position [1812, 0]
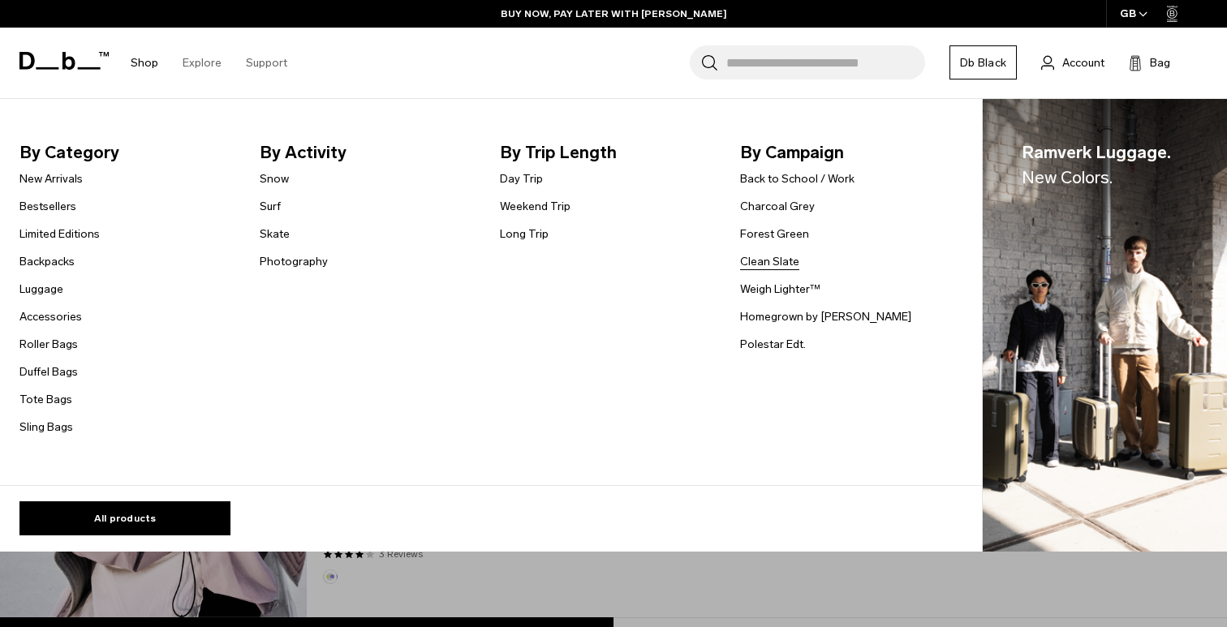
click at [771, 256] on link "Clean Slate" at bounding box center [769, 261] width 59 height 17
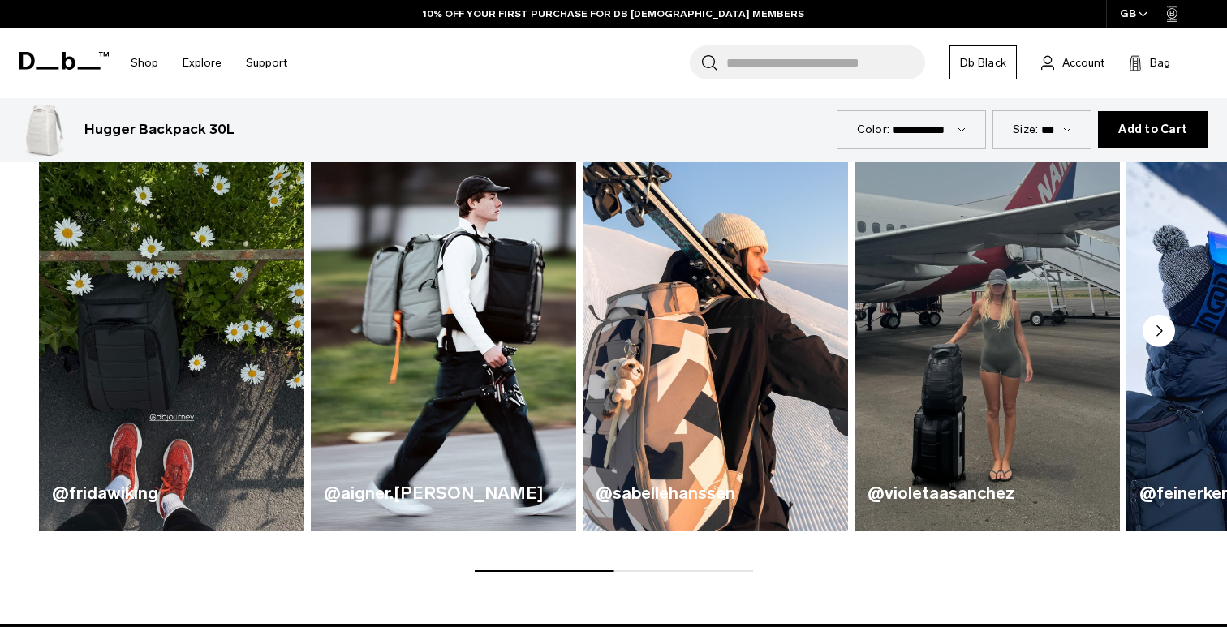
scroll to position [842, 0]
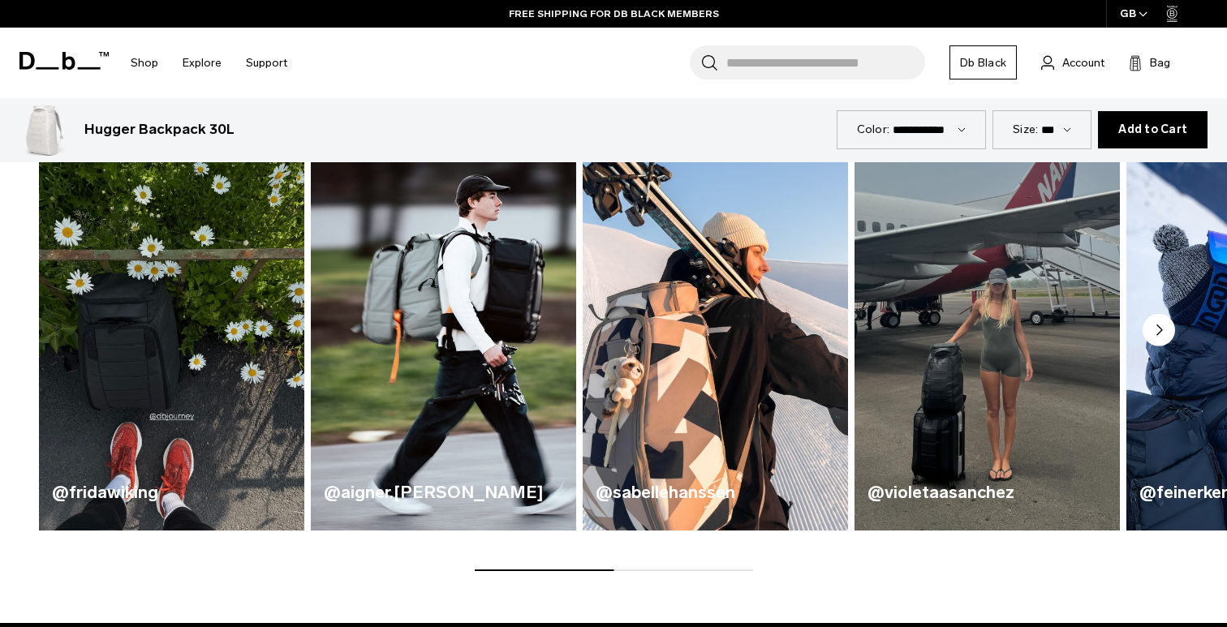
click at [68, 61] on icon at bounding box center [63, 61] width 89 height 18
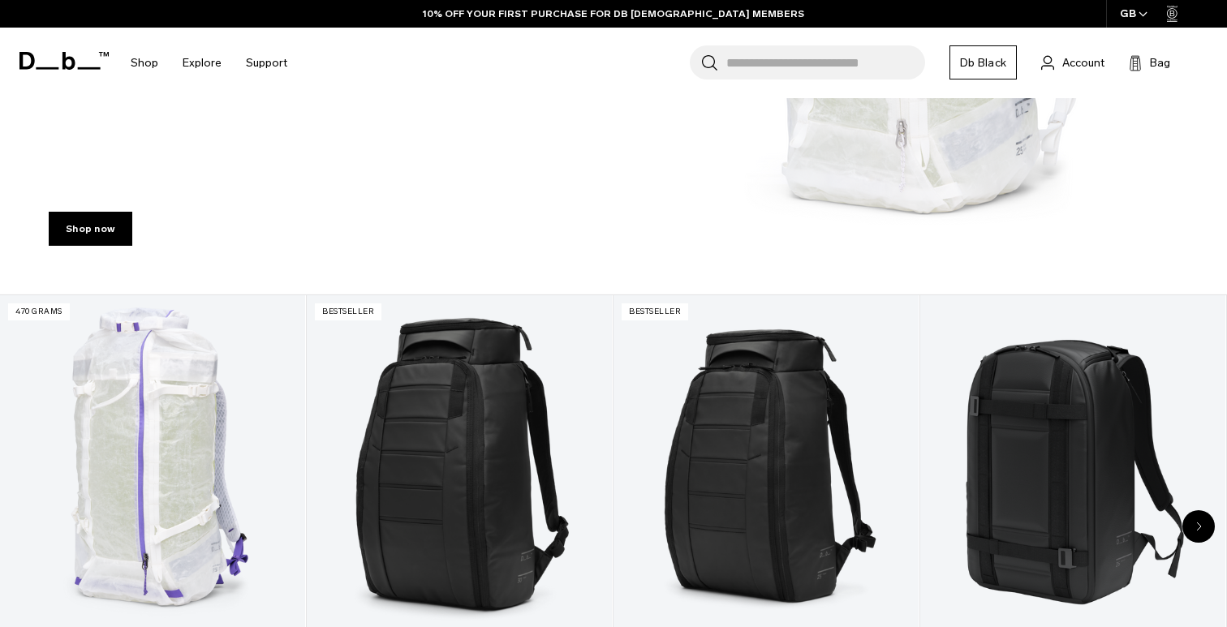
scroll to position [471, 0]
